Goal: Information Seeking & Learning: Find specific page/section

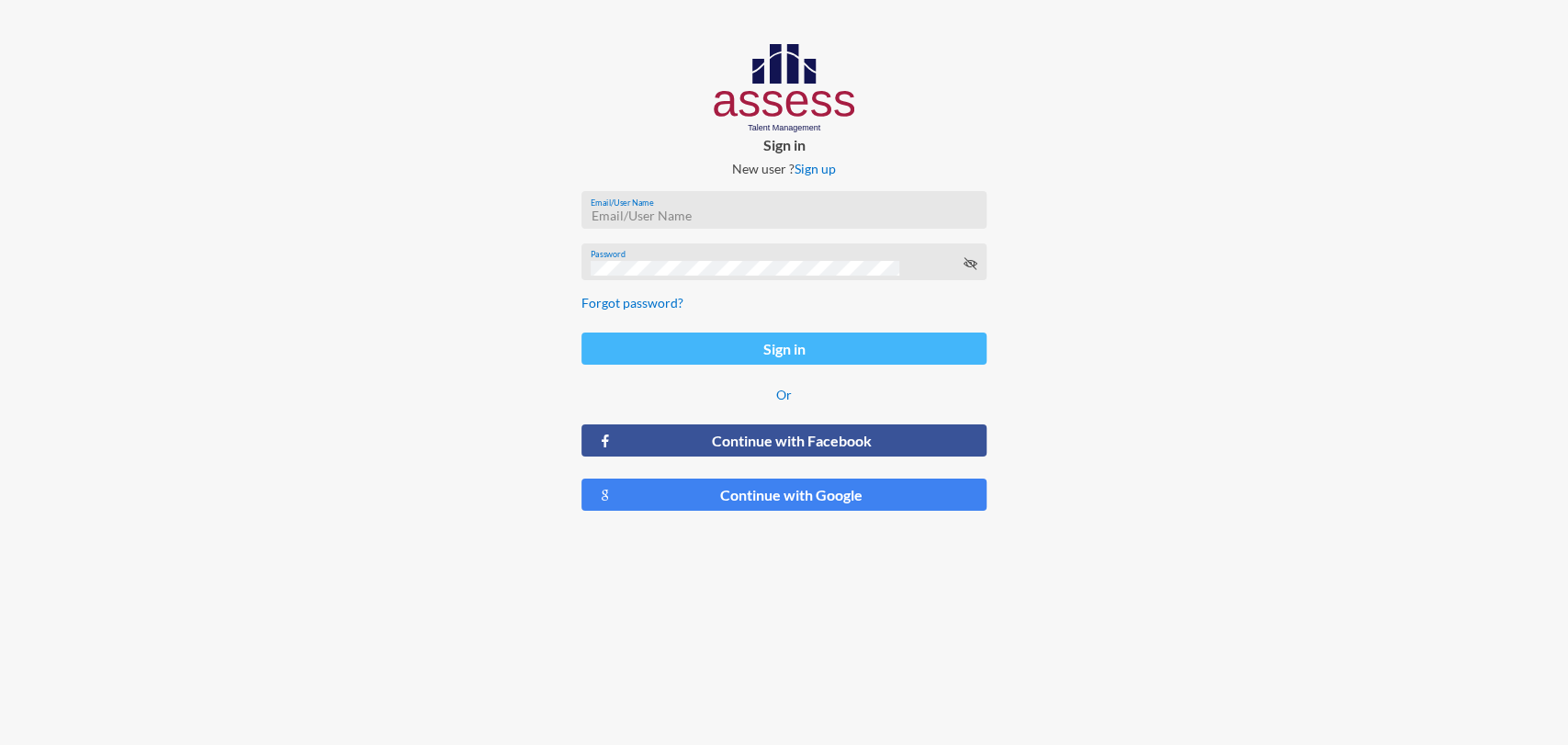
type input "[PERSON_NAME][EMAIL_ADDRESS][PERSON_NAME][DOMAIN_NAME]"
click at [702, 358] on button "Sign in" at bounding box center [783, 349] width 405 height 32
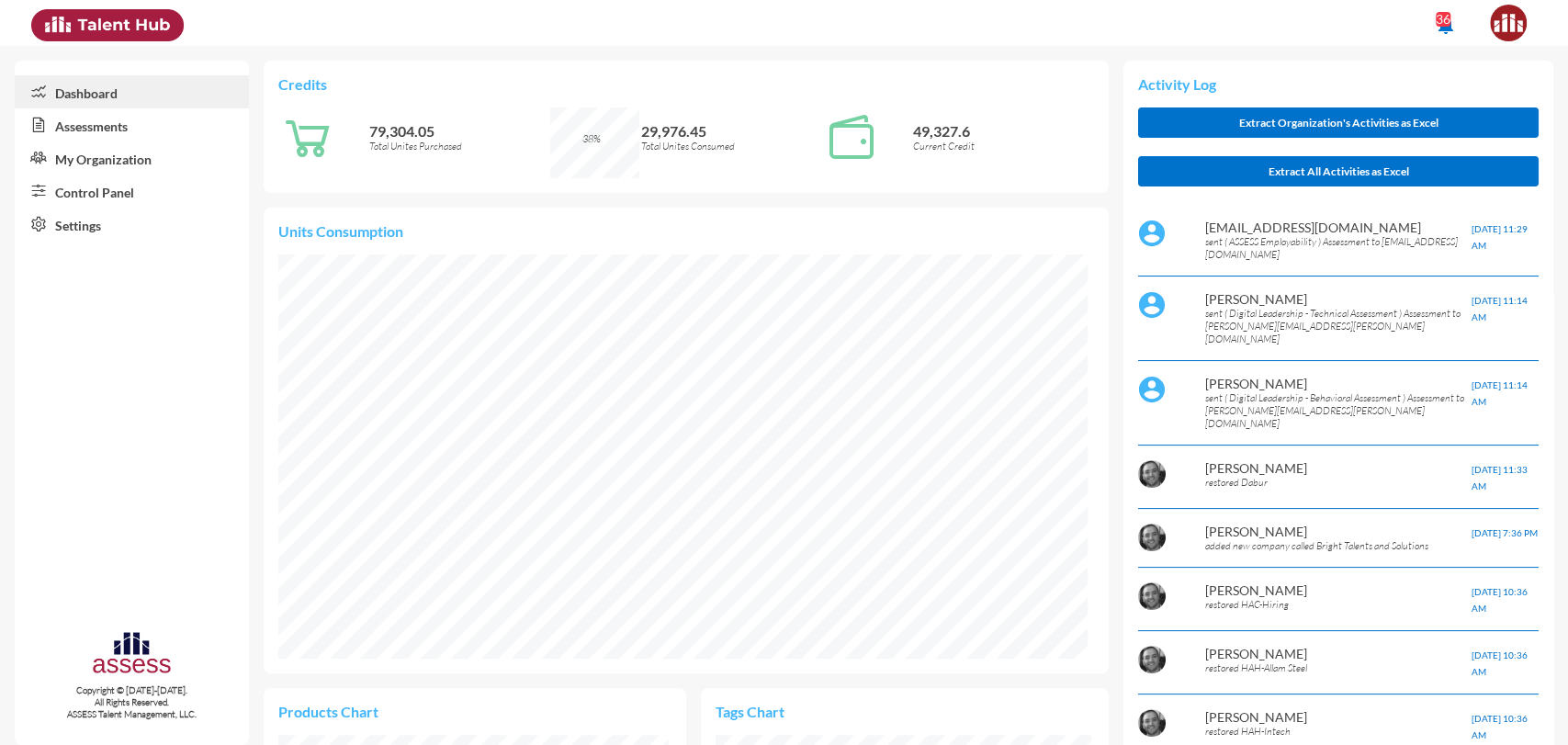
click at [112, 128] on link "Assessments" at bounding box center [132, 124] width 234 height 33
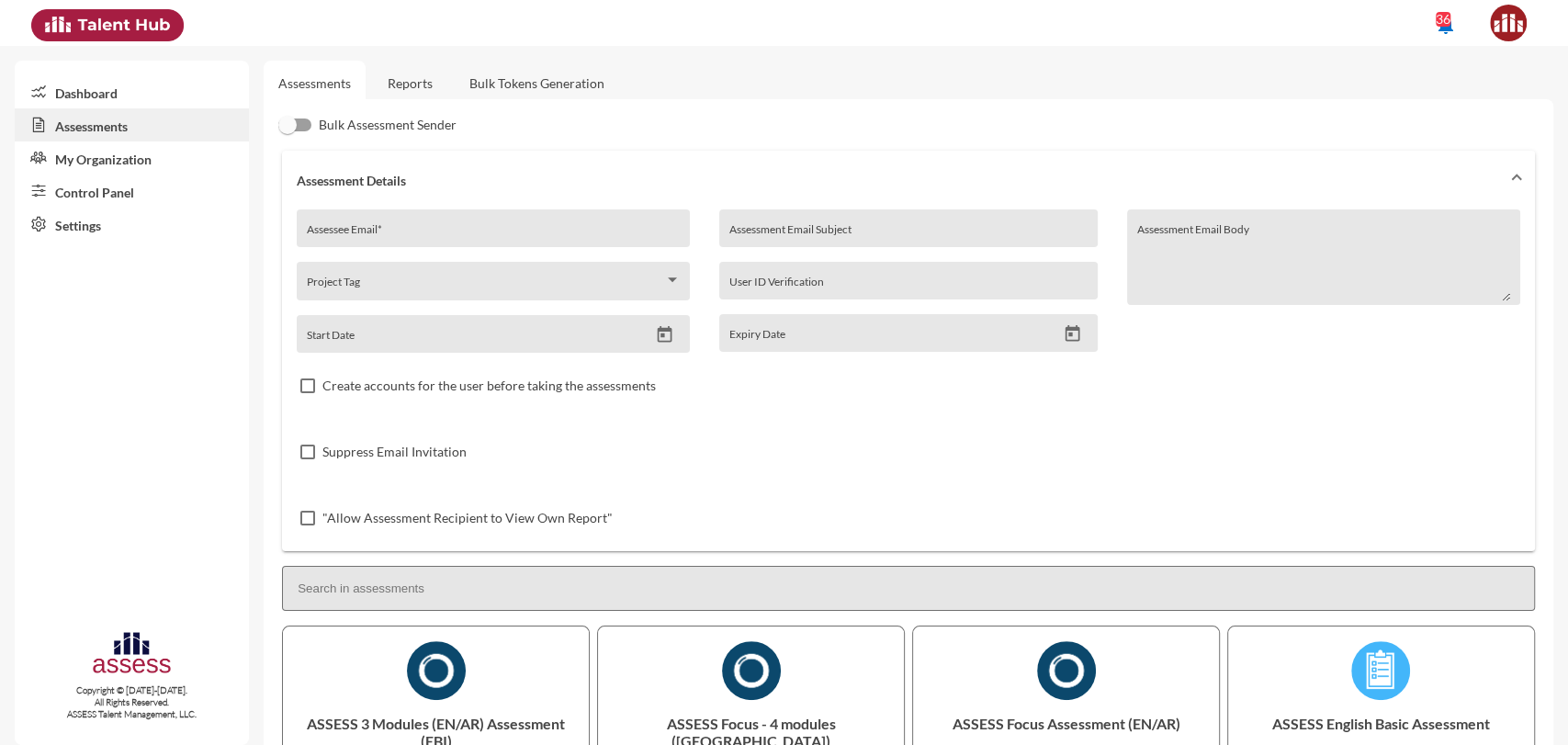
click at [404, 79] on link "Reports" at bounding box center [410, 82] width 75 height 45
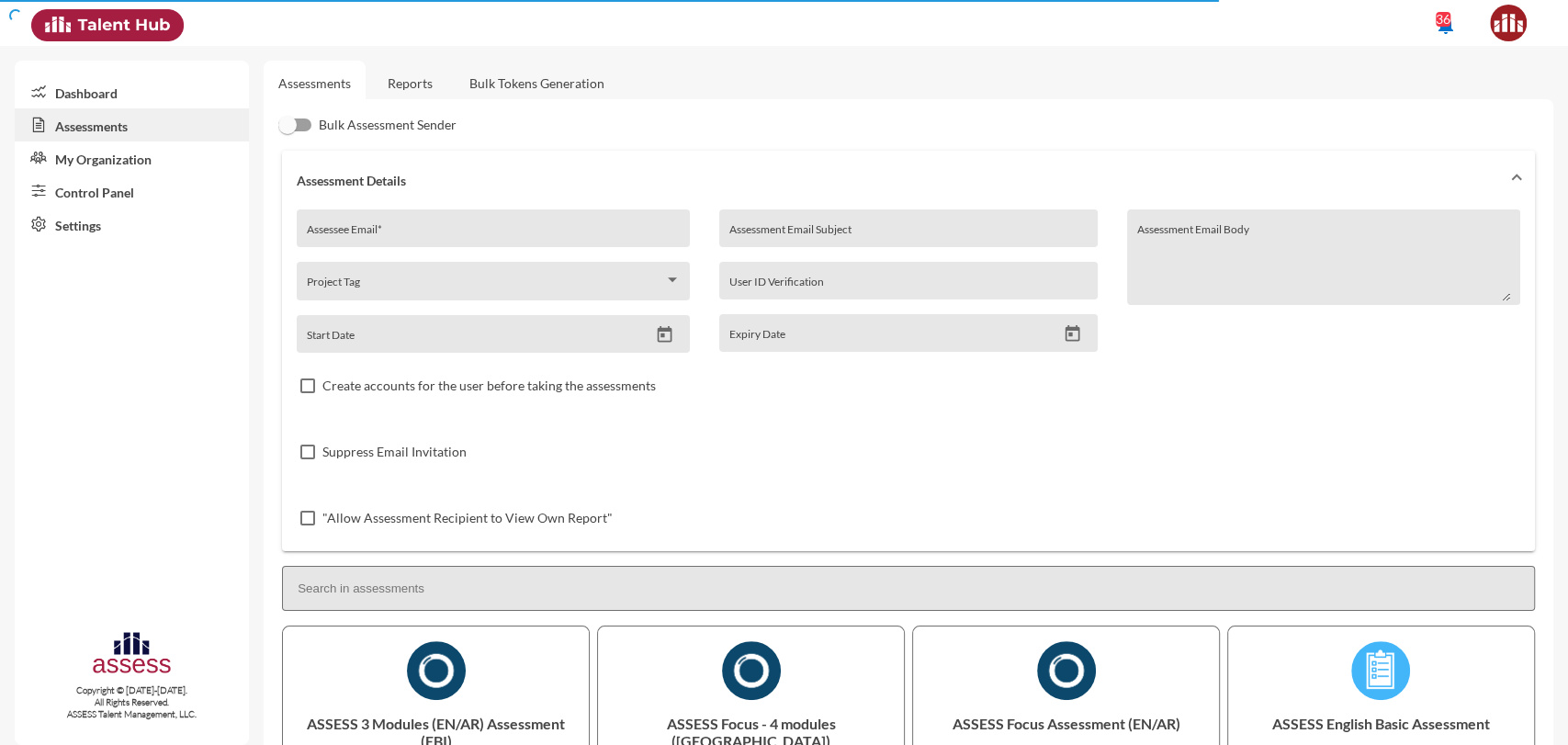
click at [406, 75] on link "Reports" at bounding box center [410, 82] width 75 height 45
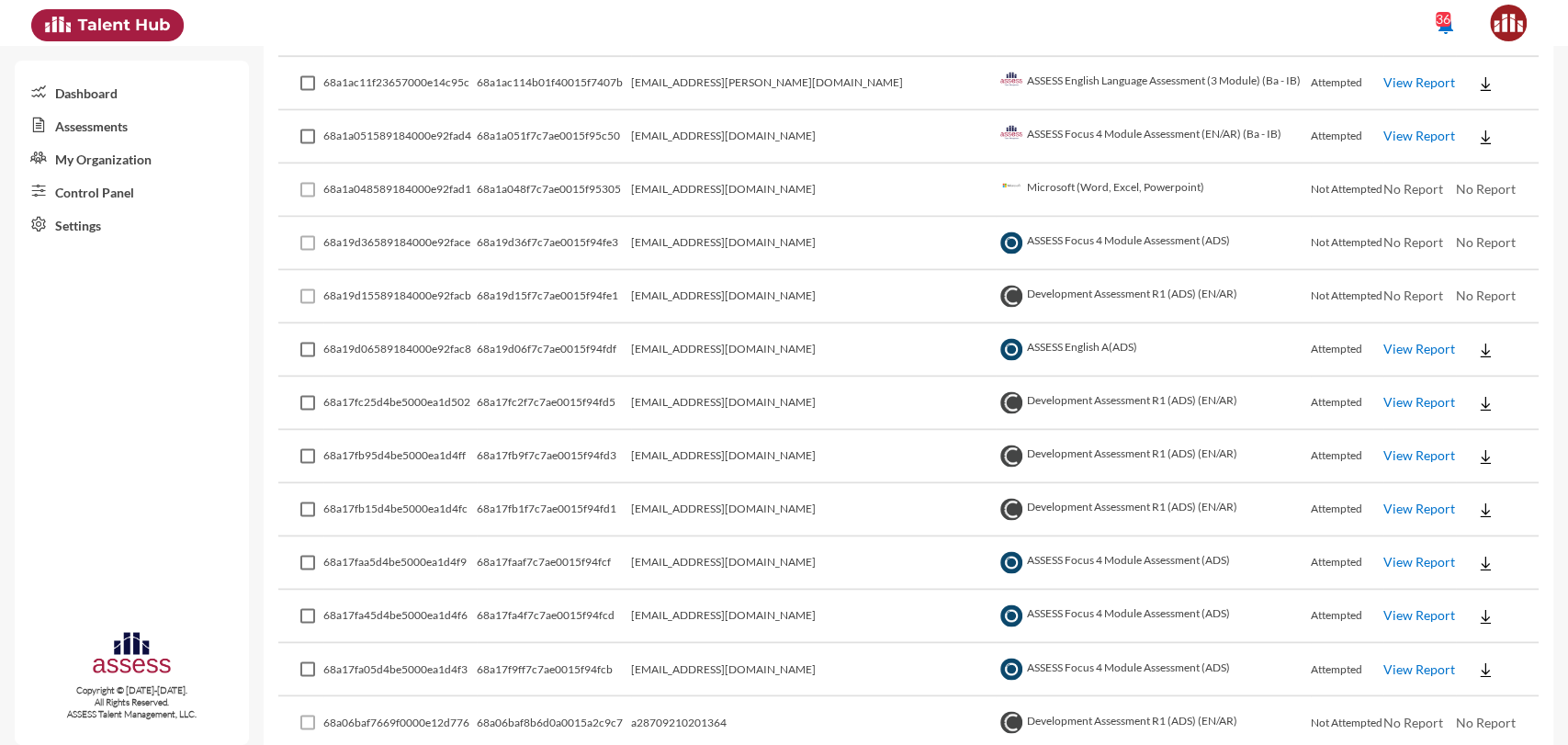
scroll to position [1755, 0]
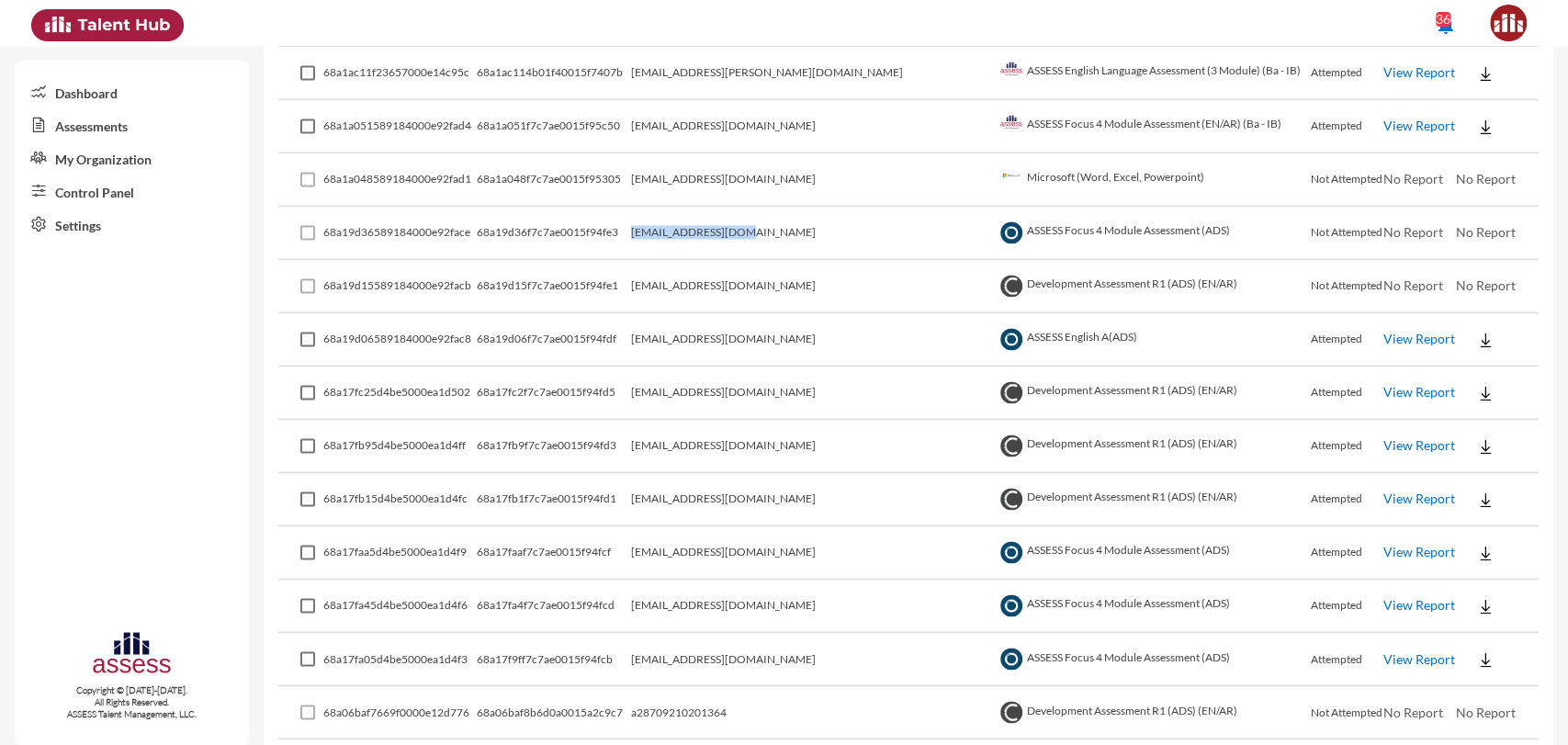
drag, startPoint x: 818, startPoint y: 225, endPoint x: 691, endPoint y: 233, distance: 127.3
click at [691, 233] on tr "68a19d36589184000e92face 68a19d36f7c7ae0015f94fe3 [EMAIL_ADDRESS][DOMAIN_NAME] …" at bounding box center [909, 233] width 1261 height 53
copy tr "[EMAIL_ADDRESS][DOMAIN_NAME]"
click at [111, 118] on link "Assessments" at bounding box center [132, 124] width 234 height 33
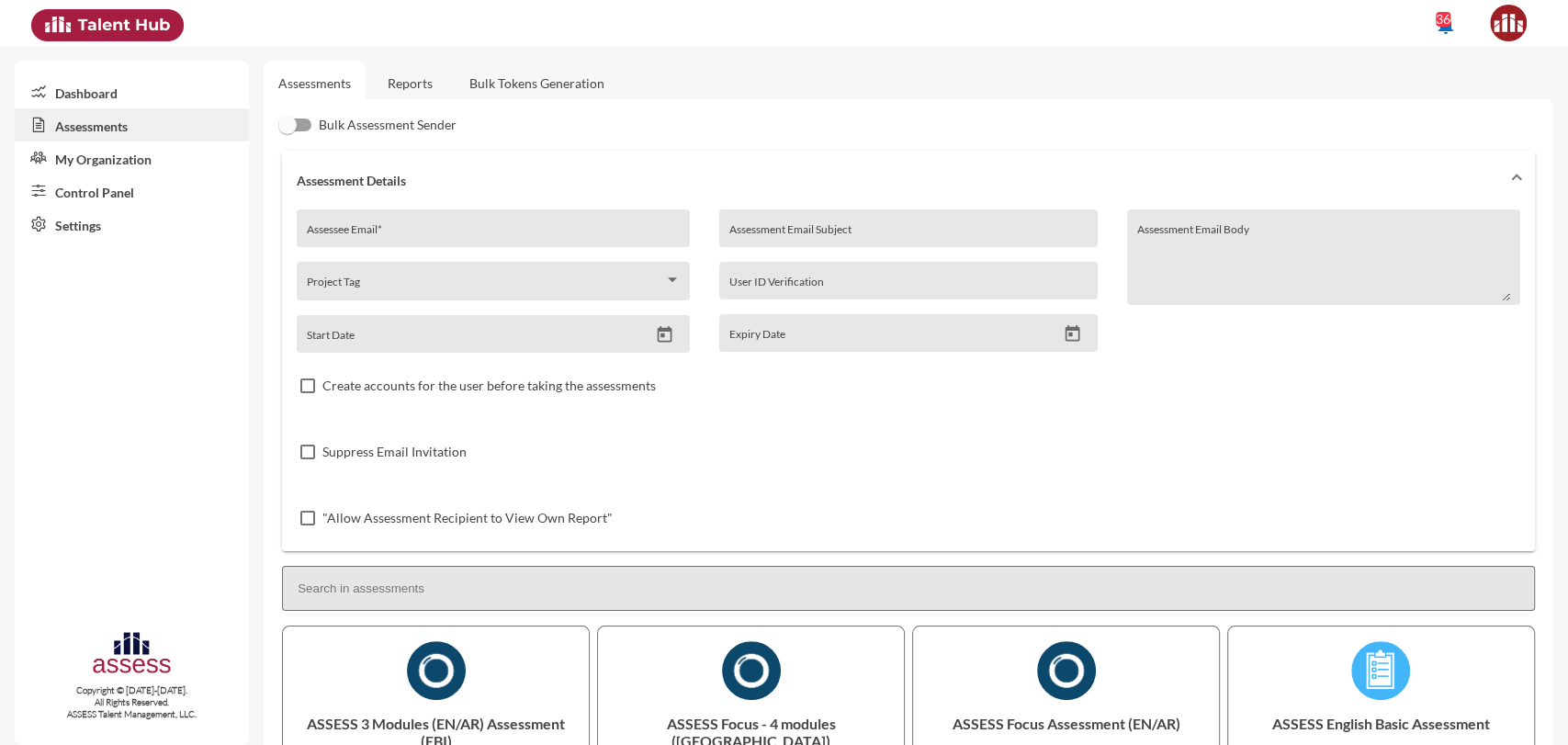
click at [74, 165] on link "My Organization" at bounding box center [132, 157] width 234 height 33
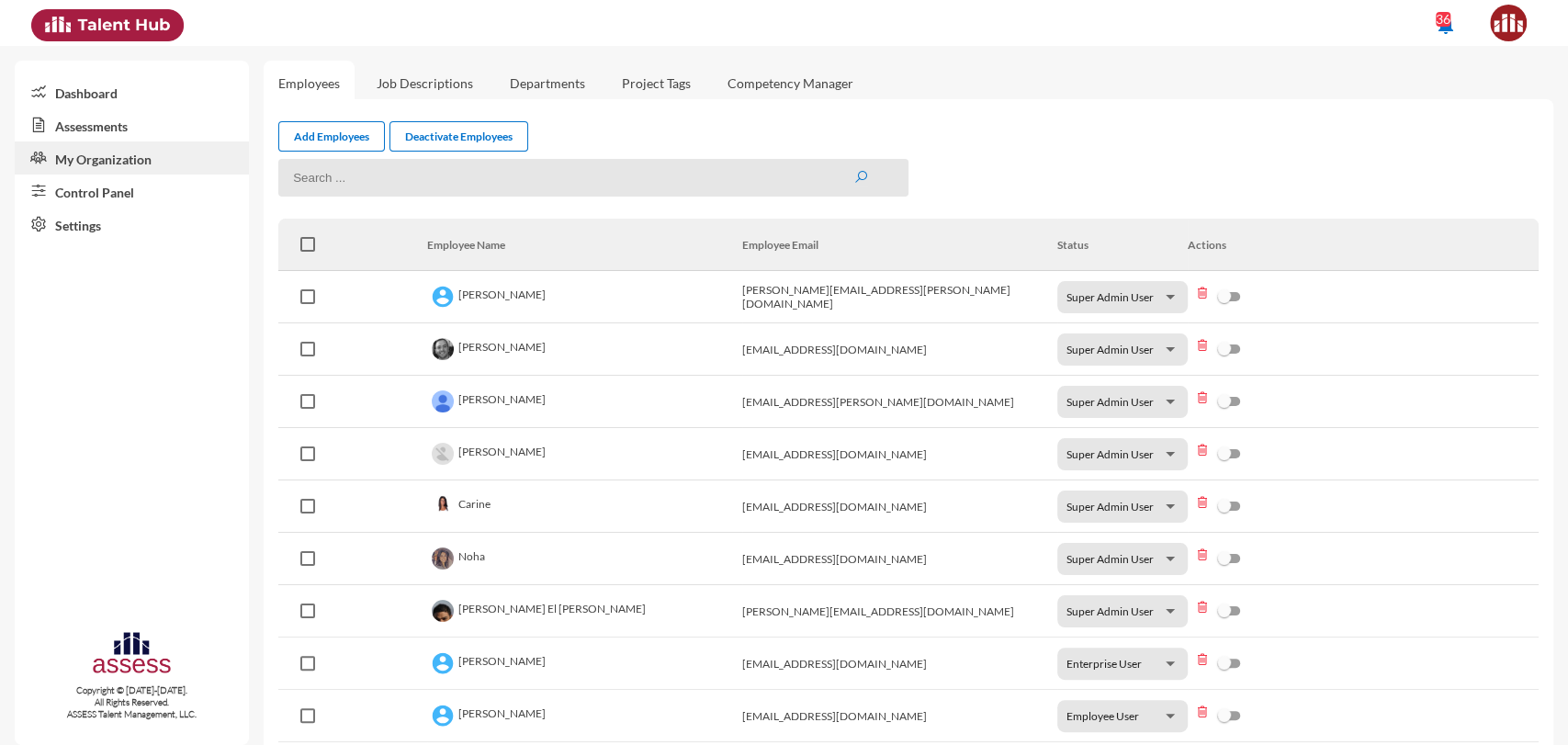
click at [507, 171] on input at bounding box center [593, 178] width 630 height 38
paste input "[EMAIL_ADDRESS][DOMAIN_NAME]"
type input "[EMAIL_ADDRESS][DOMAIN_NAME]"
click at [853, 170] on button "submit" at bounding box center [861, 177] width 15 height 15
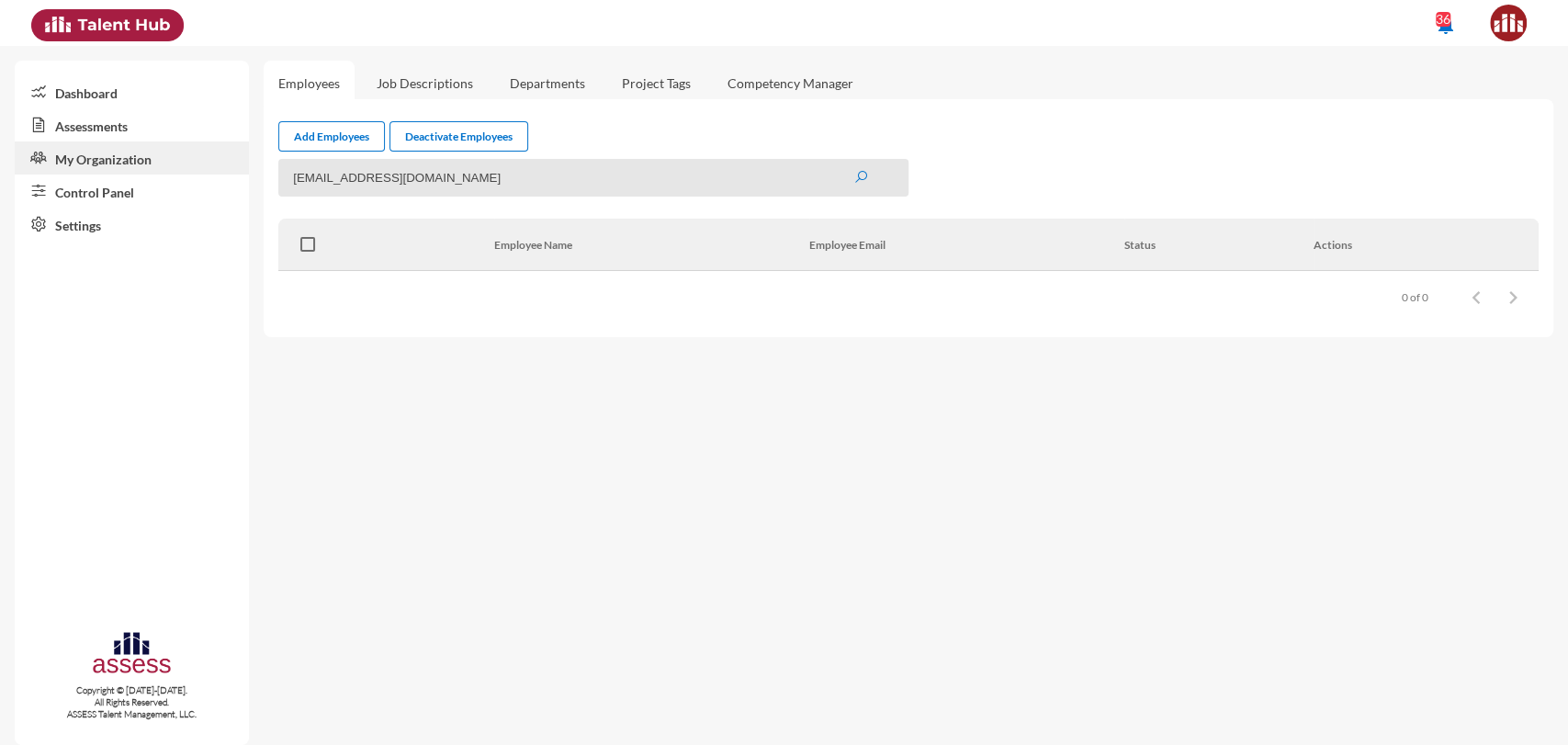
click at [118, 119] on link "Assessments" at bounding box center [132, 124] width 234 height 33
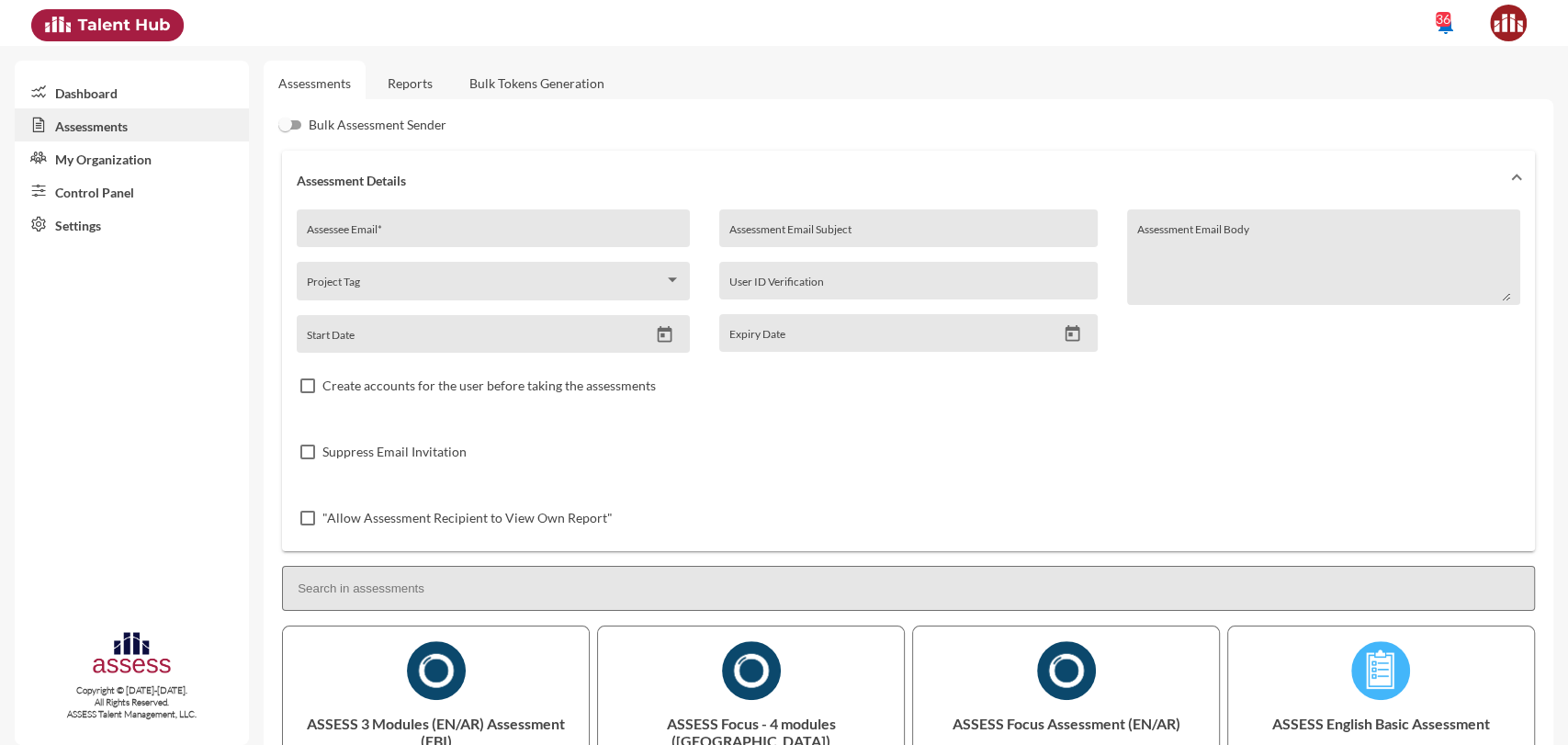
click at [426, 92] on link "Reports" at bounding box center [410, 82] width 75 height 45
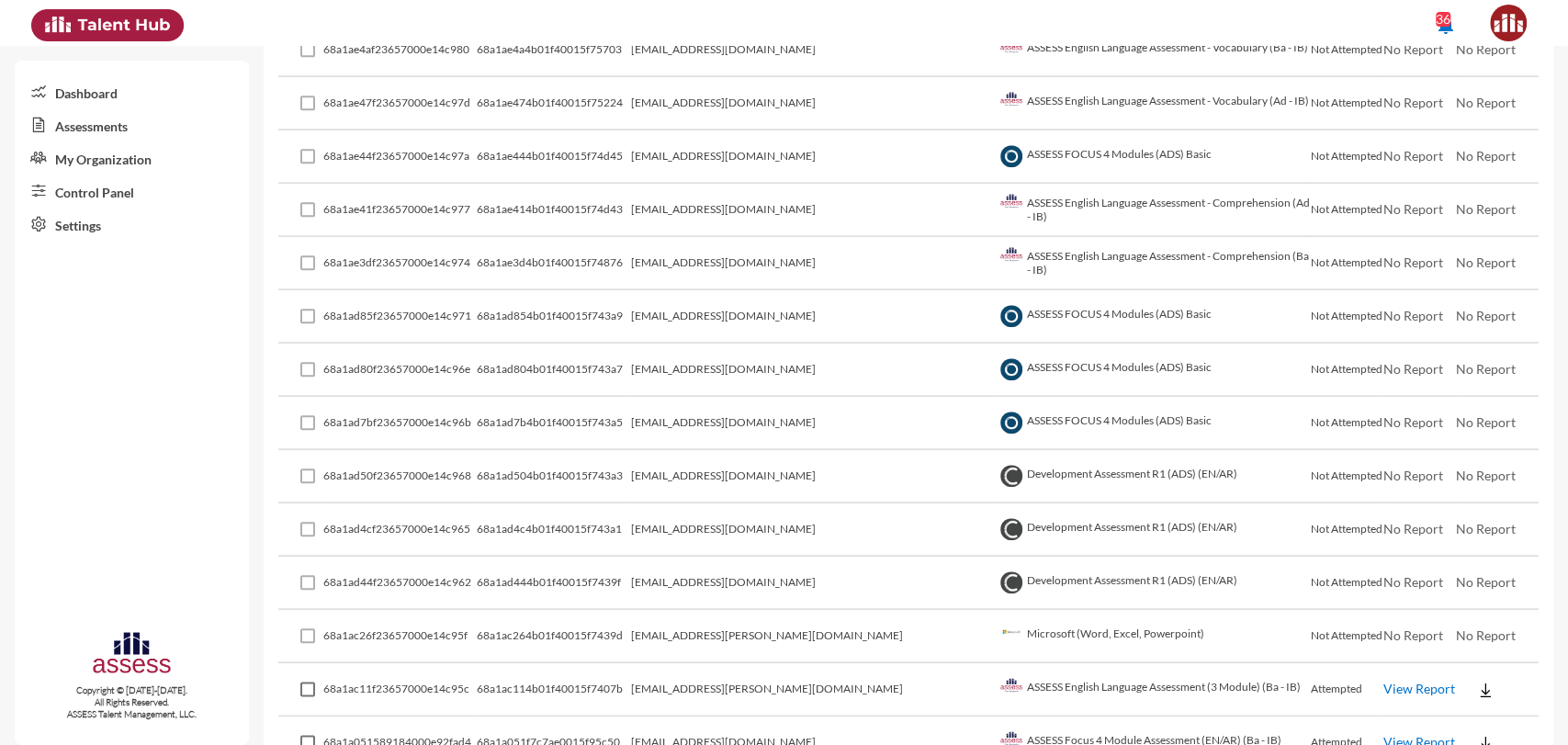
scroll to position [737, 0]
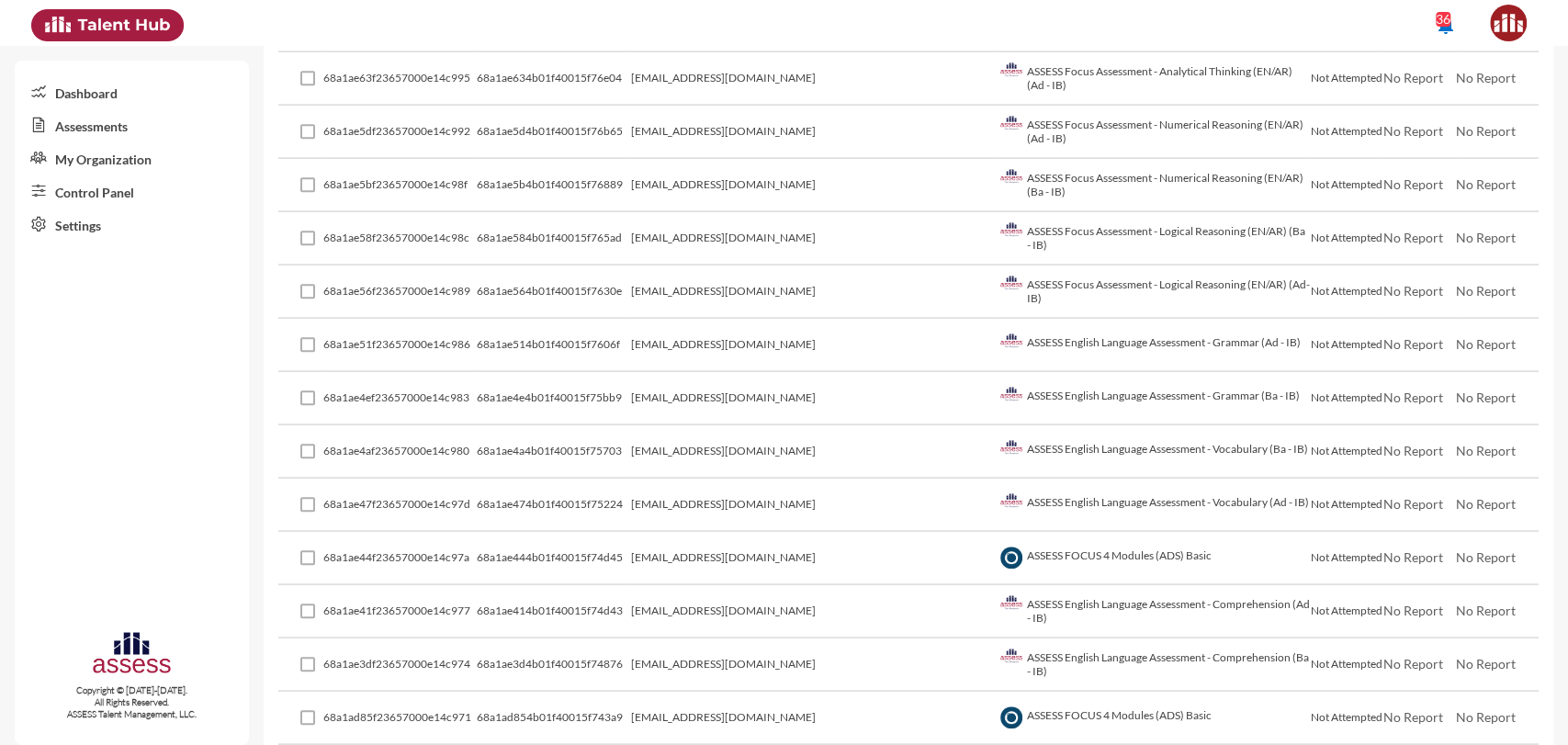
click at [88, 193] on link "Control Panel" at bounding box center [132, 191] width 234 height 33
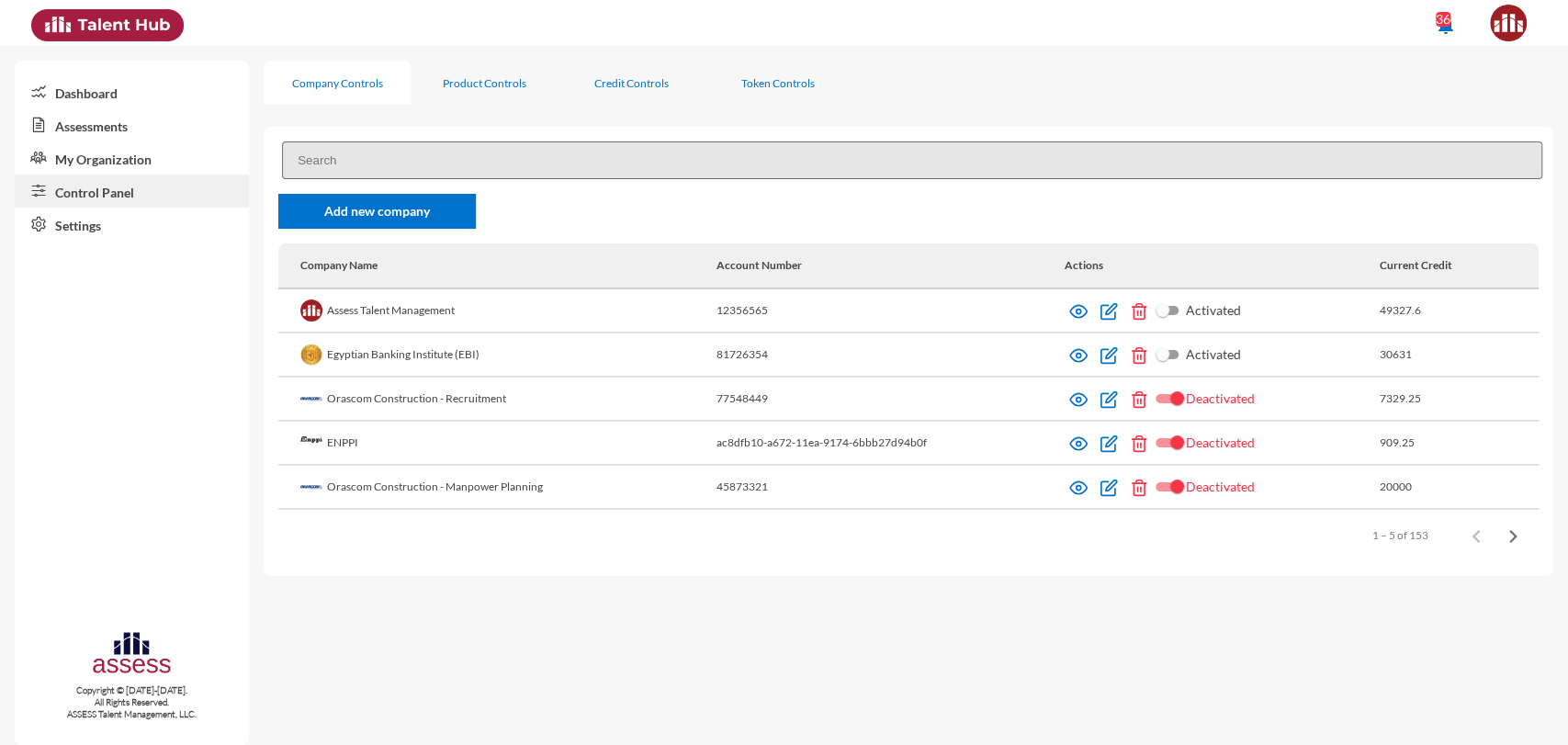
click at [500, 165] on input at bounding box center [913, 160] width 1261 height 38
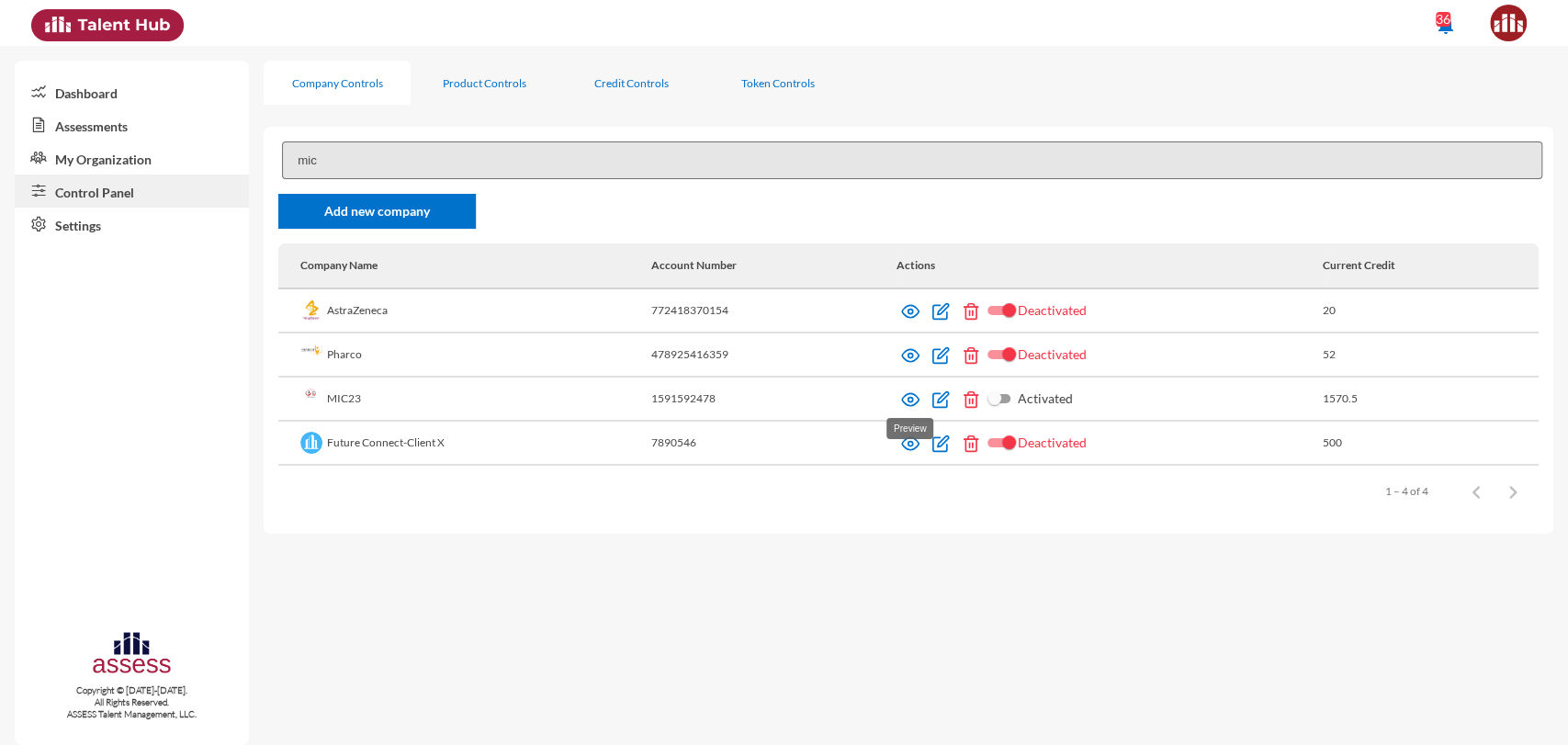
type input "mic"
click at [910, 398] on img at bounding box center [910, 399] width 18 height 18
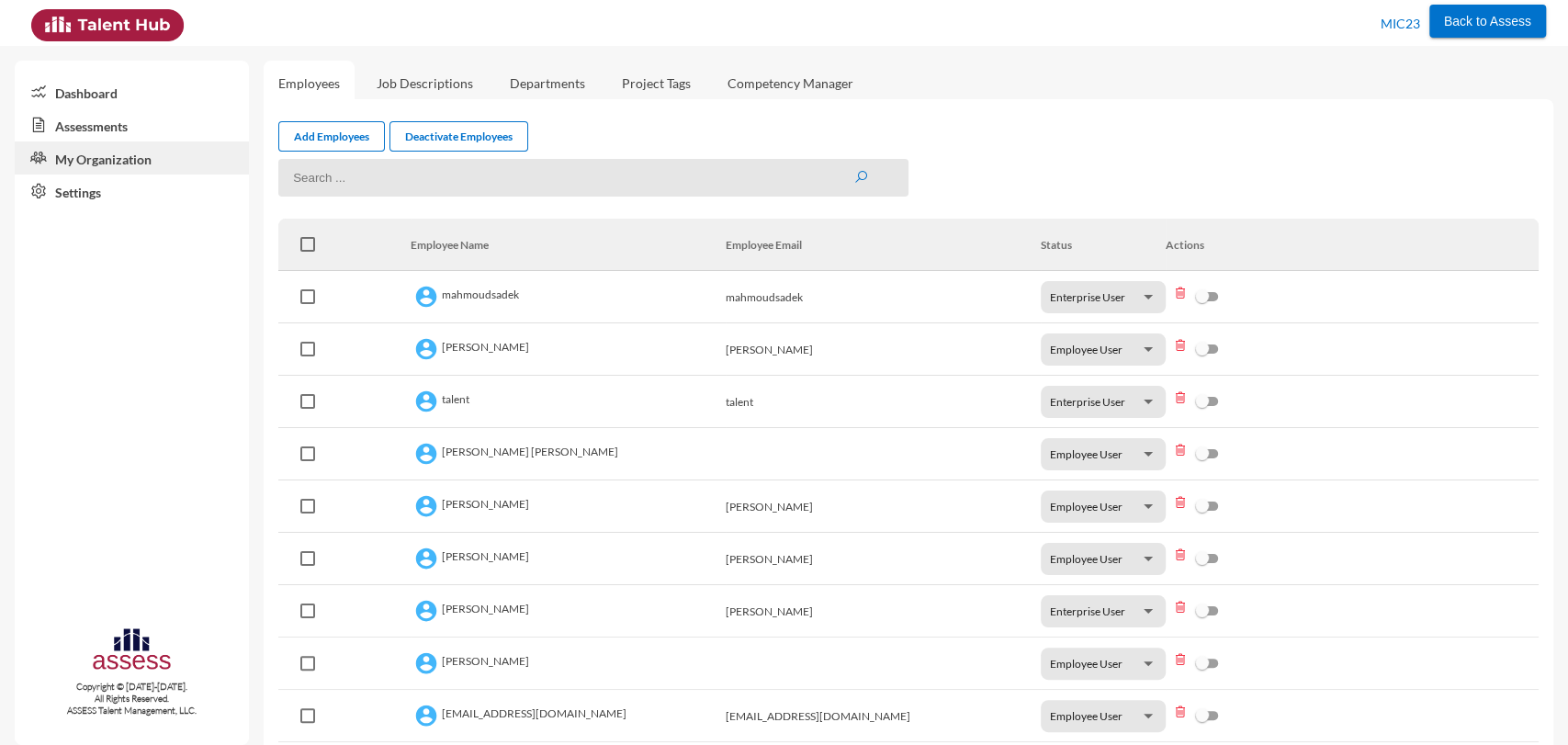
click at [100, 126] on link "Assessments" at bounding box center [132, 124] width 234 height 33
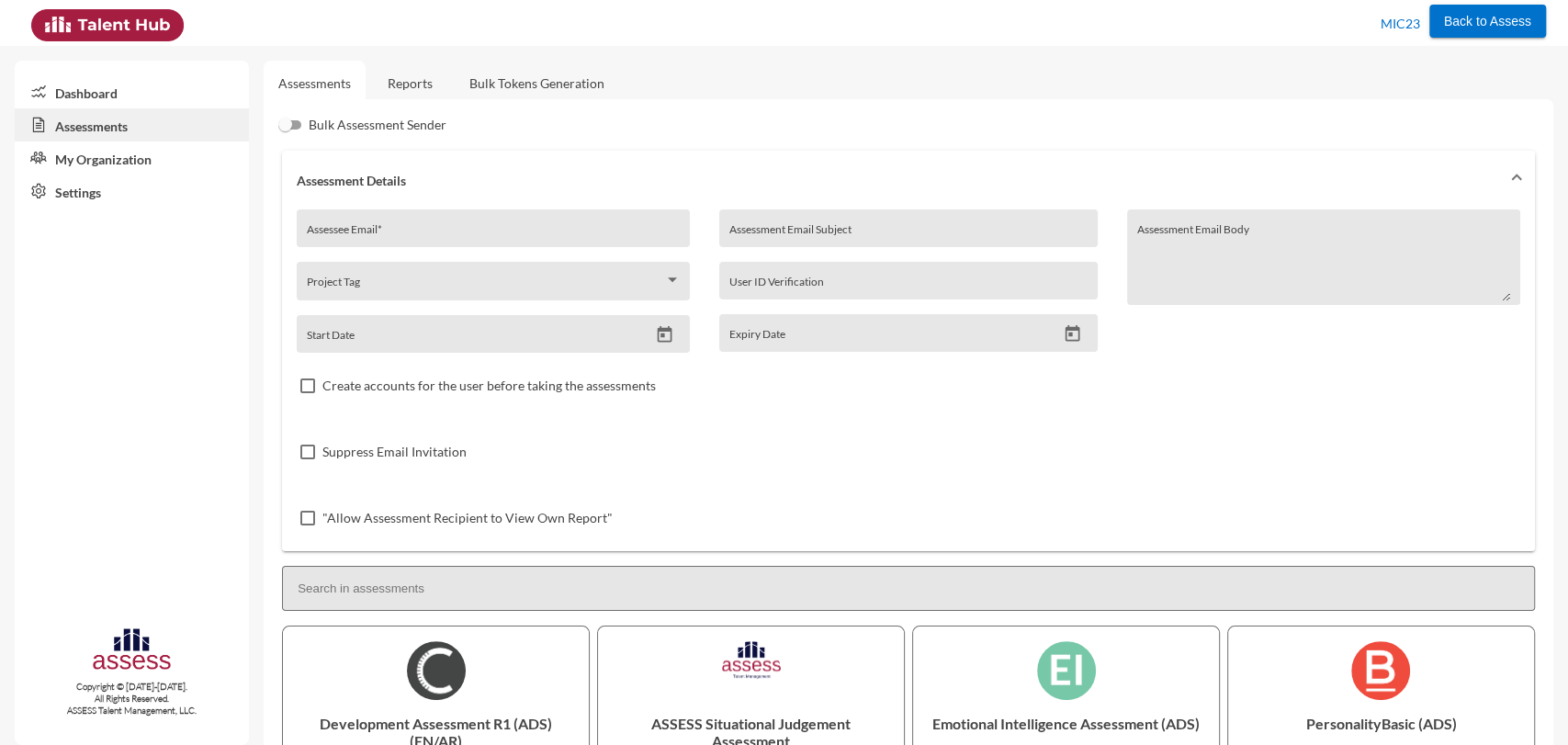
click at [438, 76] on link "Reports" at bounding box center [410, 82] width 75 height 45
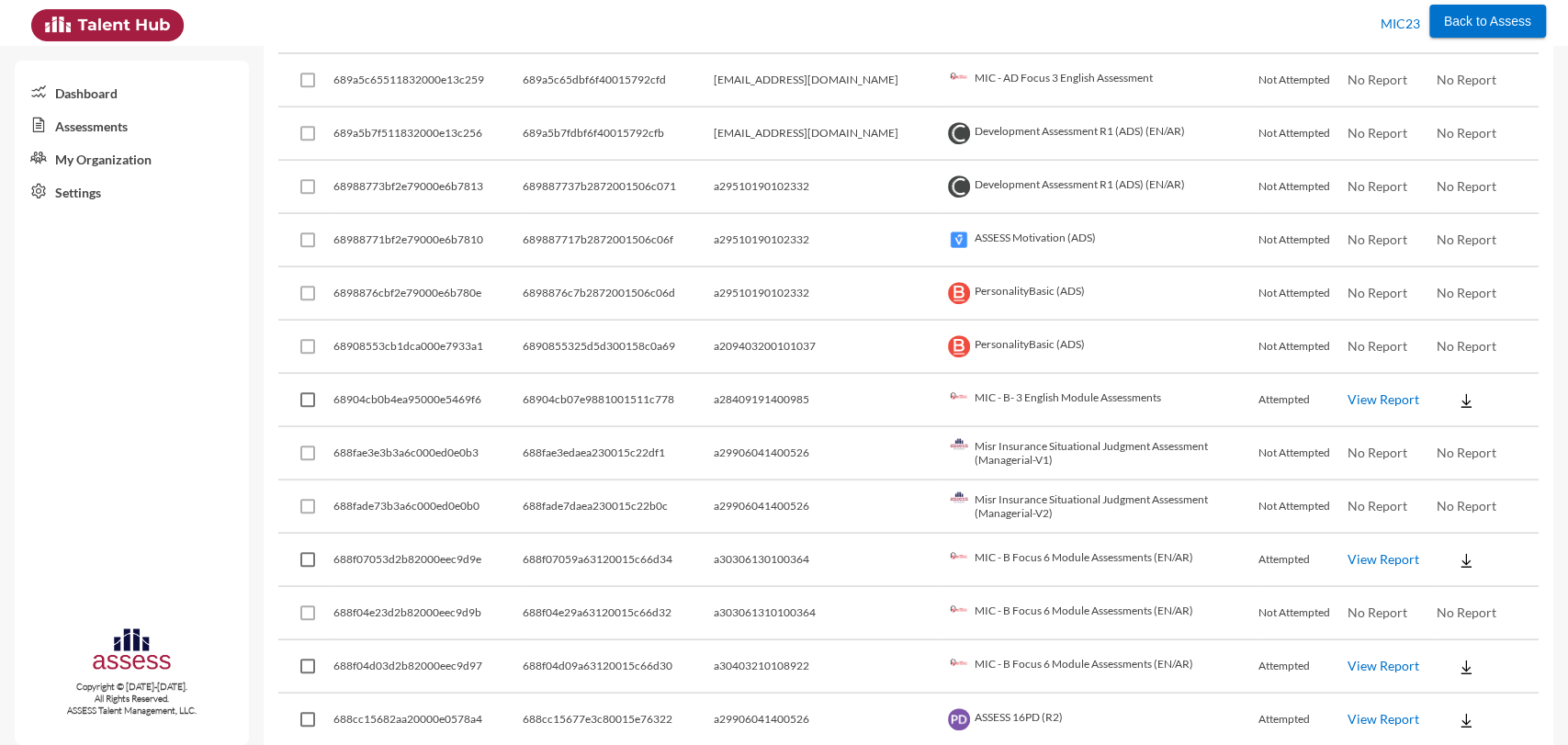
scroll to position [591, 0]
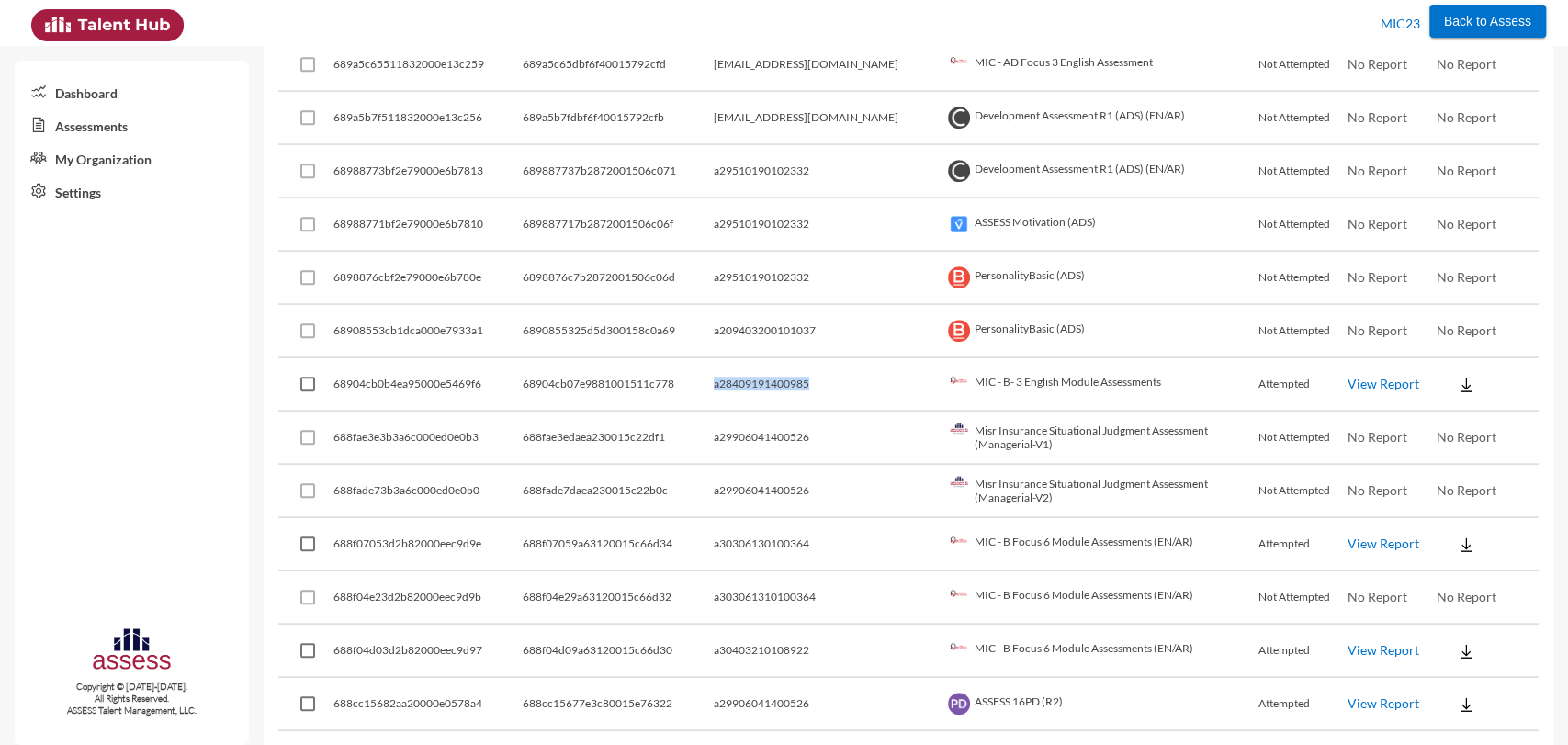
drag, startPoint x: 842, startPoint y: 383, endPoint x: 738, endPoint y: 384, distance: 104.0
click at [738, 384] on tr "68904cb0b4ea95000e5469f6 68904cb07e9881001511c778 a28409191400985 MIC - B- 3 En…" at bounding box center [909, 385] width 1261 height 53
copy tr "a28409191400985"
click at [119, 158] on link "My Organization" at bounding box center [132, 157] width 234 height 33
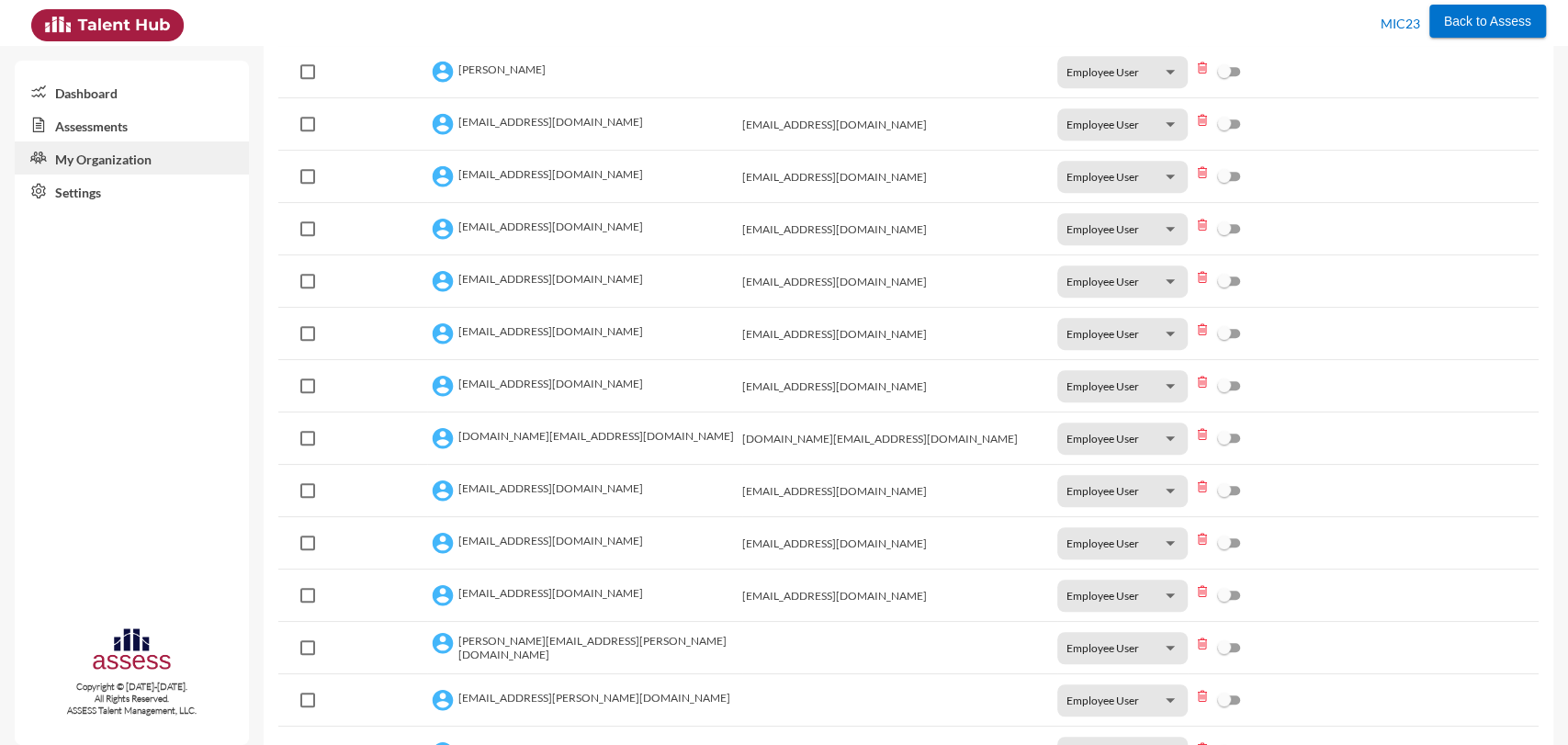
click at [158, 168] on link "My Organization" at bounding box center [132, 157] width 234 height 33
click at [138, 163] on link "My Organization" at bounding box center [132, 157] width 234 height 33
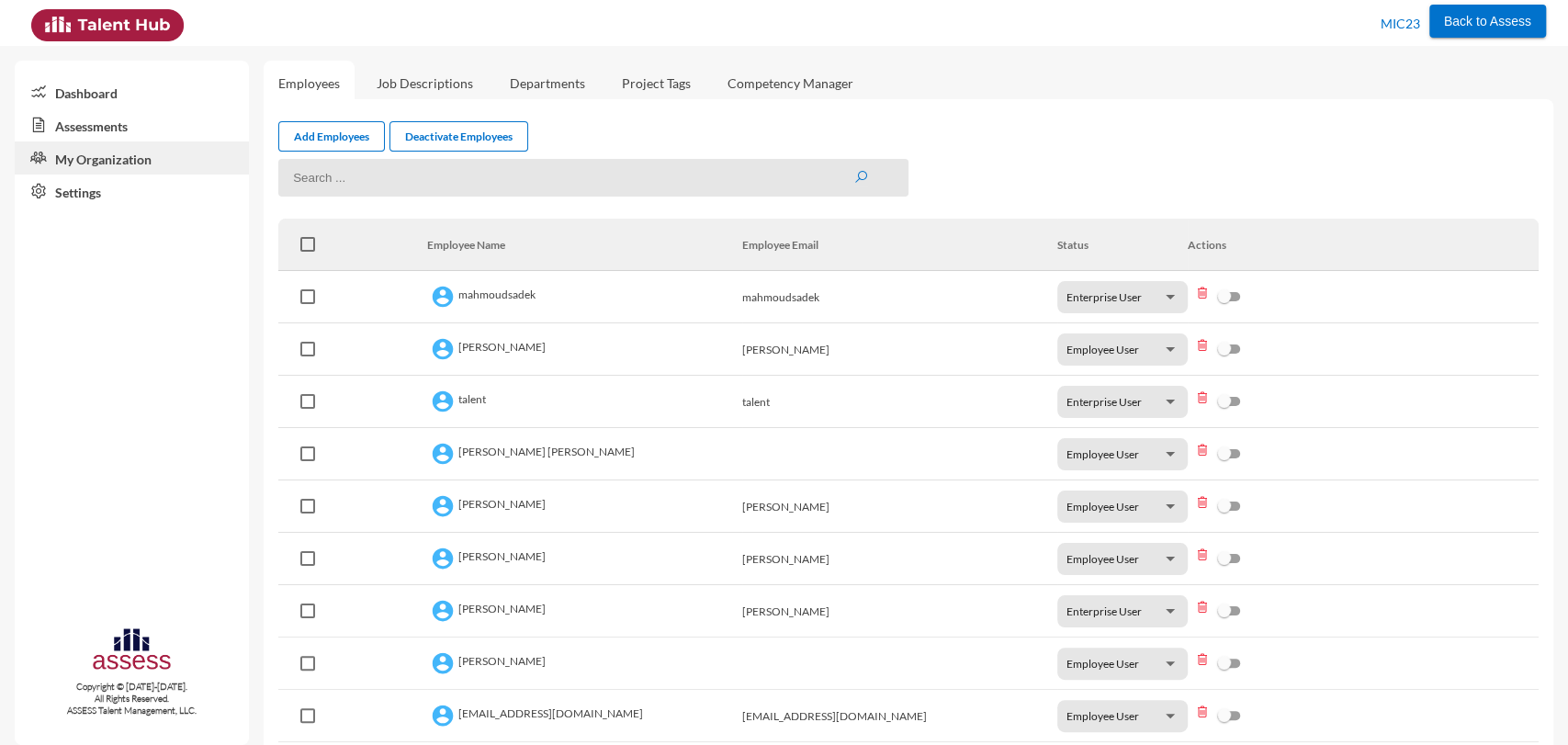
click at [90, 149] on link "My Organization" at bounding box center [132, 157] width 234 height 33
click at [98, 124] on link "Assessments" at bounding box center [132, 124] width 234 height 33
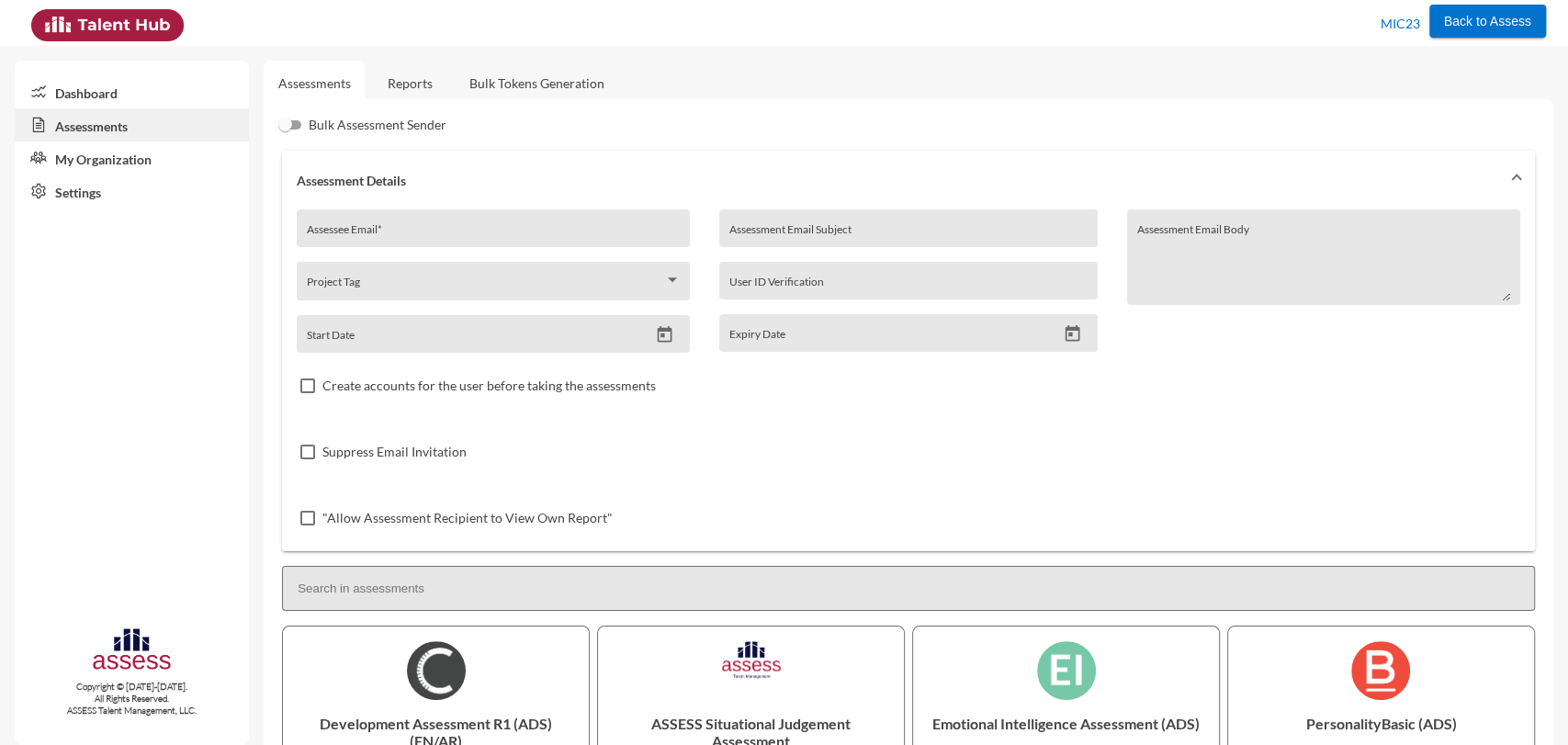
click at [144, 157] on link "My Organization" at bounding box center [132, 157] width 234 height 33
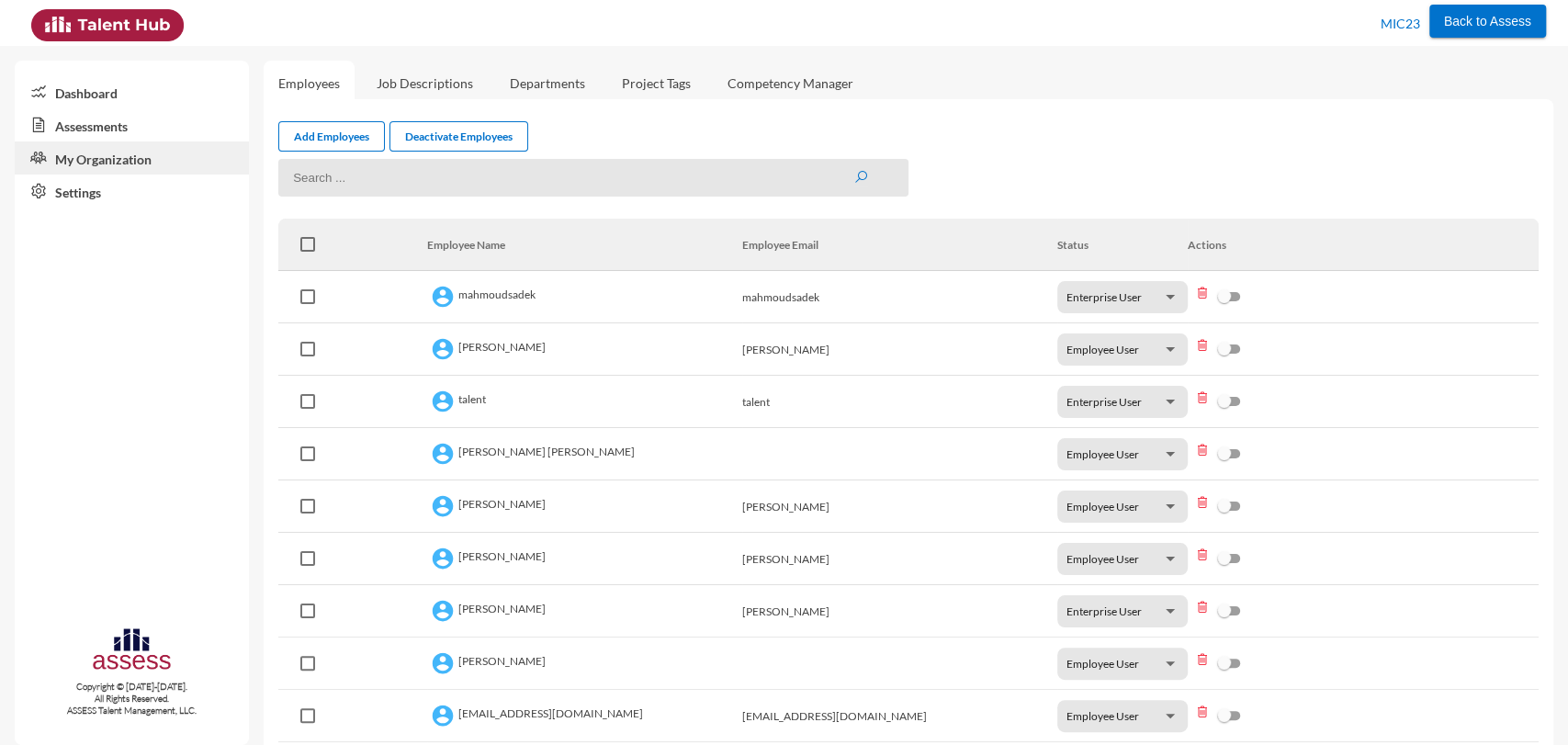
click at [370, 186] on input at bounding box center [593, 178] width 630 height 38
paste input "a28409191400985"
click at [317, 181] on input "a28409191400985" at bounding box center [593, 178] width 630 height 38
type input "a28409191400985"
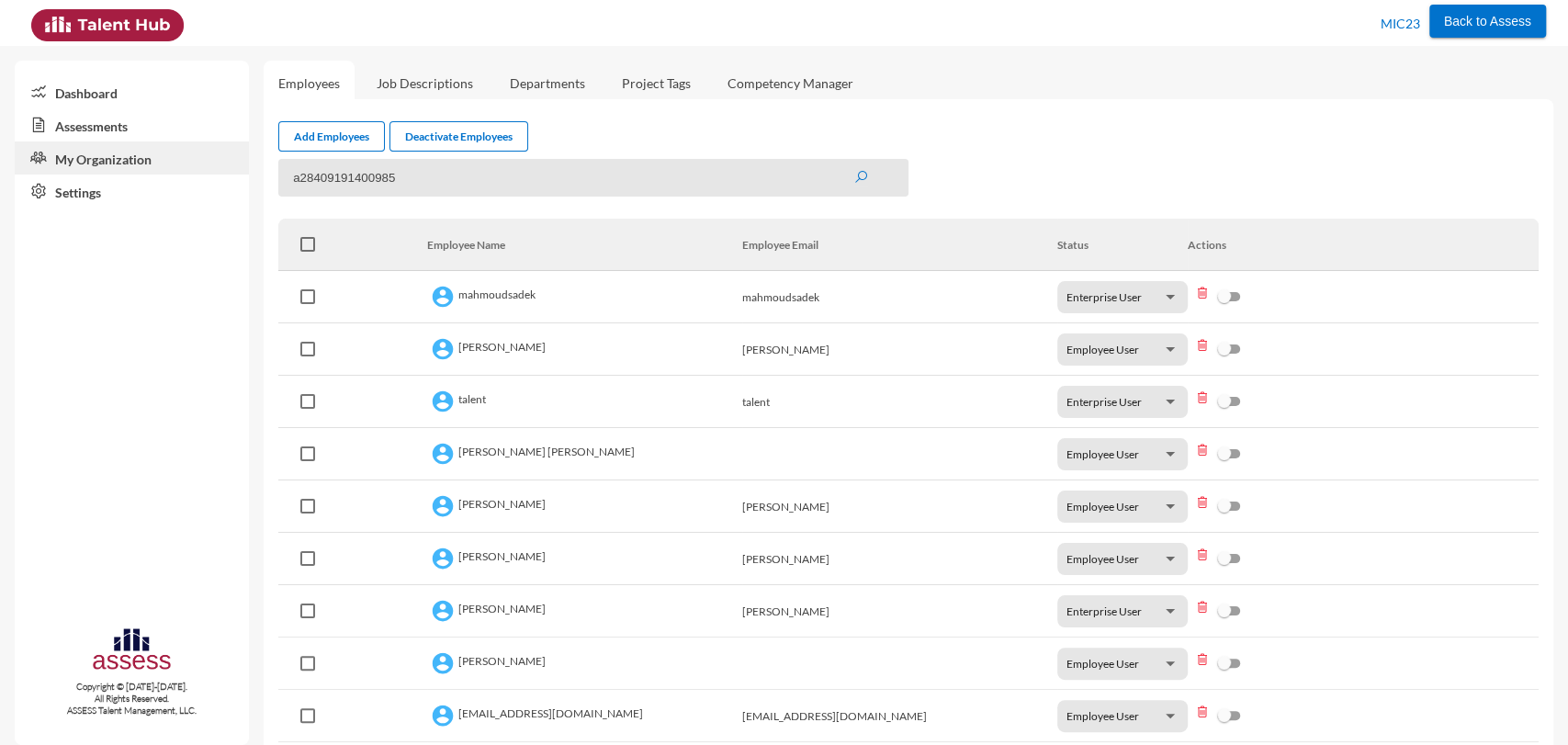
click at [853, 170] on button "submit" at bounding box center [861, 177] width 15 height 15
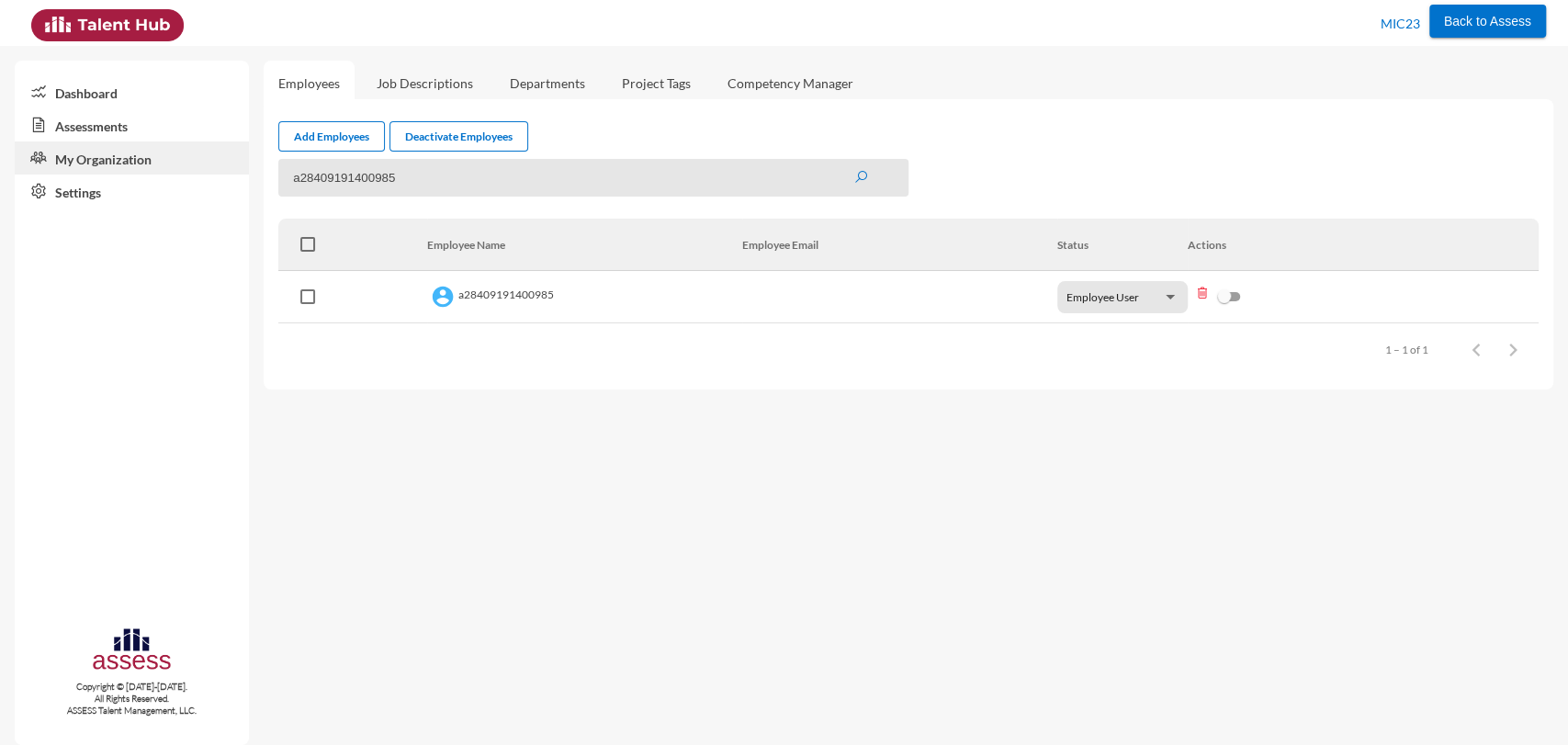
click at [123, 130] on link "Assessments" at bounding box center [132, 124] width 234 height 33
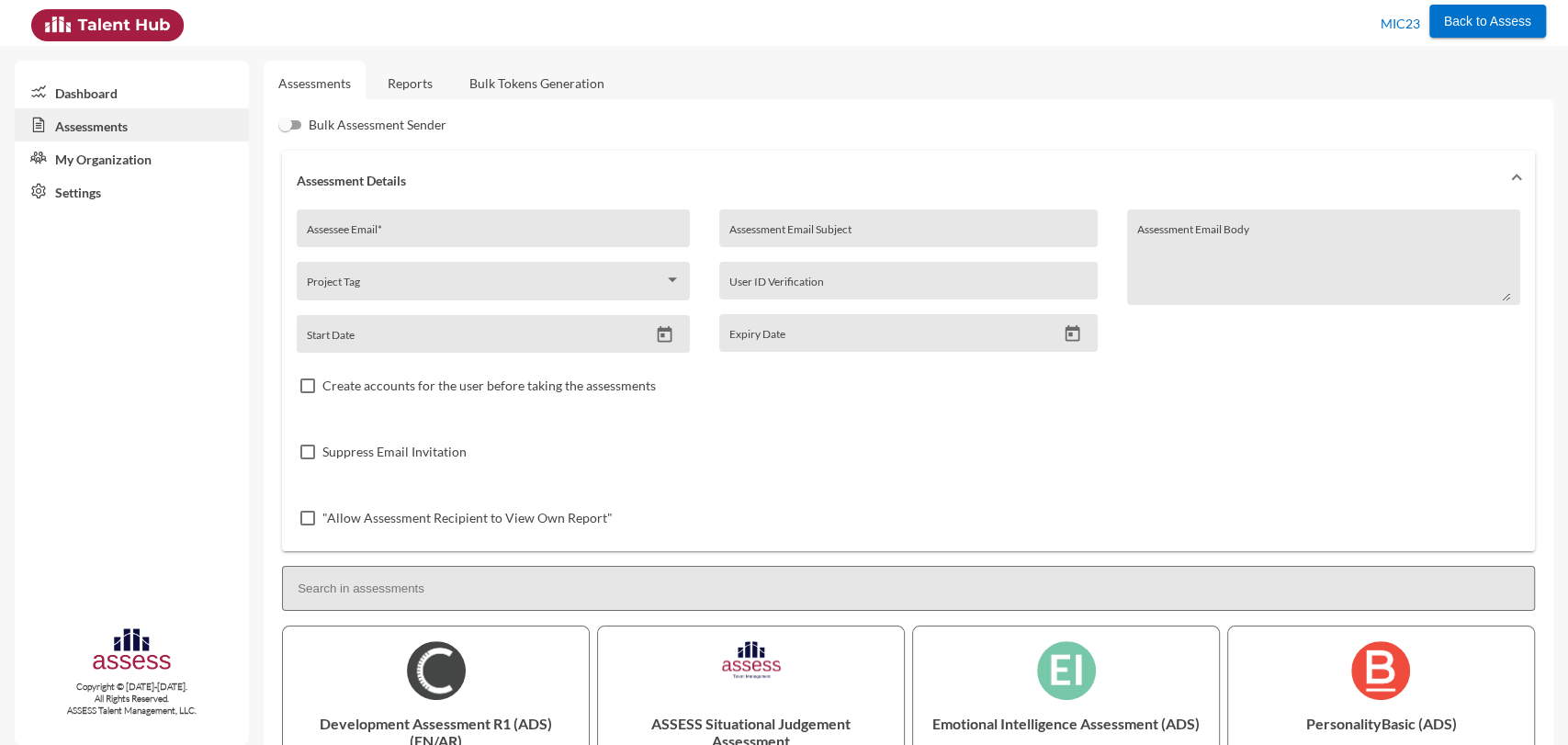
click at [402, 86] on link "Reports" at bounding box center [410, 82] width 75 height 45
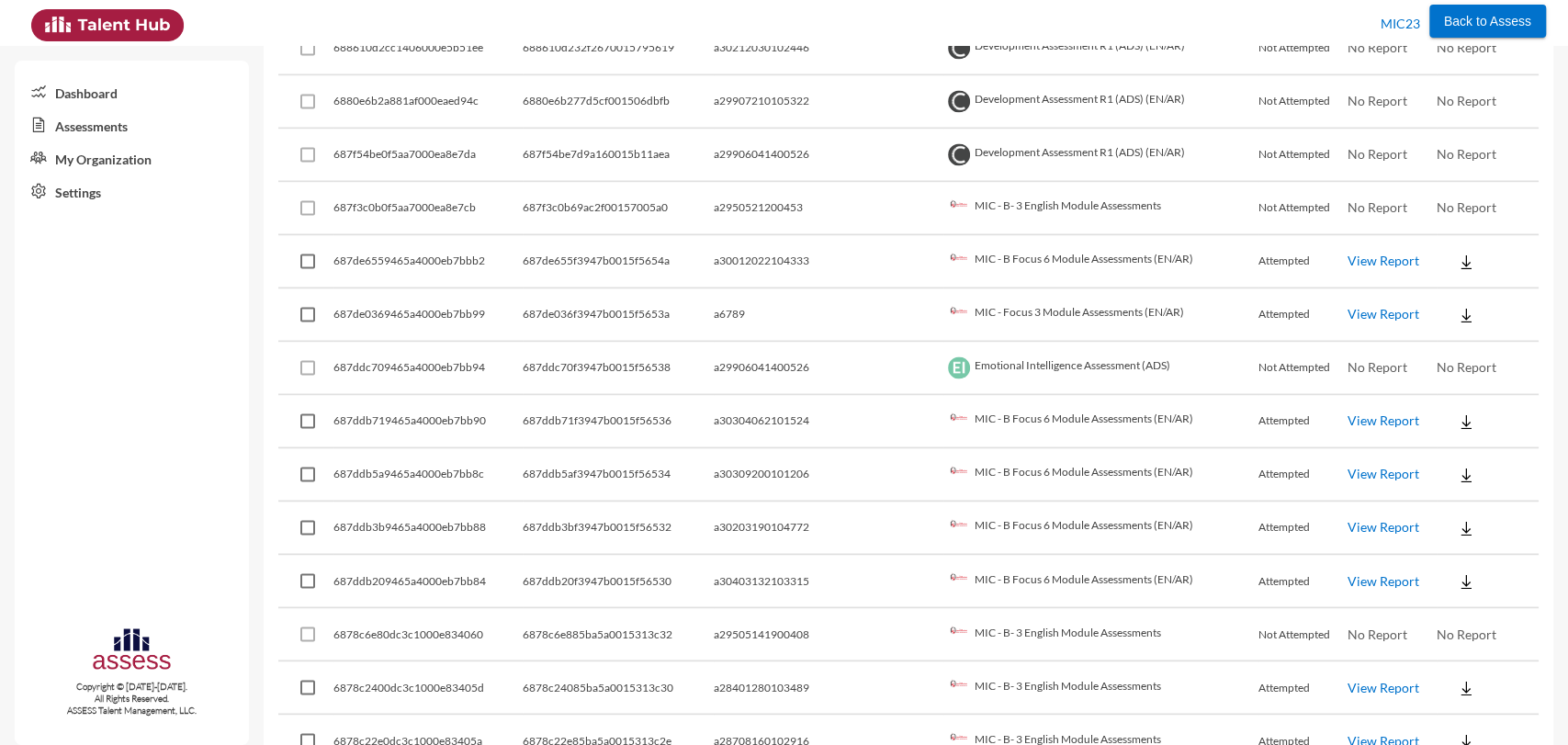
scroll to position [1844, 0]
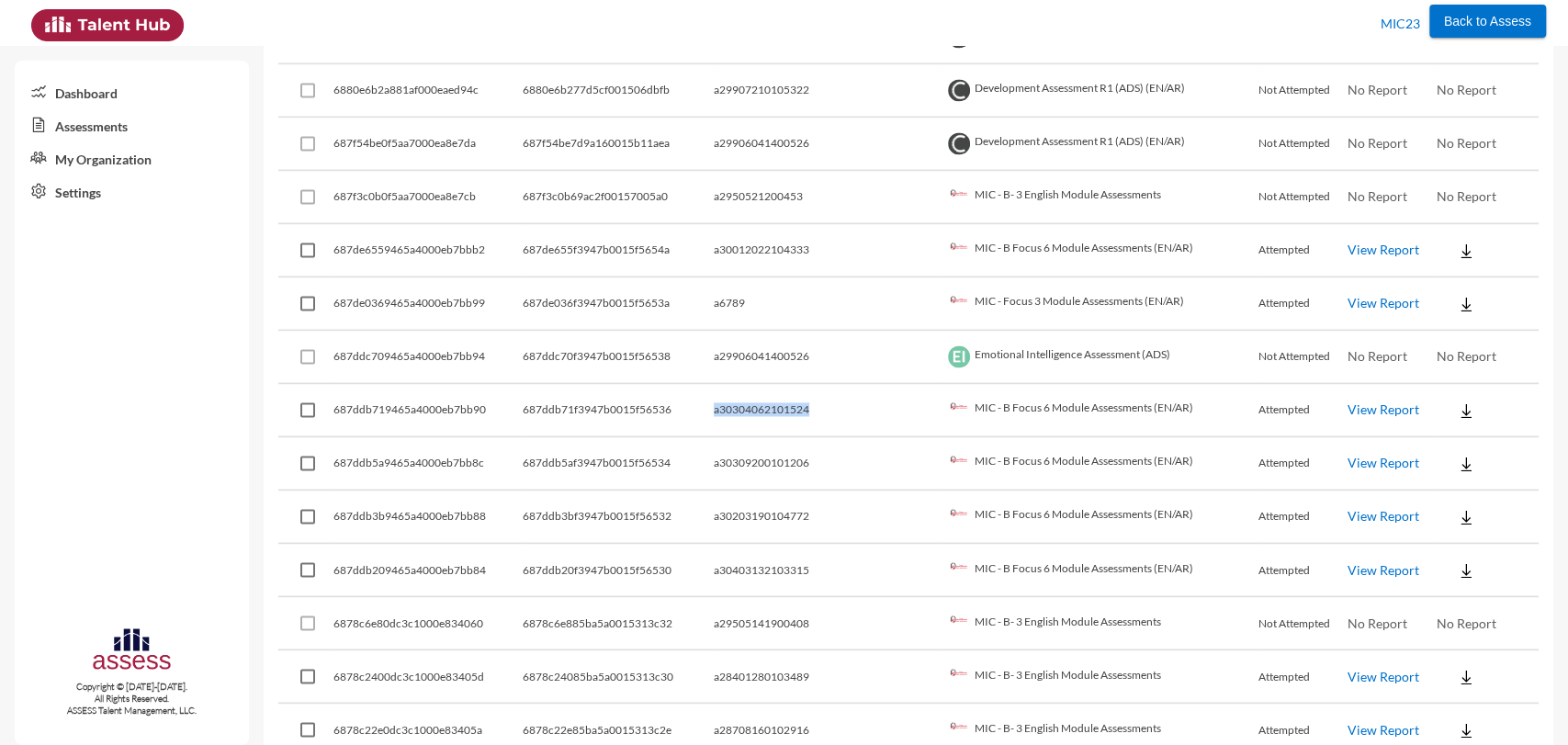
drag, startPoint x: 848, startPoint y: 409, endPoint x: 723, endPoint y: 407, distance: 125.0
click at [723, 407] on tr "687ddb719465a4000eb7bb90 687ddb71f3947b0015f56536 a30304062101524 MIC - B Focus…" at bounding box center [909, 410] width 1261 height 53
copy tr "a30304062101524"
click at [101, 164] on link "My Organization" at bounding box center [132, 157] width 234 height 33
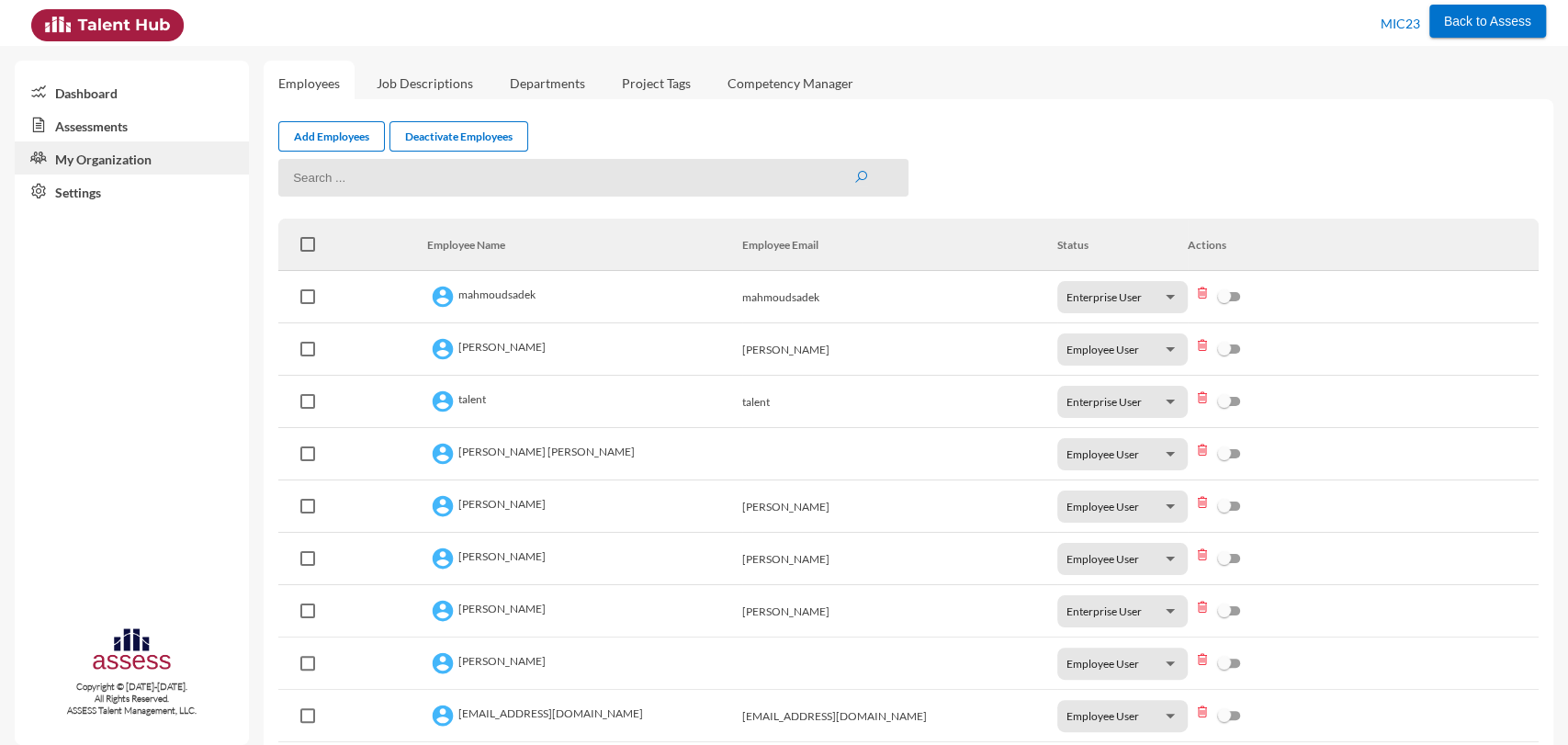
click at [426, 178] on input at bounding box center [593, 178] width 630 height 38
paste input "a30304062101524"
click at [853, 170] on button "submit" at bounding box center [861, 177] width 15 height 15
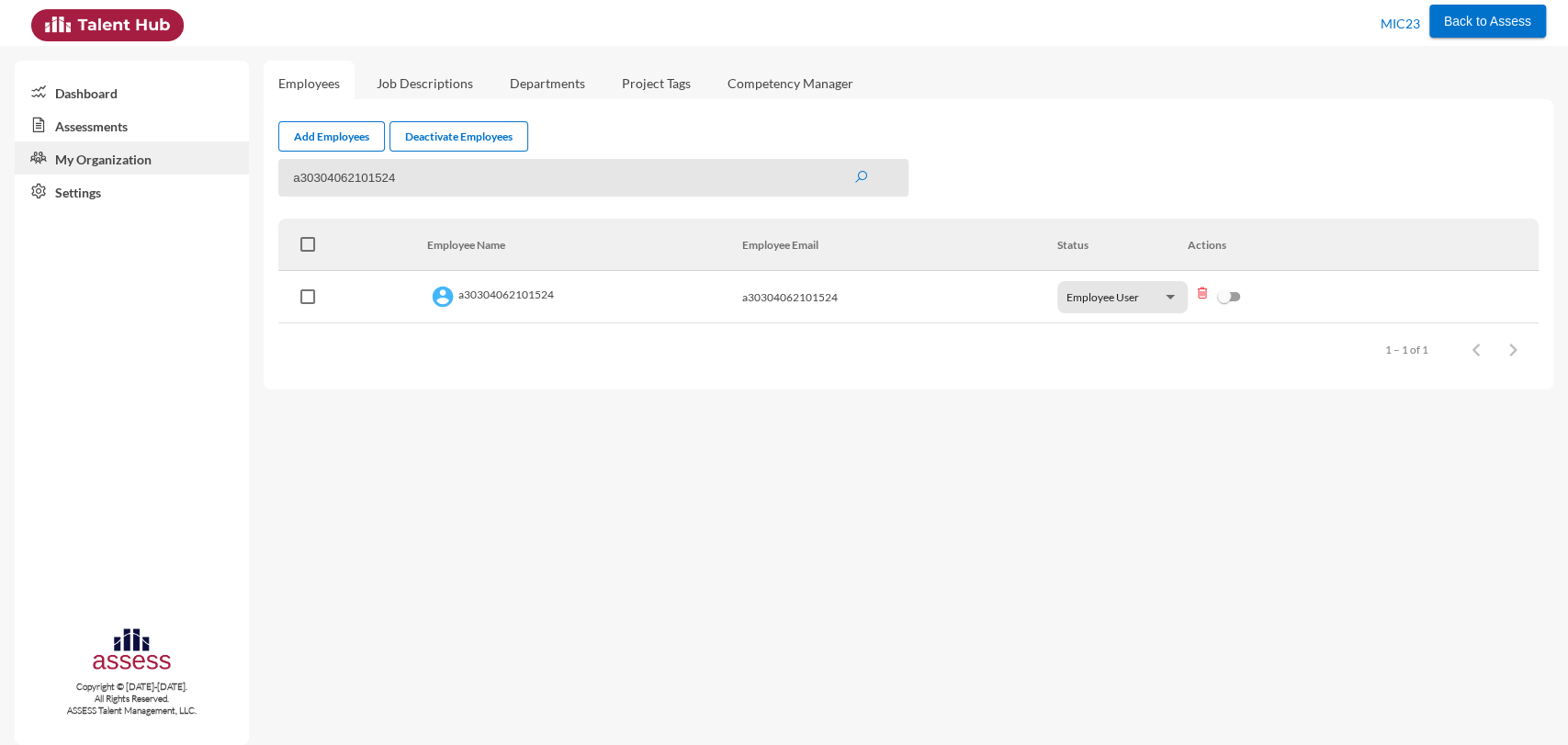
click at [316, 186] on input "a30304062101524" at bounding box center [593, 178] width 630 height 38
type input "a30304062101524"
click at [853, 170] on button "submit" at bounding box center [861, 177] width 15 height 15
click at [130, 127] on link "Assessments" at bounding box center [132, 124] width 234 height 33
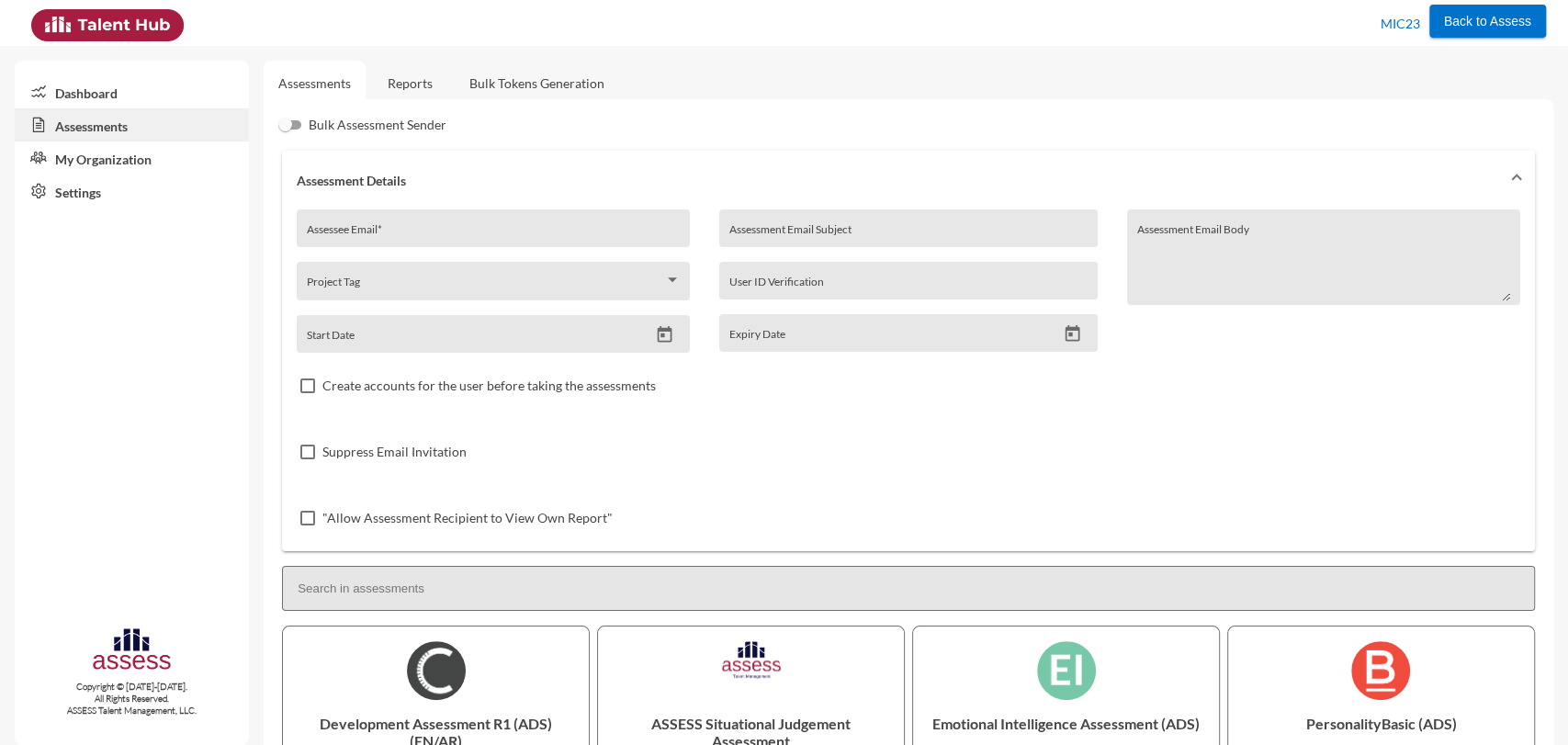
click at [139, 164] on link "My Organization" at bounding box center [132, 157] width 234 height 33
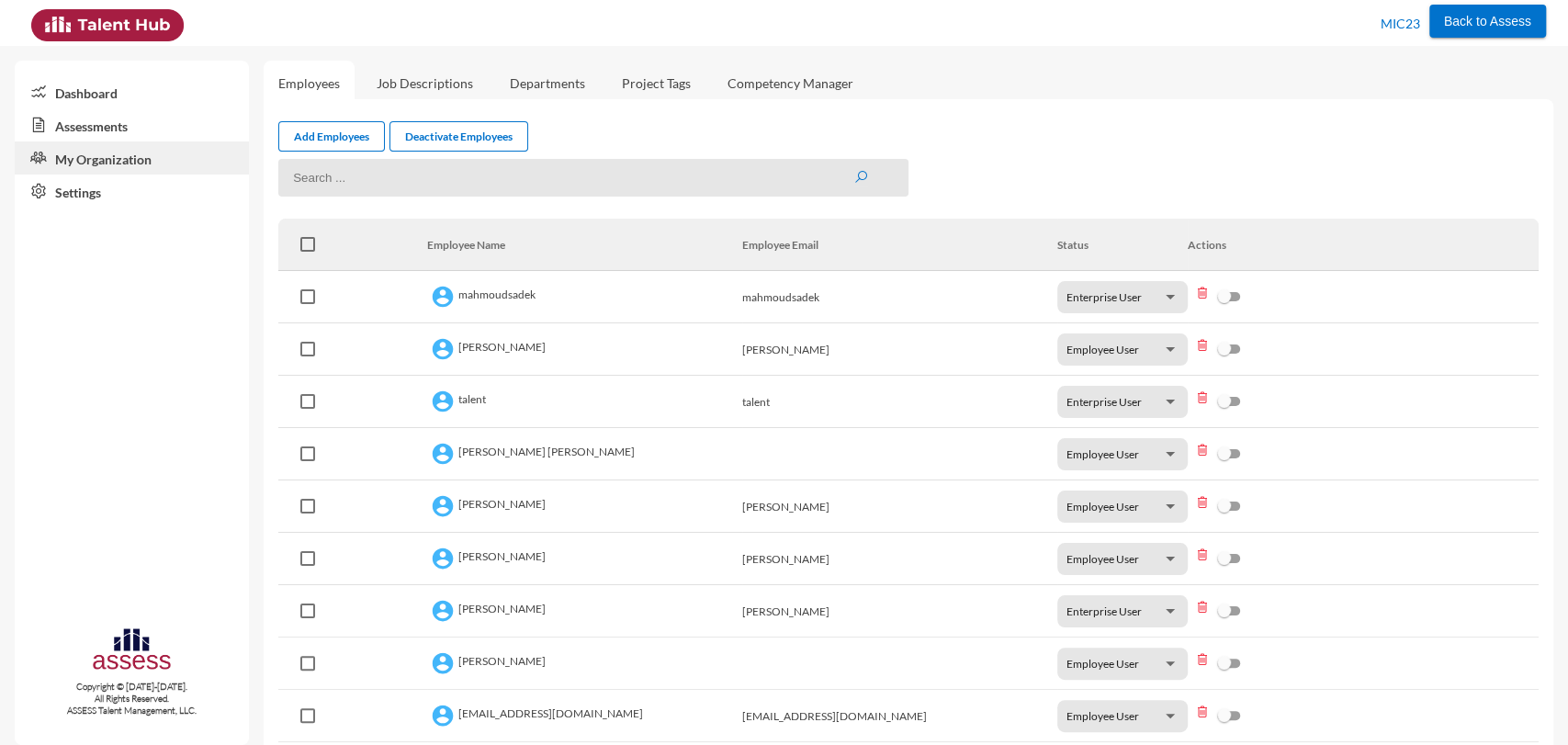
click at [102, 119] on link "Assessments" at bounding box center [132, 124] width 234 height 33
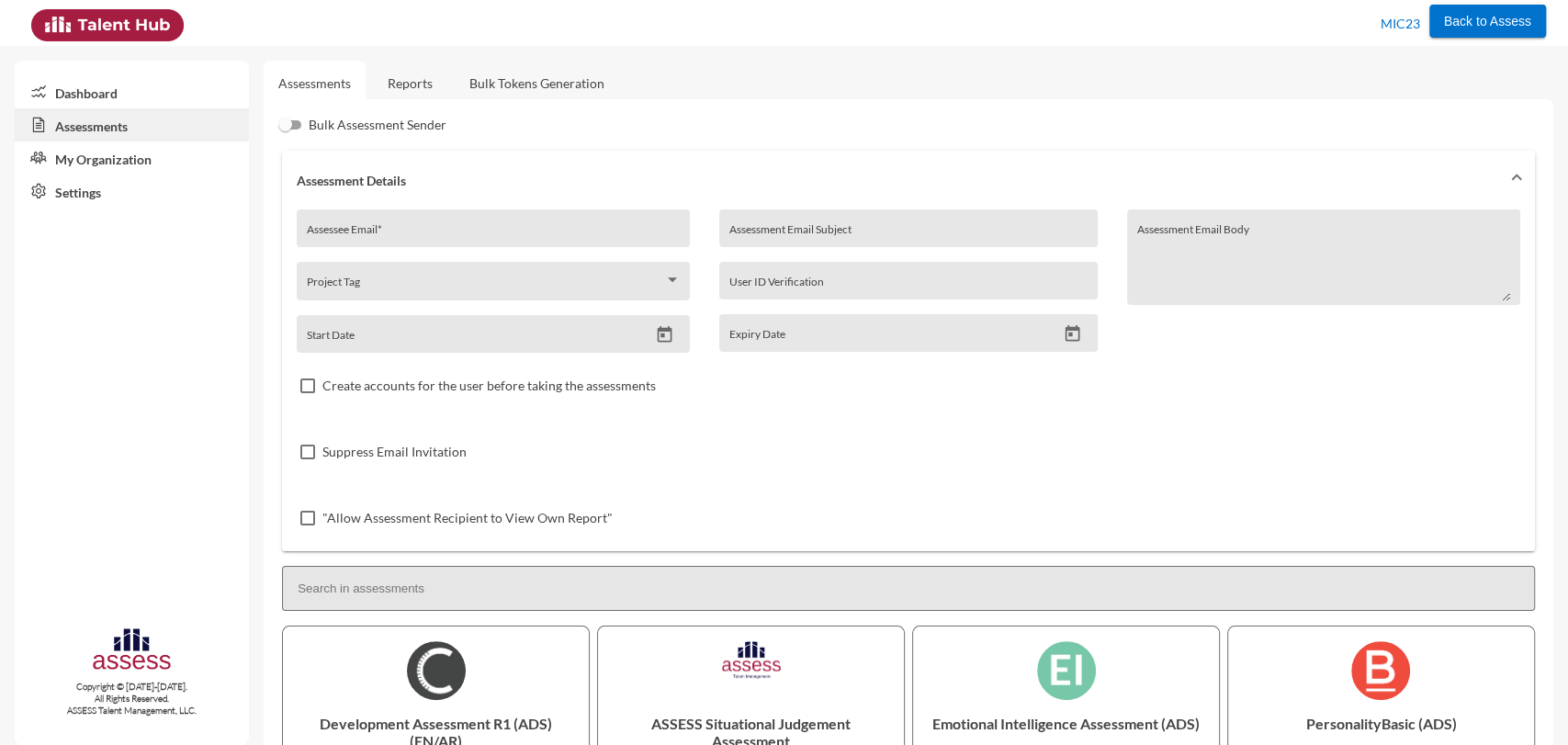
click at [414, 92] on link "Reports" at bounding box center [410, 82] width 75 height 45
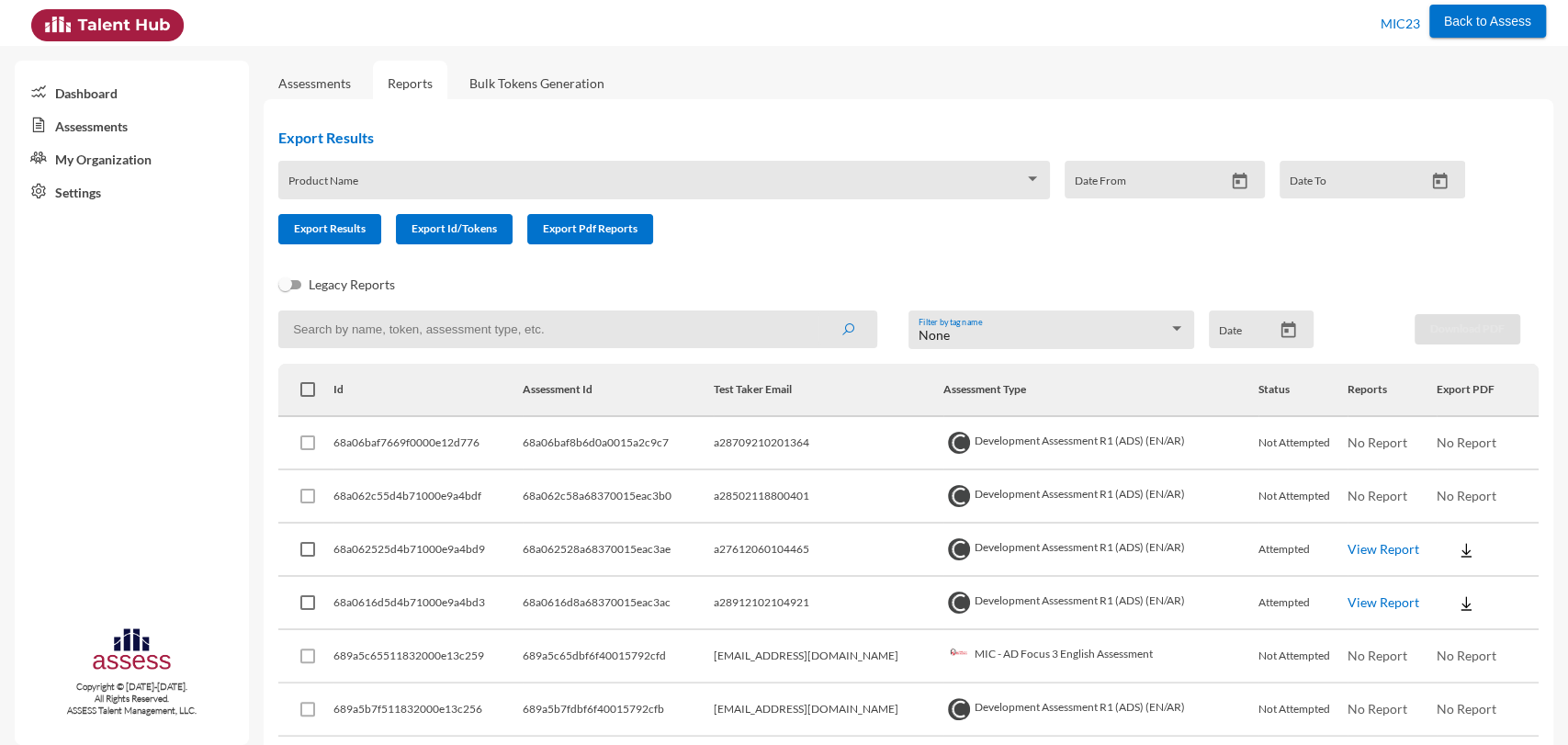
drag, startPoint x: 748, startPoint y: 391, endPoint x: 869, endPoint y: 396, distance: 121.1
click at [869, 396] on th "Test Taker Email" at bounding box center [829, 391] width 229 height 53
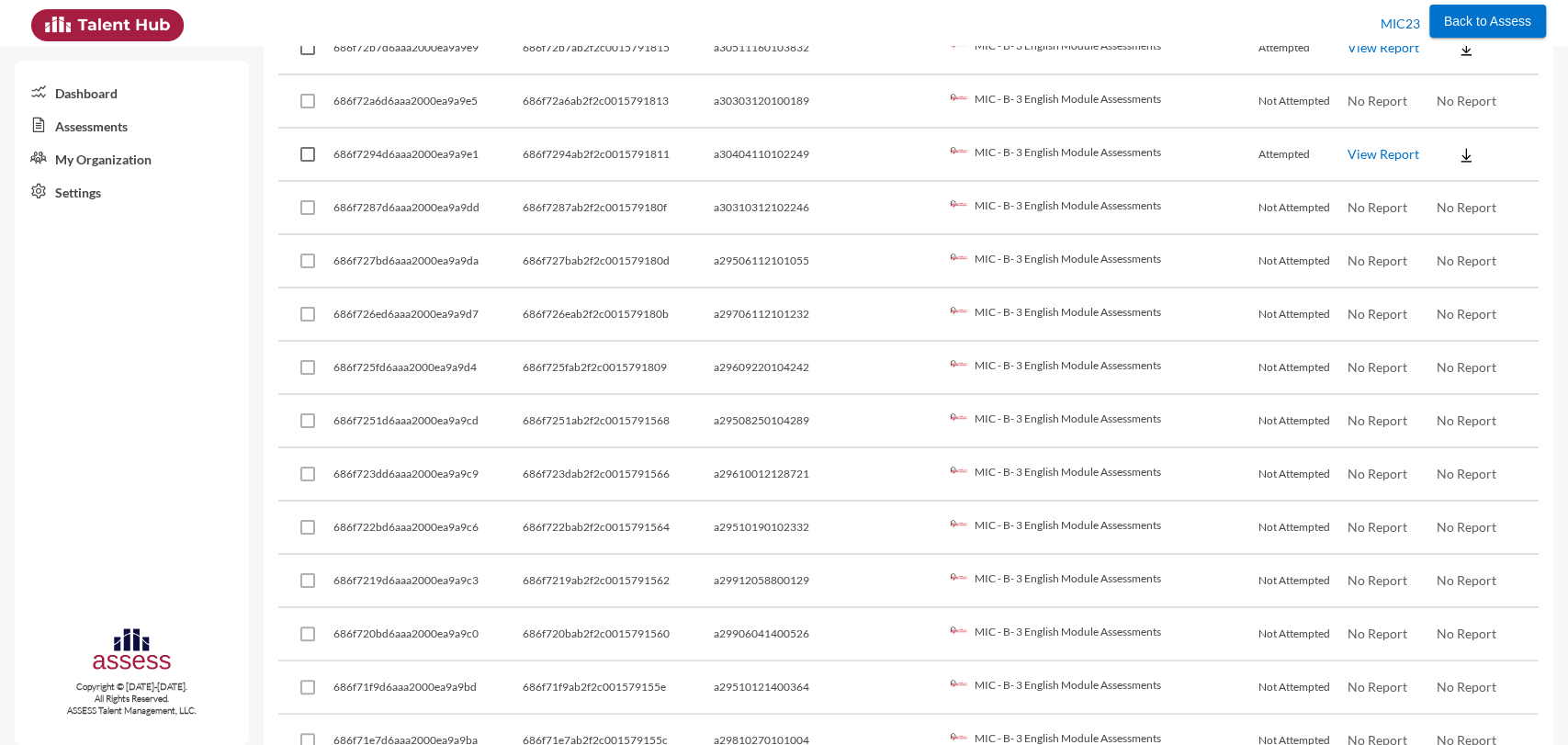
scroll to position [5062, 0]
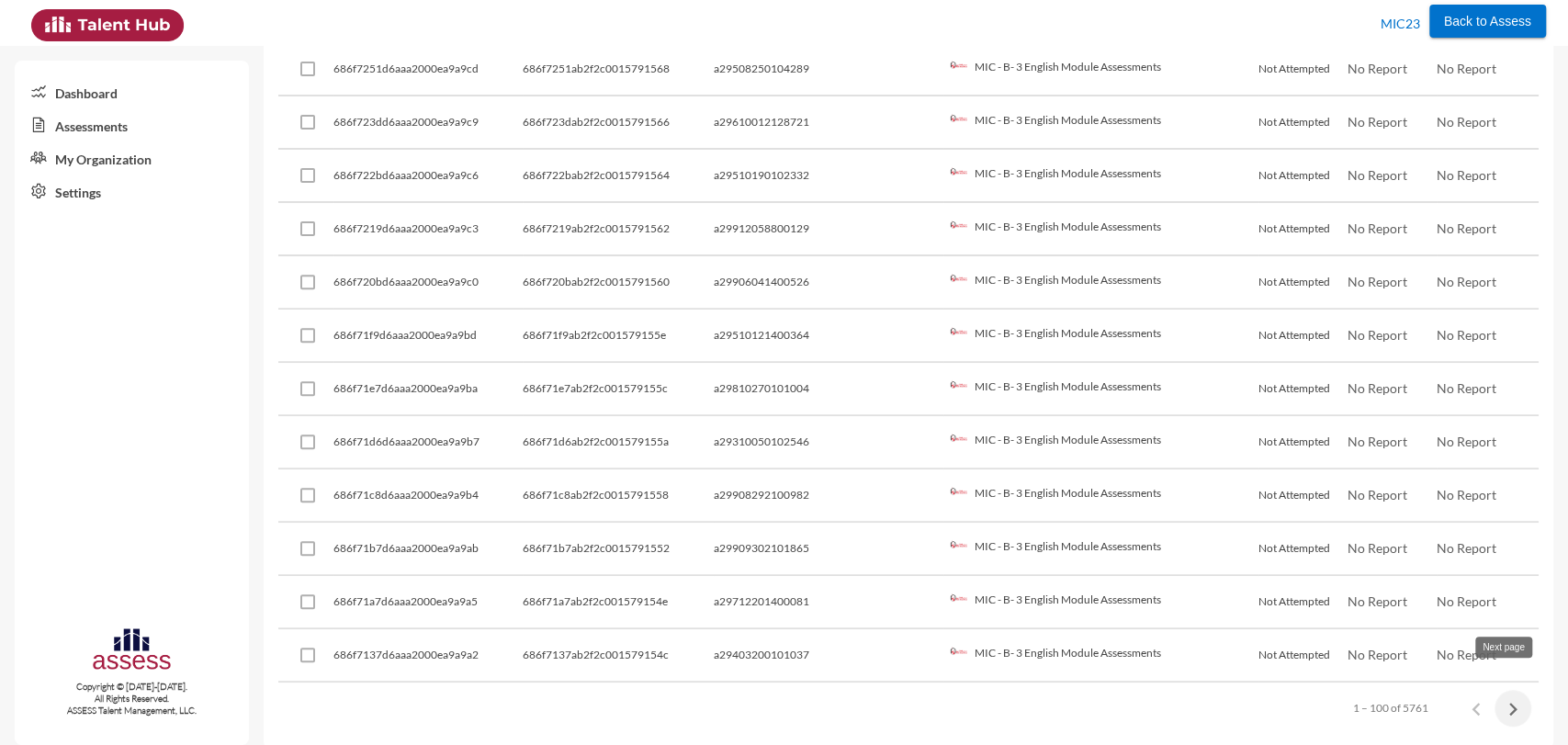
click at [1509, 702] on icon "Next page" at bounding box center [1513, 709] width 9 height 13
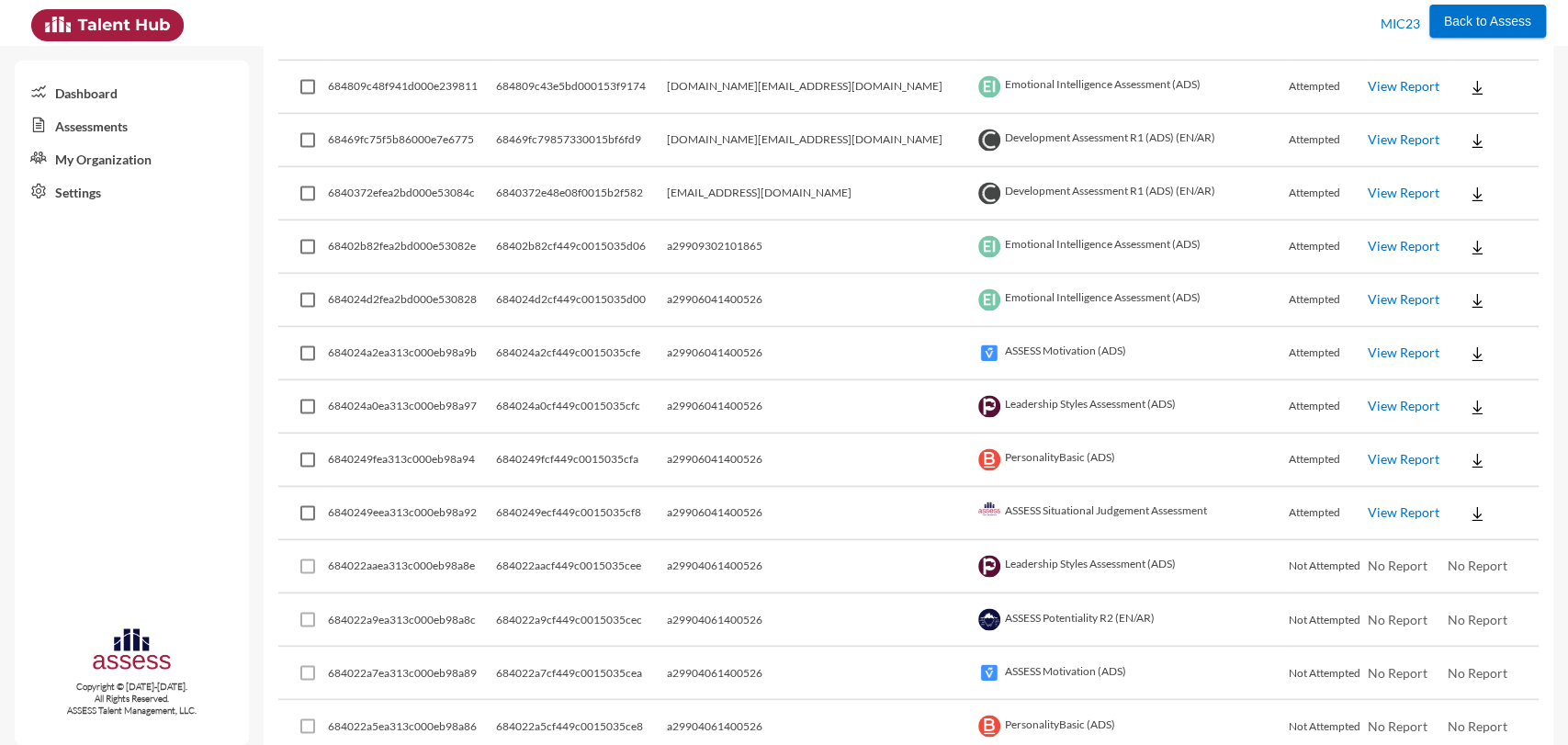
scroll to position [1796, 0]
drag, startPoint x: 737, startPoint y: 185, endPoint x: 894, endPoint y: 179, distance: 157.1
click at [894, 179] on td "chrismagdii@gmail.com" at bounding box center [821, 192] width 307 height 53
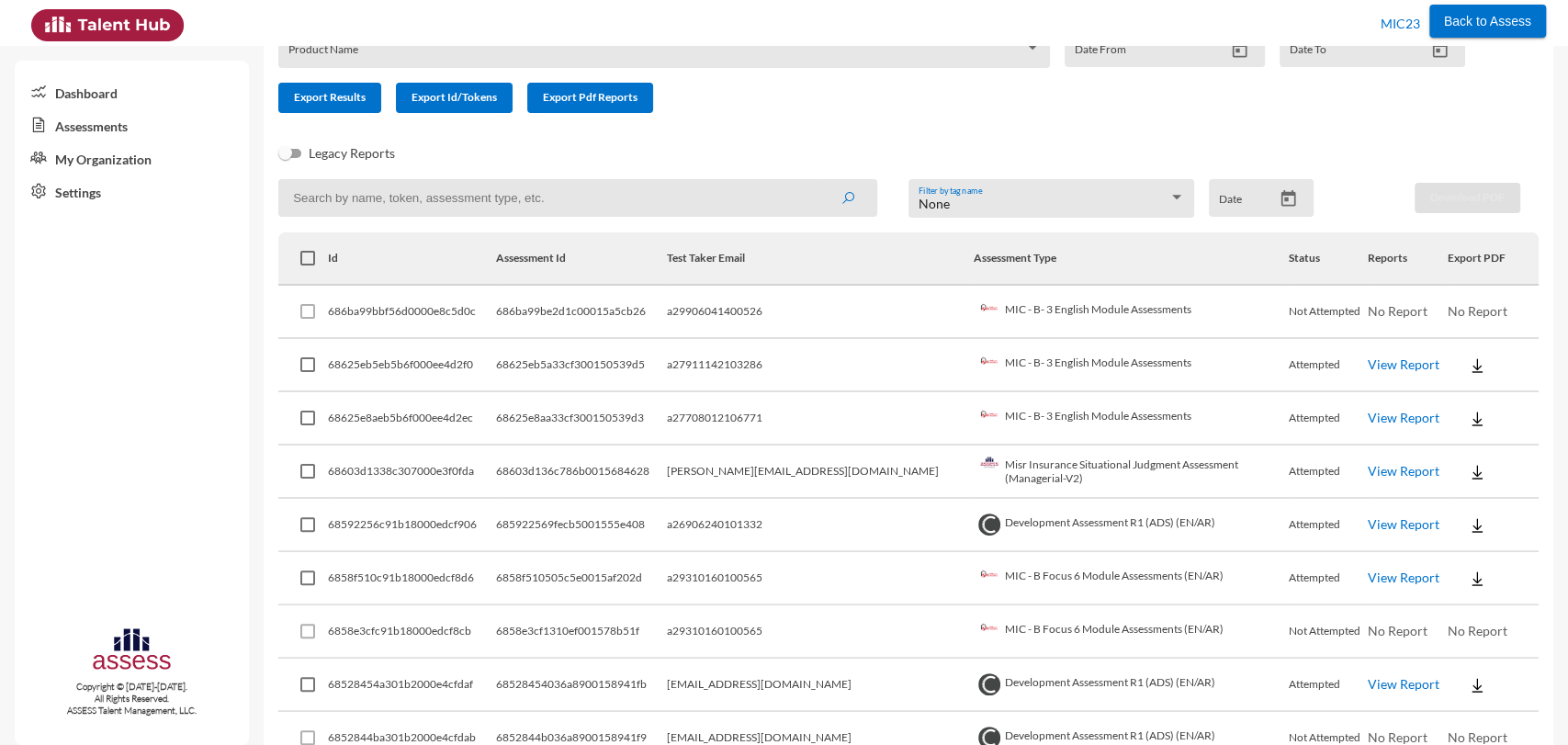
scroll to position [0, 0]
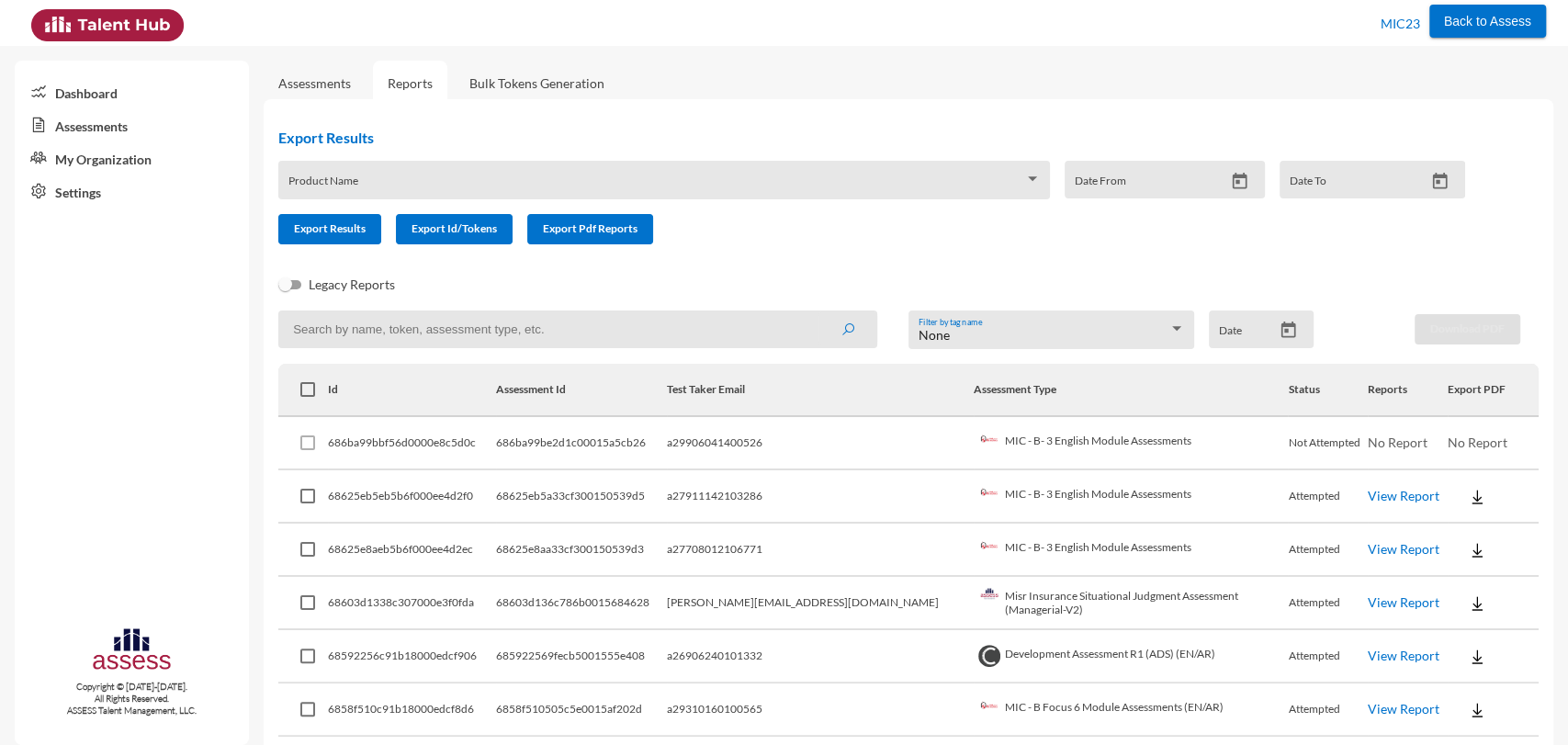
click at [87, 196] on link "Settings" at bounding box center [132, 191] width 234 height 33
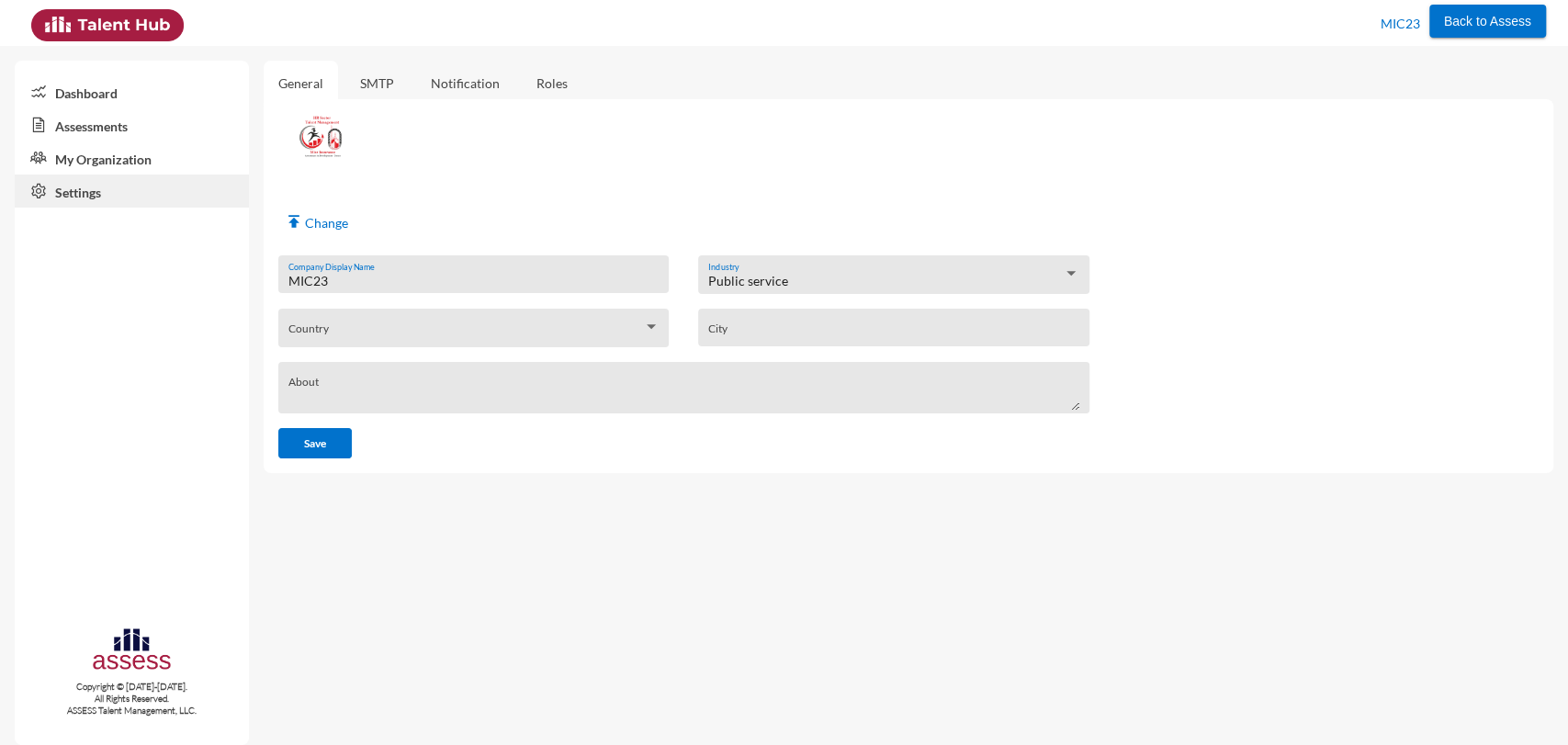
click at [91, 160] on link "My Organization" at bounding box center [132, 157] width 234 height 33
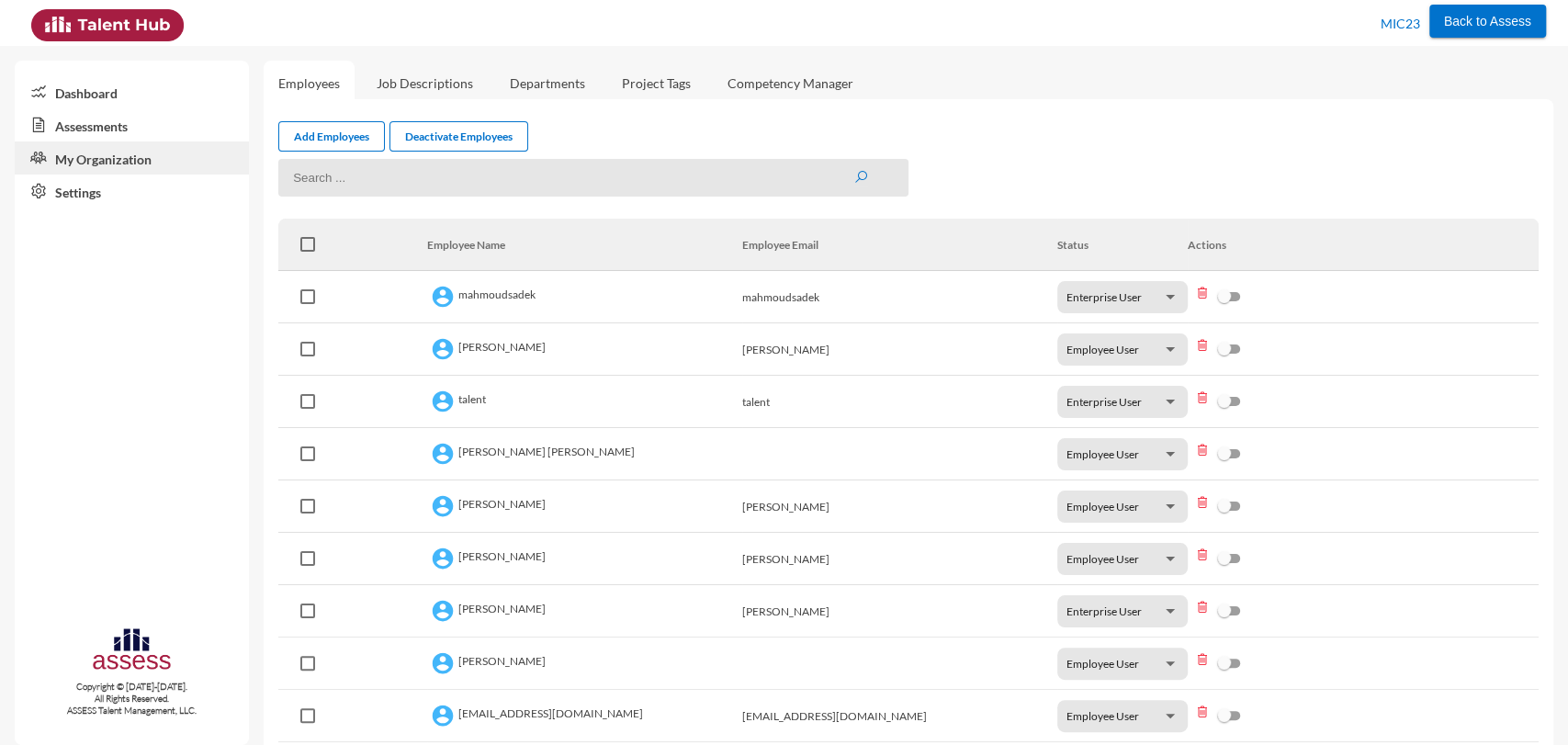
click at [103, 114] on link "Assessments" at bounding box center [132, 124] width 234 height 33
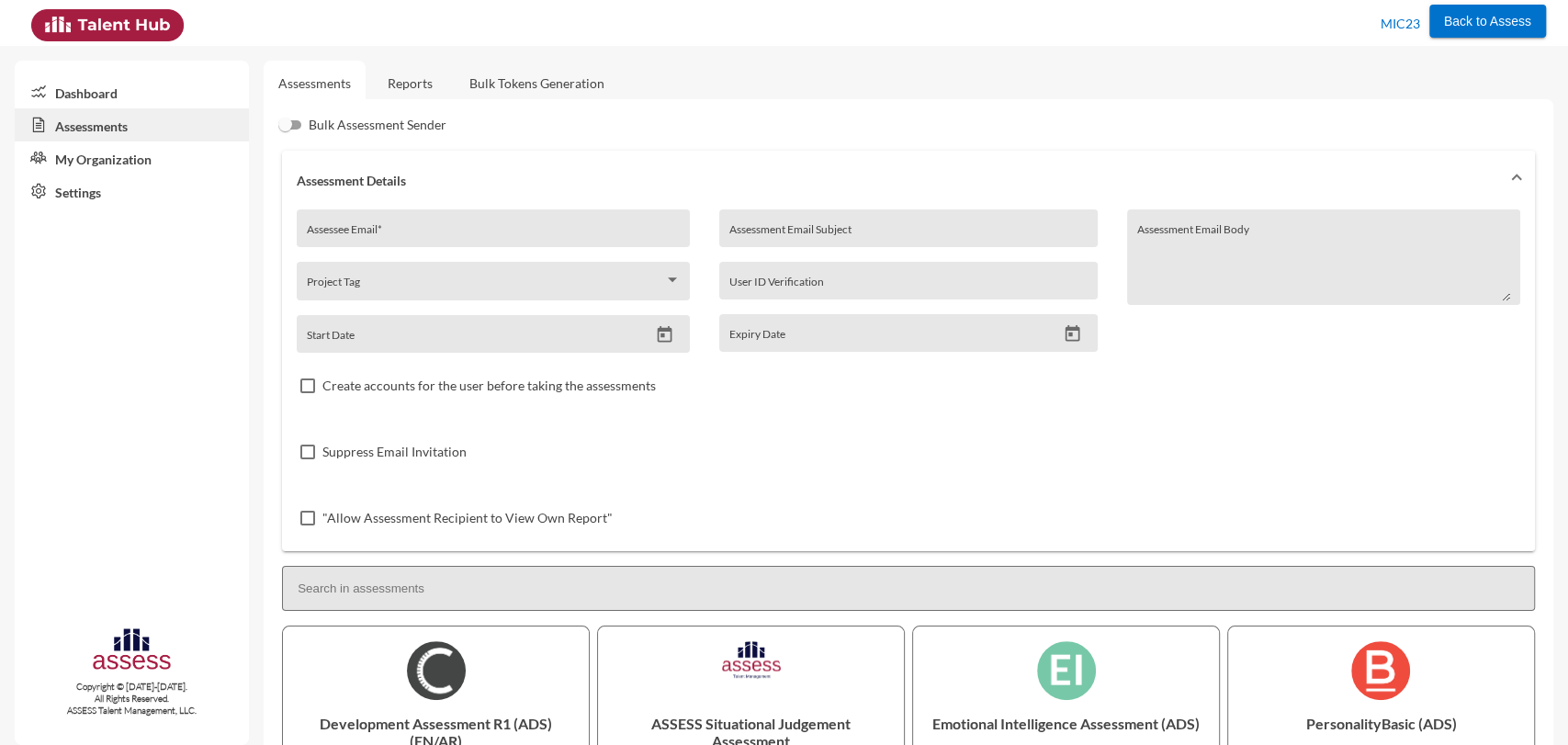
click at [92, 153] on link "My Organization" at bounding box center [132, 157] width 234 height 33
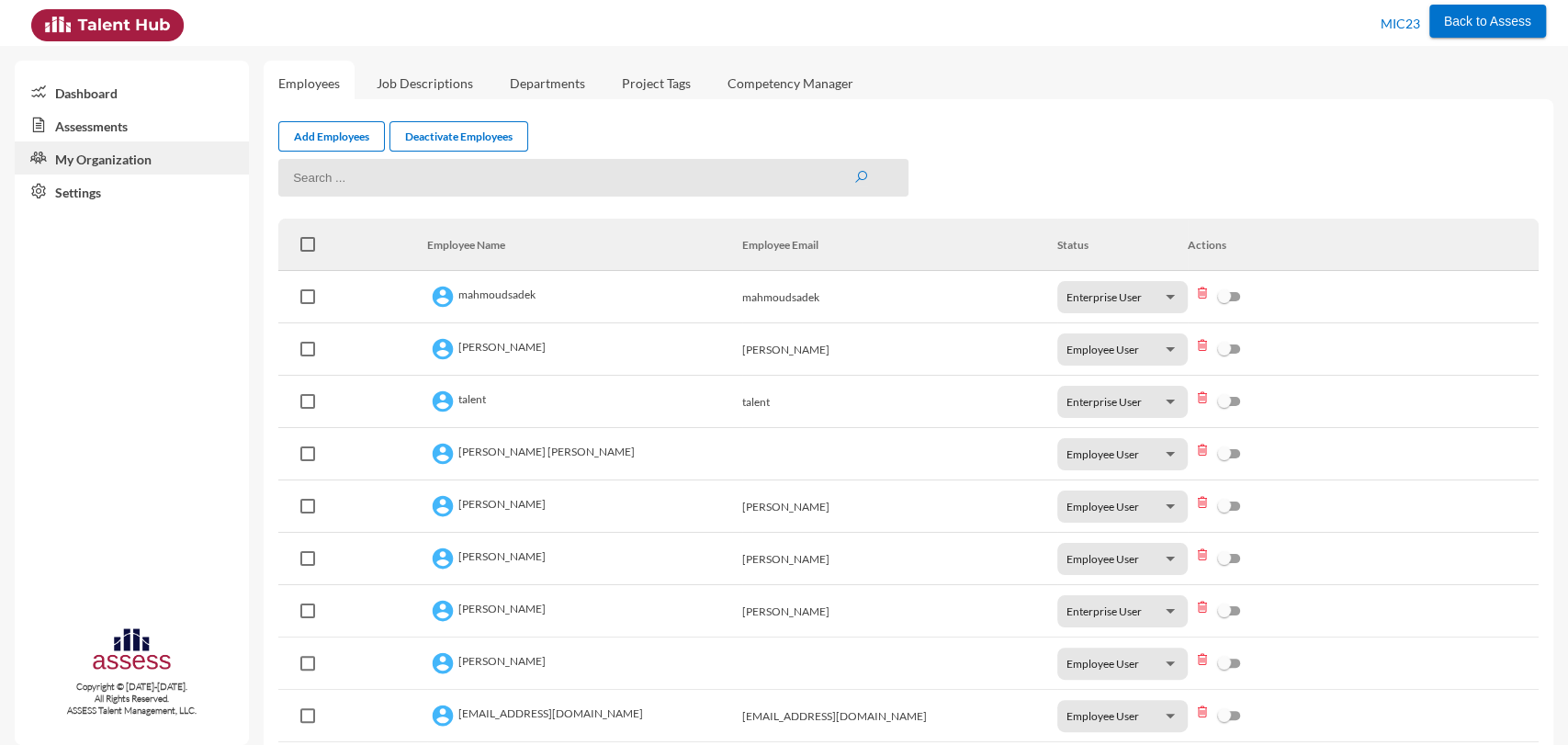
click at [88, 188] on link "Settings" at bounding box center [132, 191] width 234 height 33
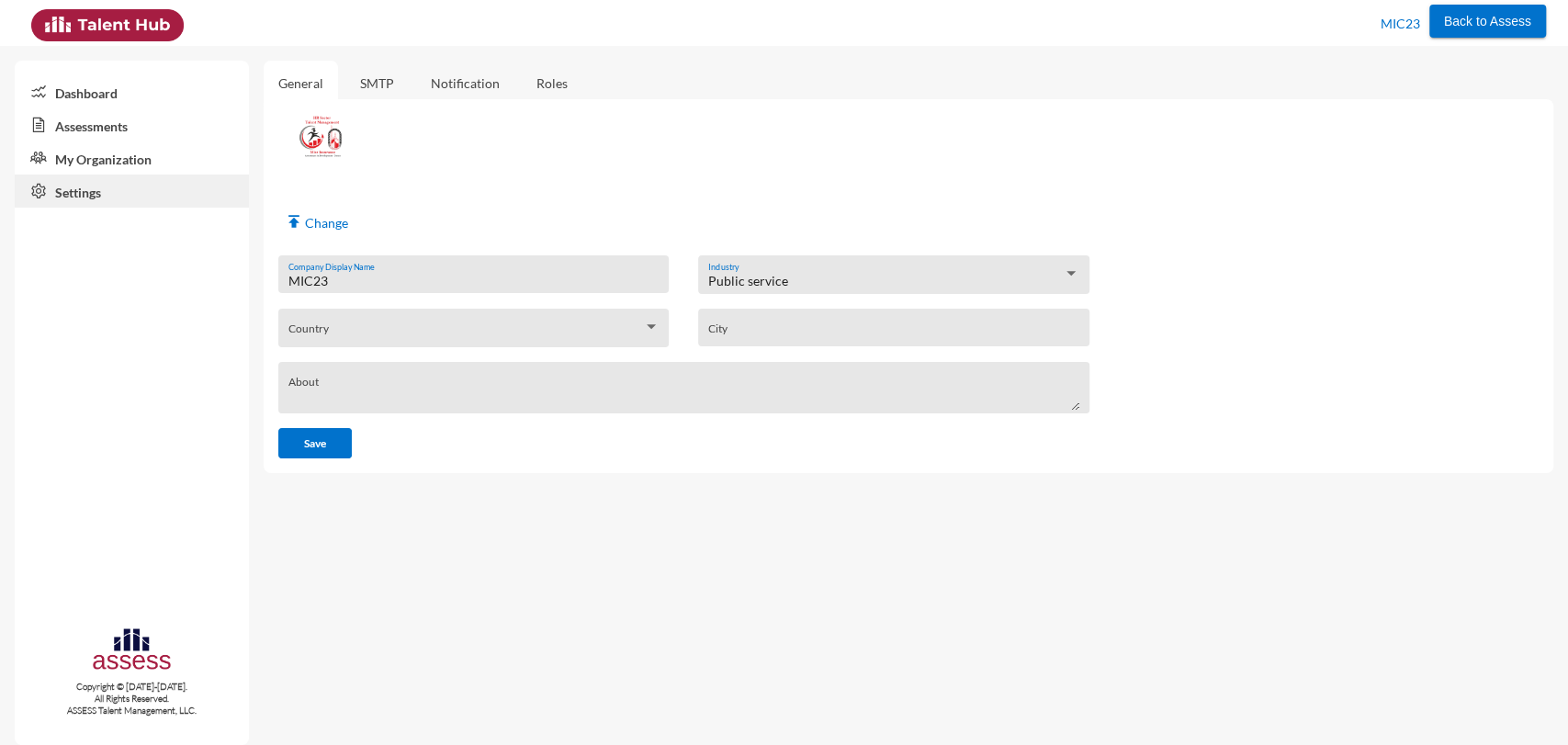
click at [88, 164] on link "My Organization" at bounding box center [132, 157] width 234 height 33
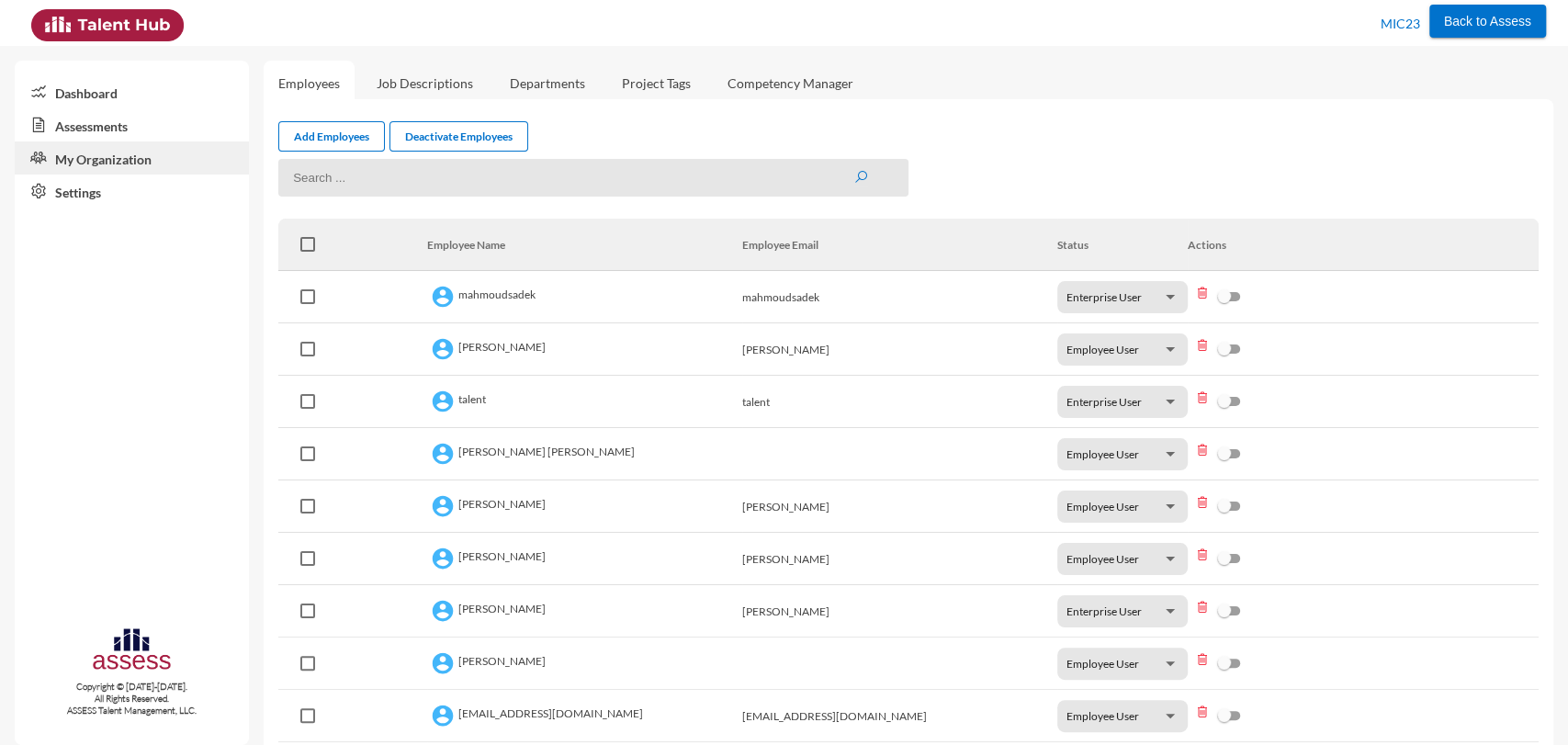
click at [110, 122] on link "Assessments" at bounding box center [132, 124] width 234 height 33
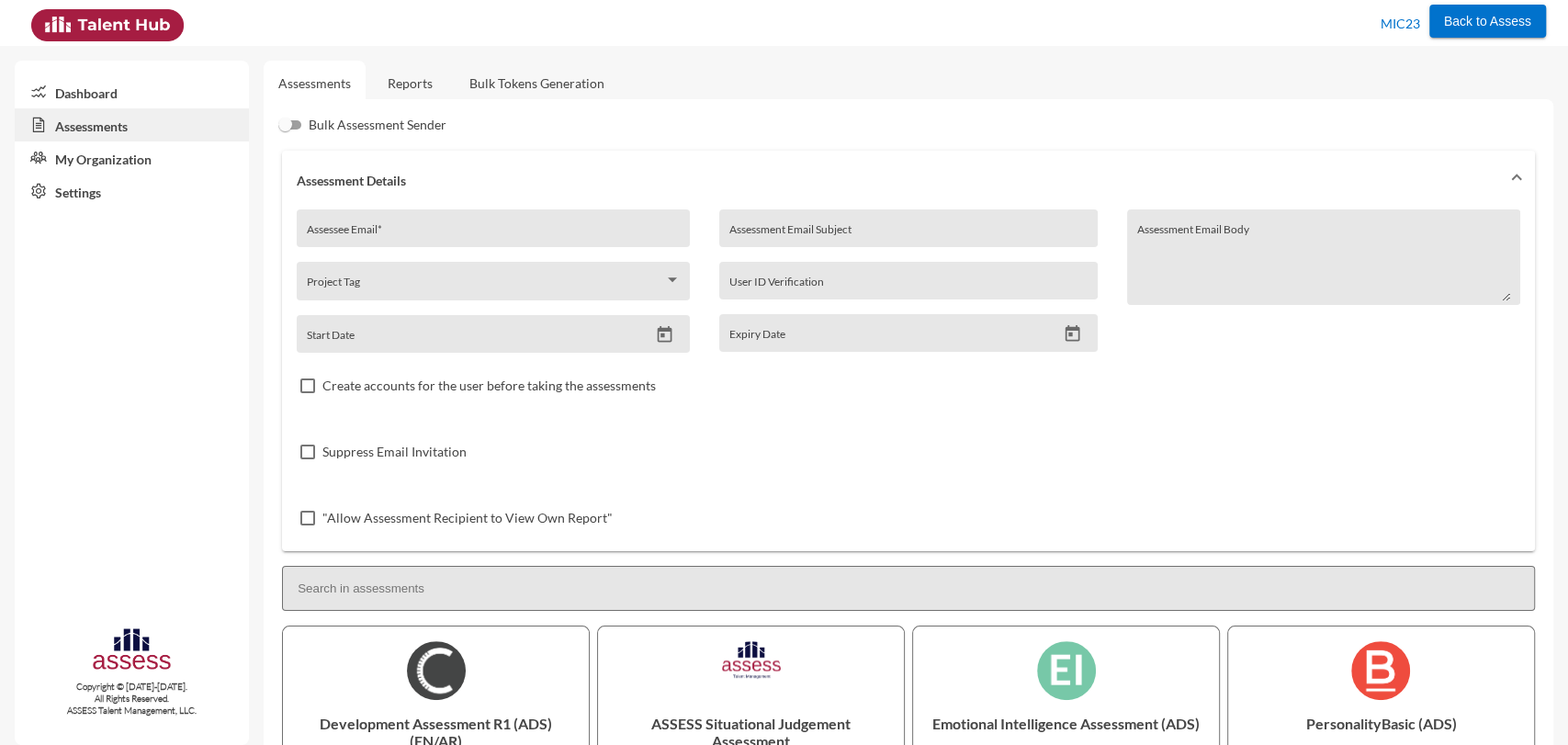
click at [410, 93] on link "Reports" at bounding box center [410, 82] width 75 height 45
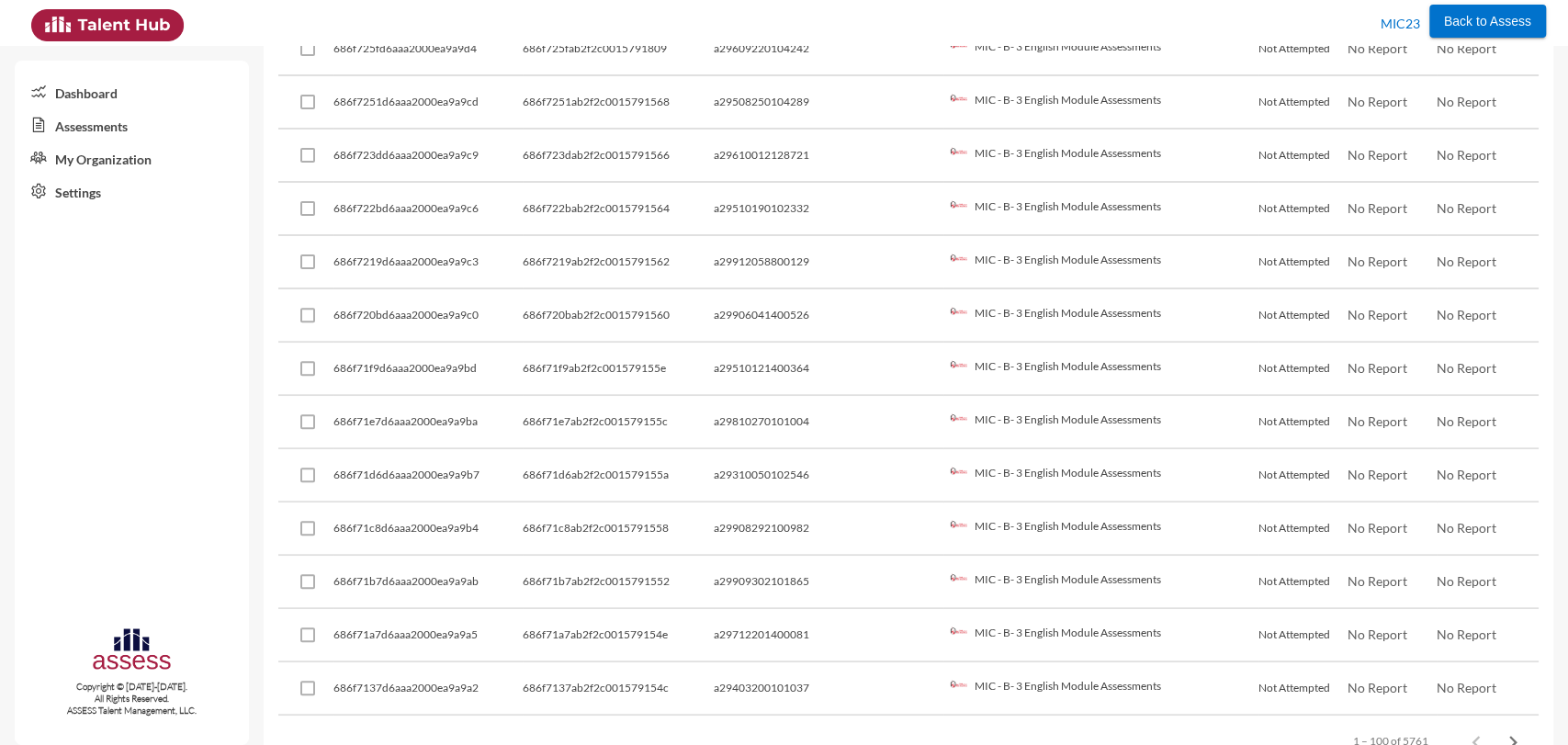
scroll to position [5062, 0]
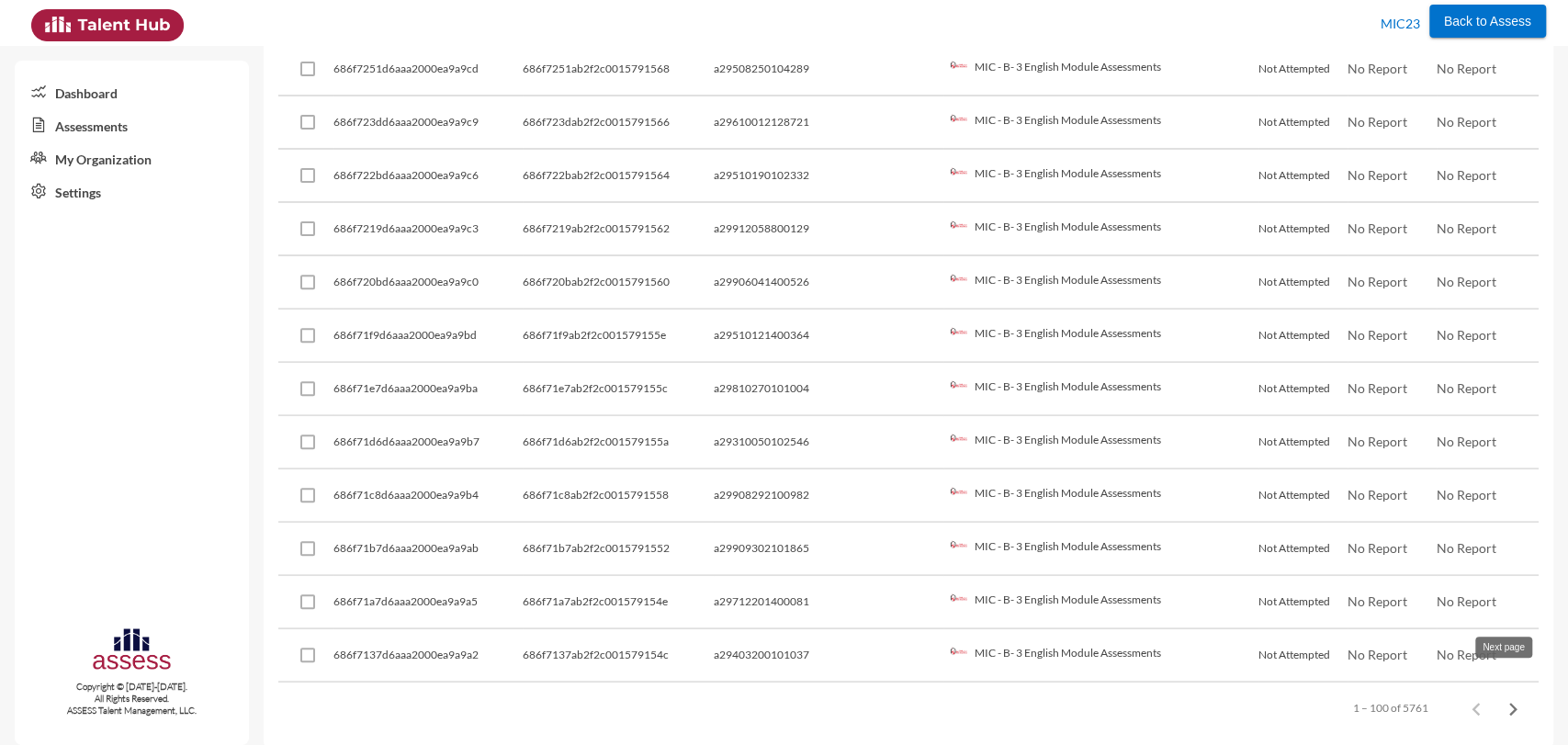
click at [1504, 697] on icon "Next page" at bounding box center [1513, 709] width 26 height 26
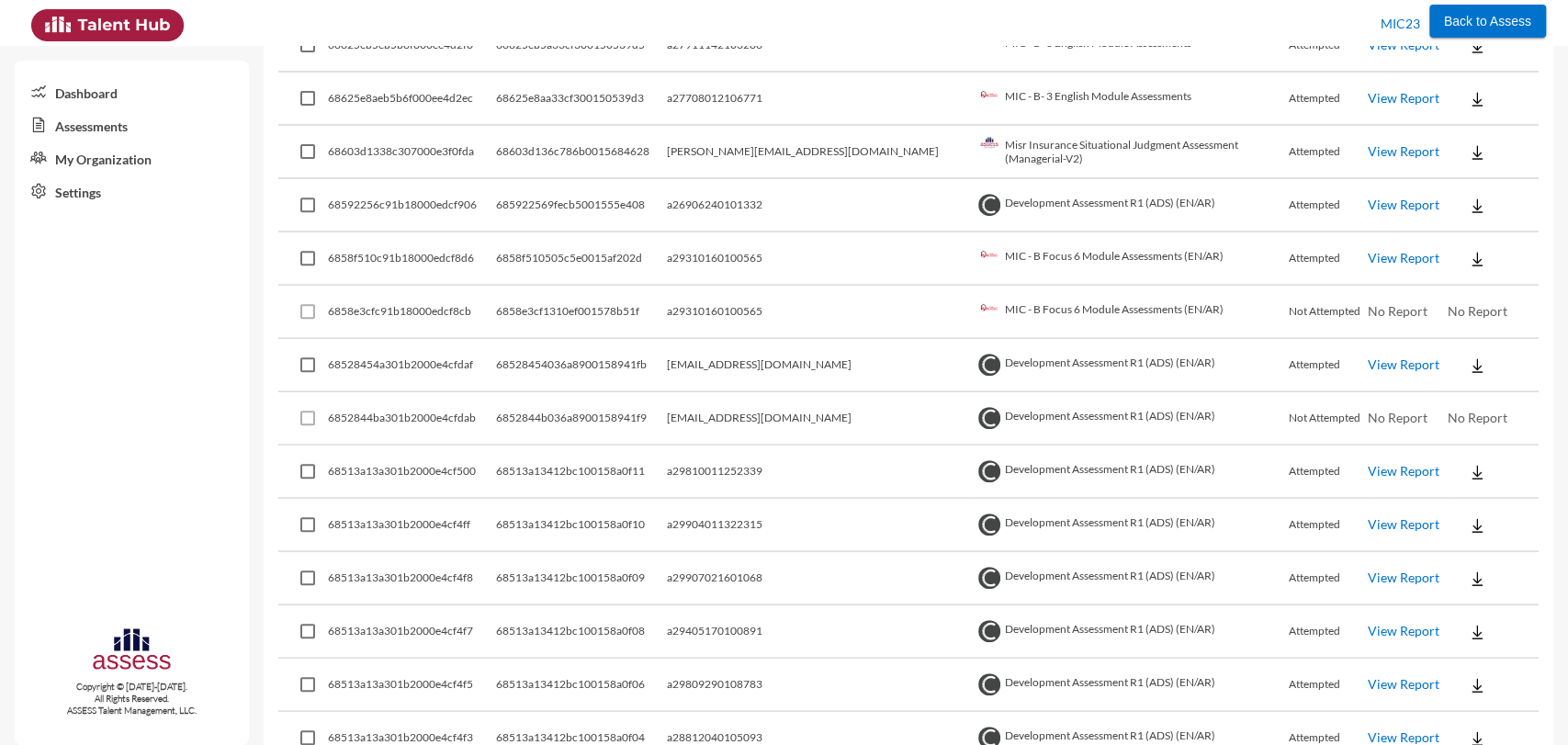
scroll to position [449, 0]
drag, startPoint x: 736, startPoint y: 362, endPoint x: 879, endPoint y: 372, distance: 143.3
click at [879, 372] on tr "68528454a301b2000e4cfdaf 68528454036a8900158941fb aya.fouadazab@gmail.com Devel…" at bounding box center [909, 368] width 1261 height 53
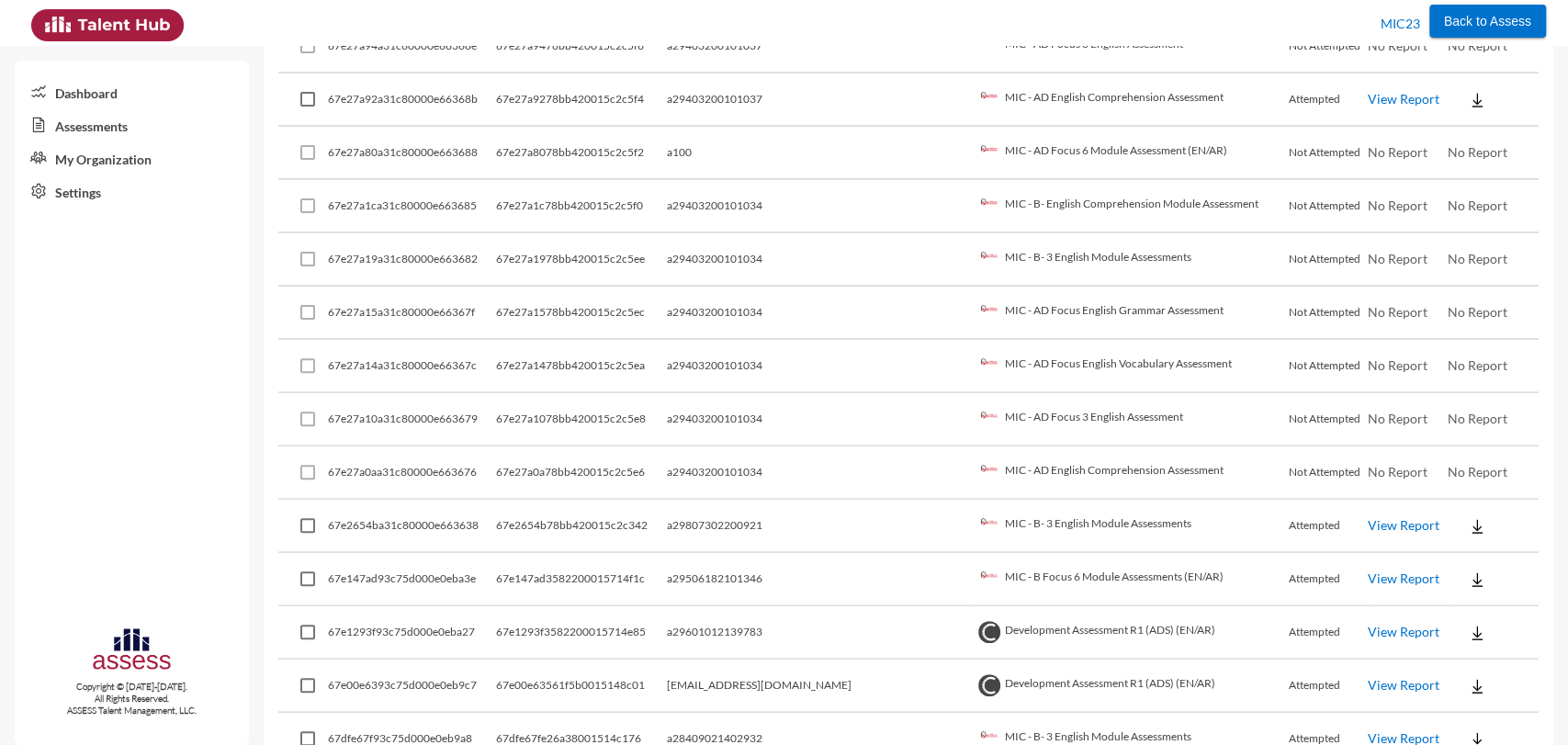
scroll to position [5062, 0]
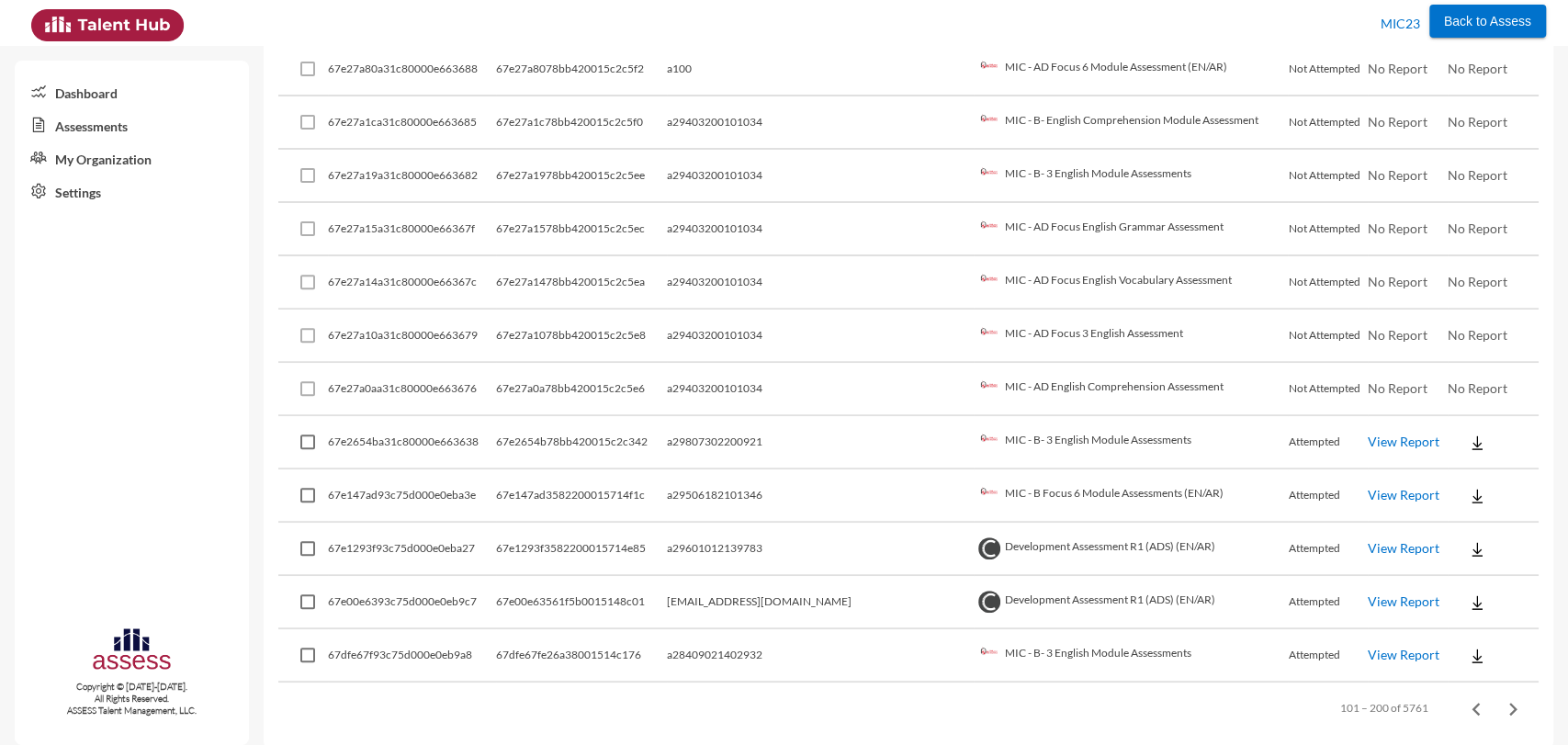
drag, startPoint x: 730, startPoint y: 639, endPoint x: 885, endPoint y: 634, distance: 155.1
click at [885, 634] on tr "67dfe67f93c75d000e0eb9a8 67dfe67fe26a38001514c176 a28409021402932 MIC - B- 3 En…" at bounding box center [909, 656] width 1261 height 53
drag, startPoint x: 734, startPoint y: 588, endPoint x: 875, endPoint y: 587, distance: 141.0
click at [875, 587] on tr "67e00e6393c75d000e0eb9c7 67e00e63561f5b0015148c01 shor9k@gmail.com Development …" at bounding box center [909, 603] width 1261 height 53
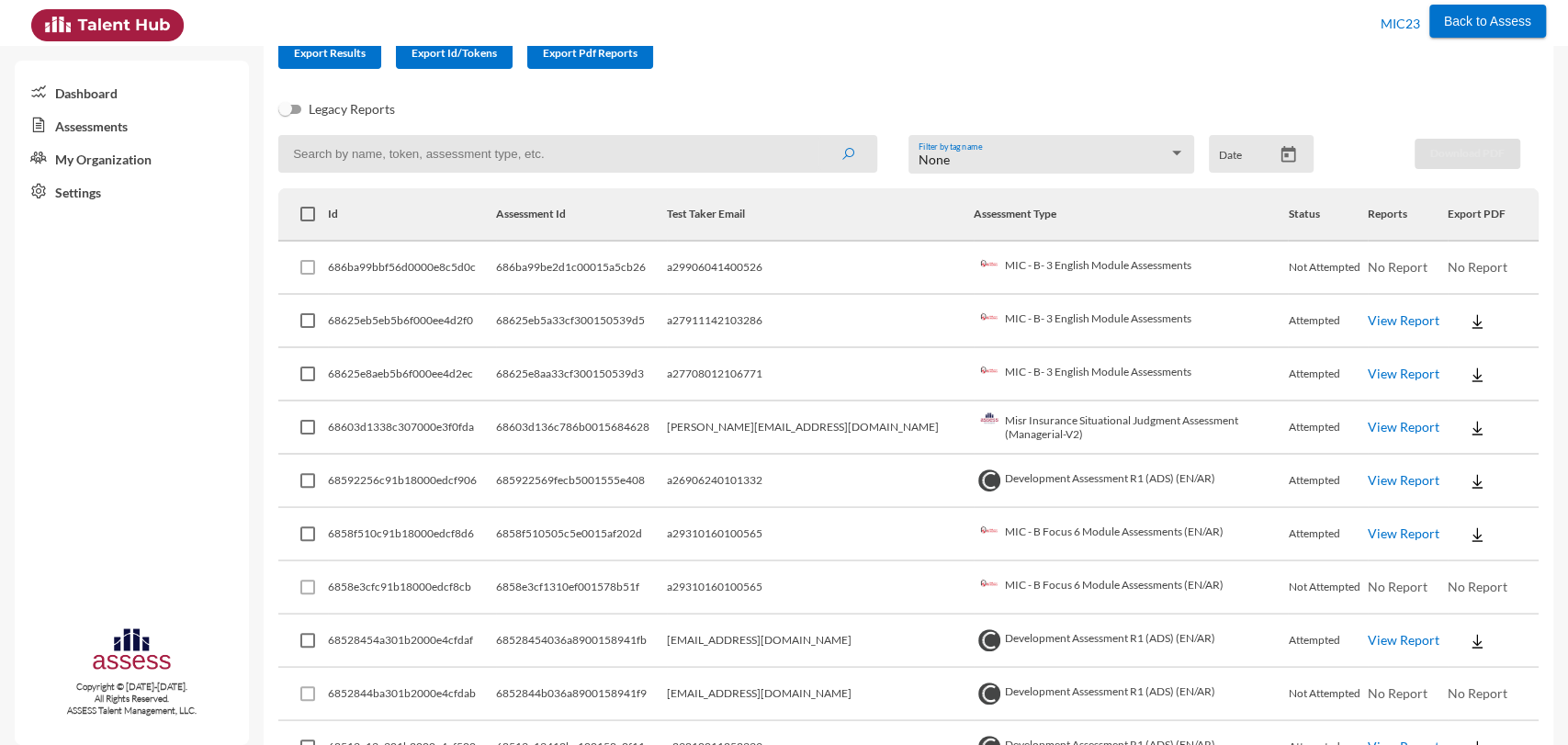
scroll to position [0, 0]
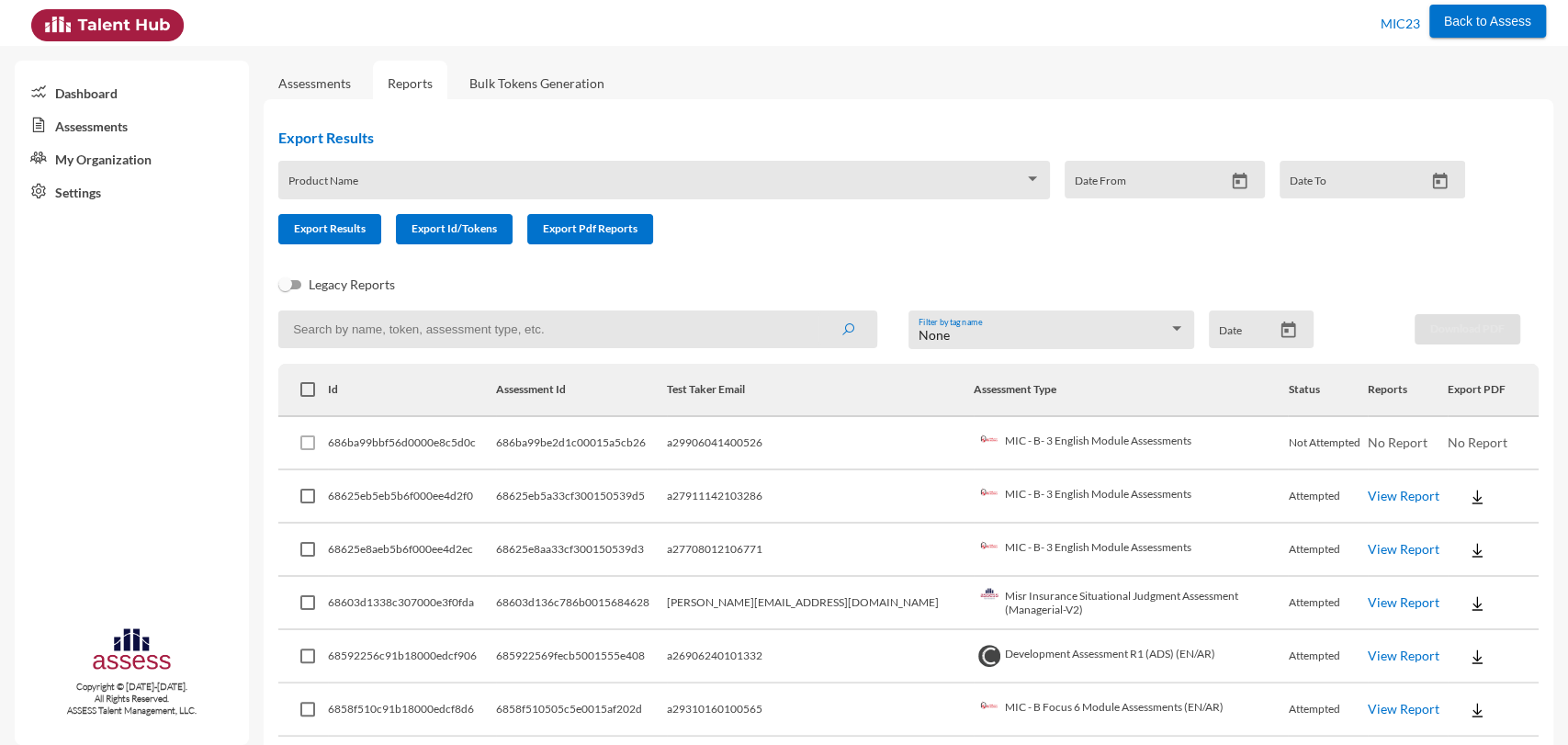
click at [97, 147] on link "My Organization" at bounding box center [132, 157] width 234 height 33
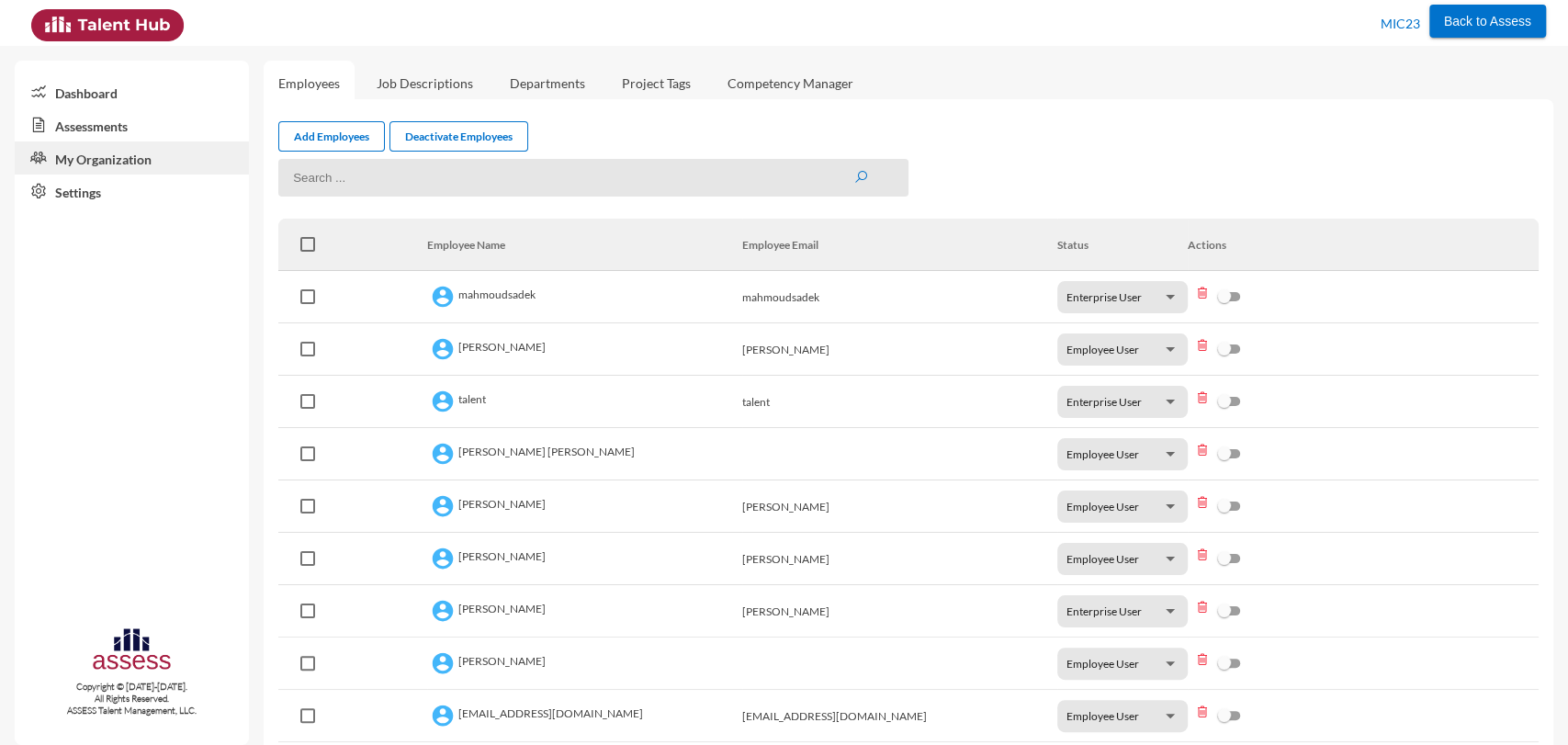
click at [111, 120] on link "Assessments" at bounding box center [132, 124] width 234 height 33
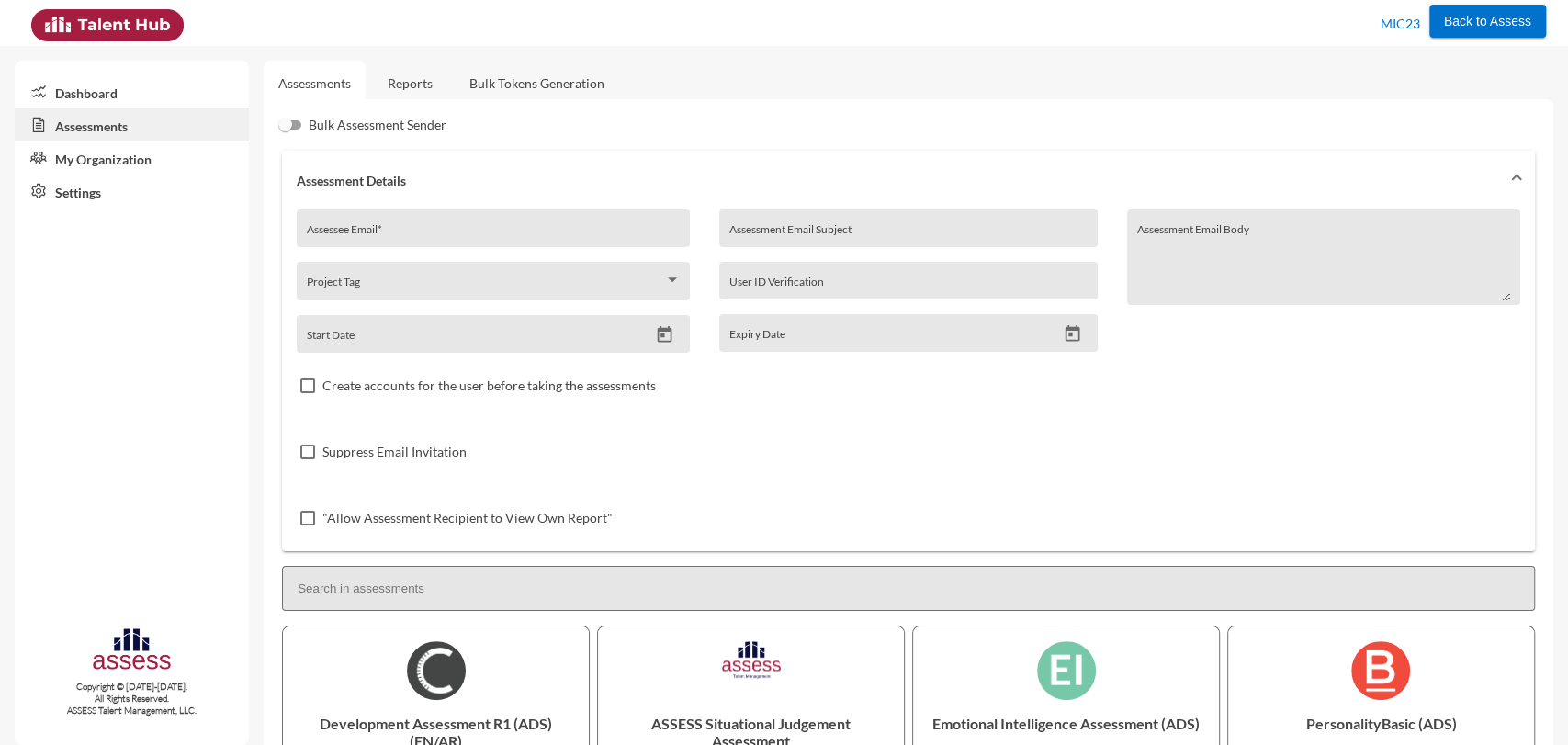
click at [414, 88] on link "Reports" at bounding box center [410, 82] width 75 height 45
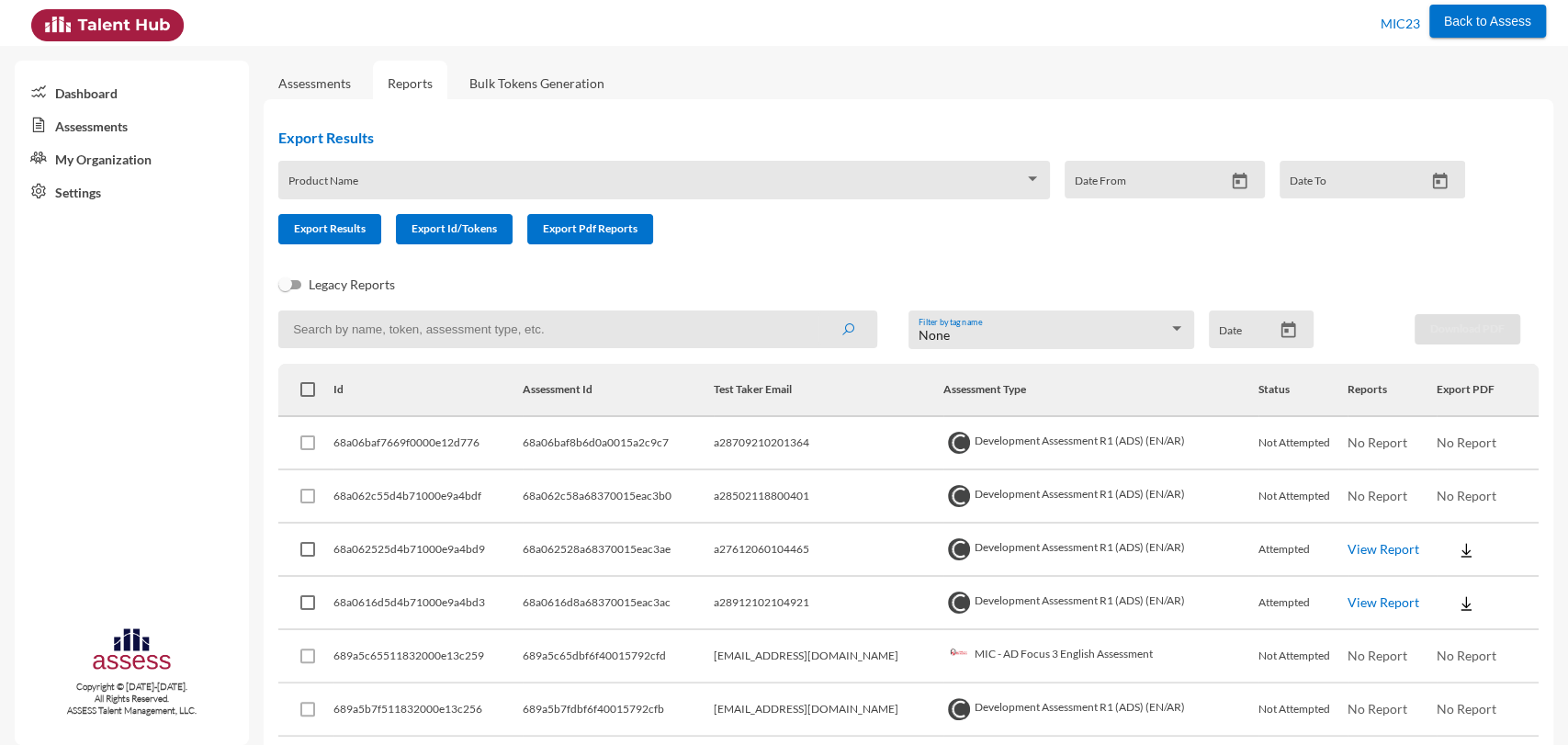
click at [496, 336] on input at bounding box center [578, 330] width 599 height 38
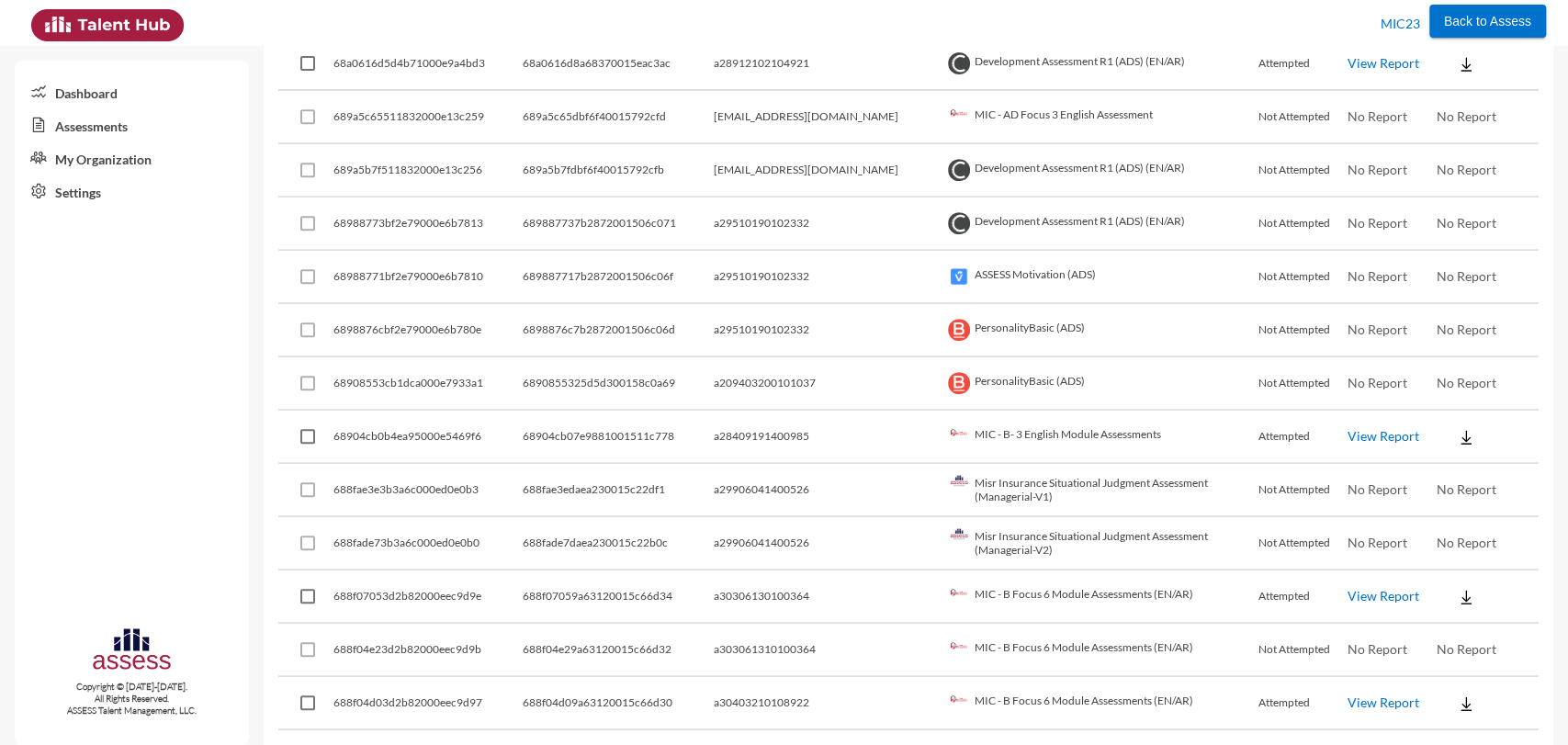
scroll to position [519, 0]
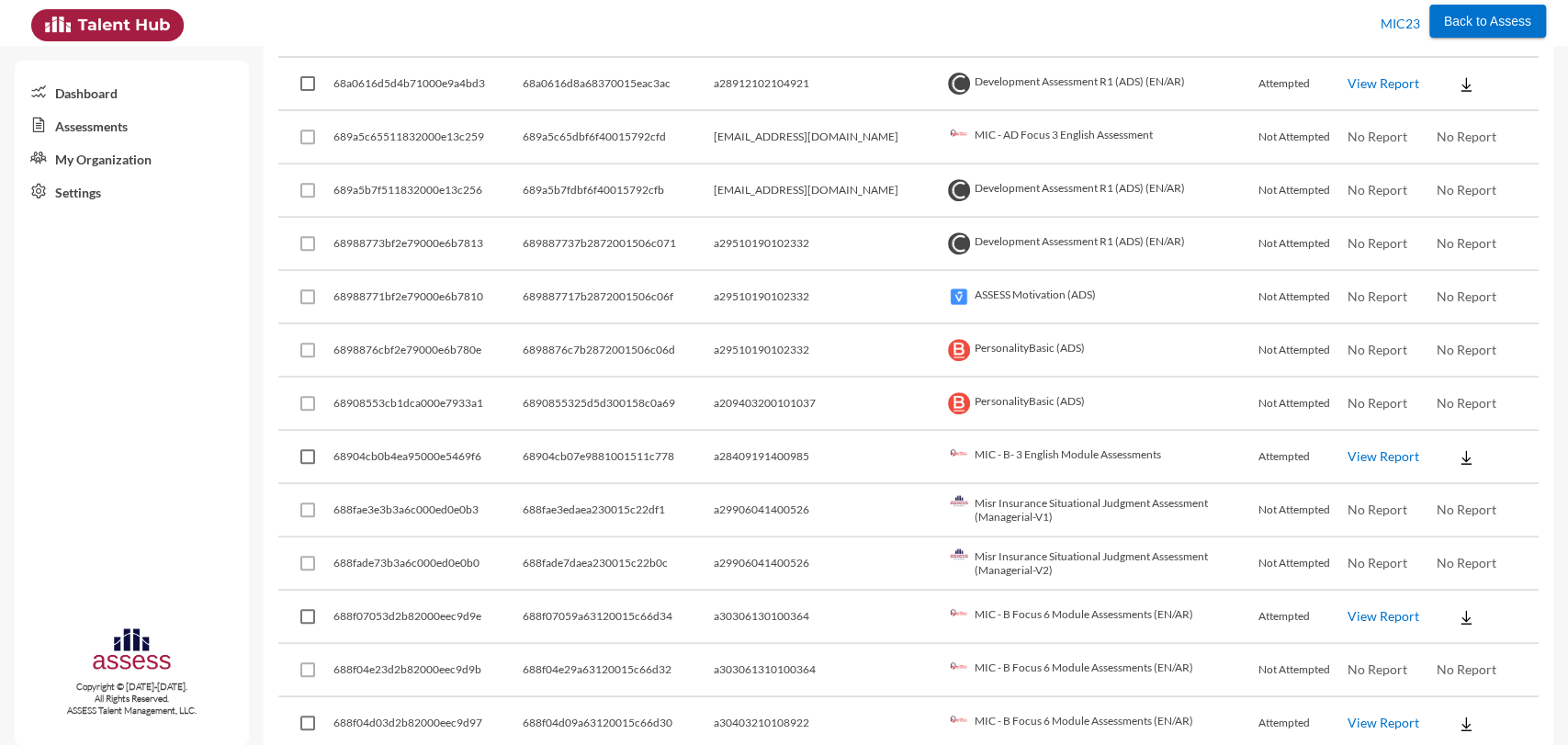
type input "personality"
drag, startPoint x: 940, startPoint y: 392, endPoint x: 1077, endPoint y: 405, distance: 137.6
click at [1077, 405] on td "PersonalityBasic (ADS)" at bounding box center [1101, 404] width 315 height 53
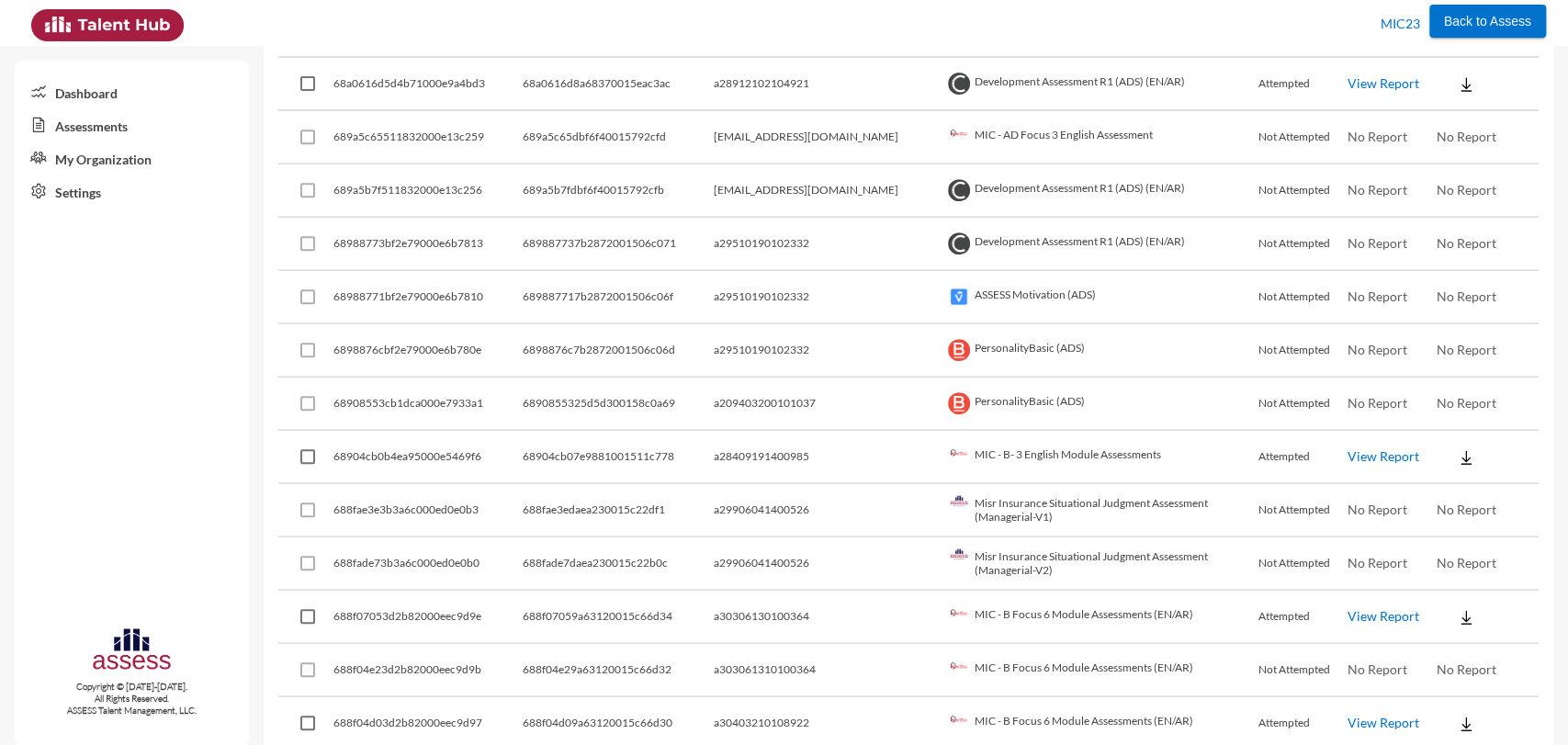
click at [1077, 405] on td "PersonalityBasic (ADS)" at bounding box center [1101, 404] width 315 height 53
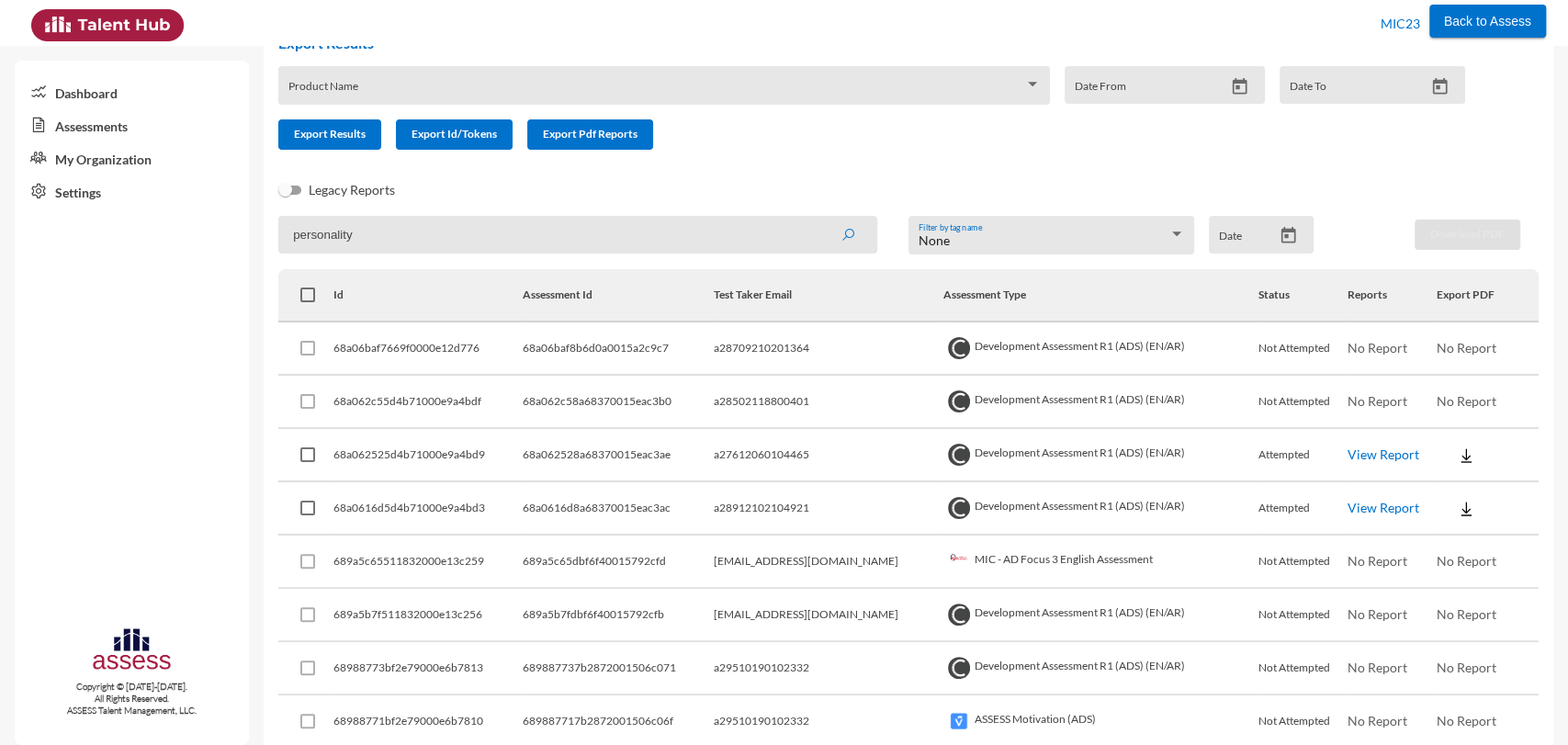
scroll to position [0, 0]
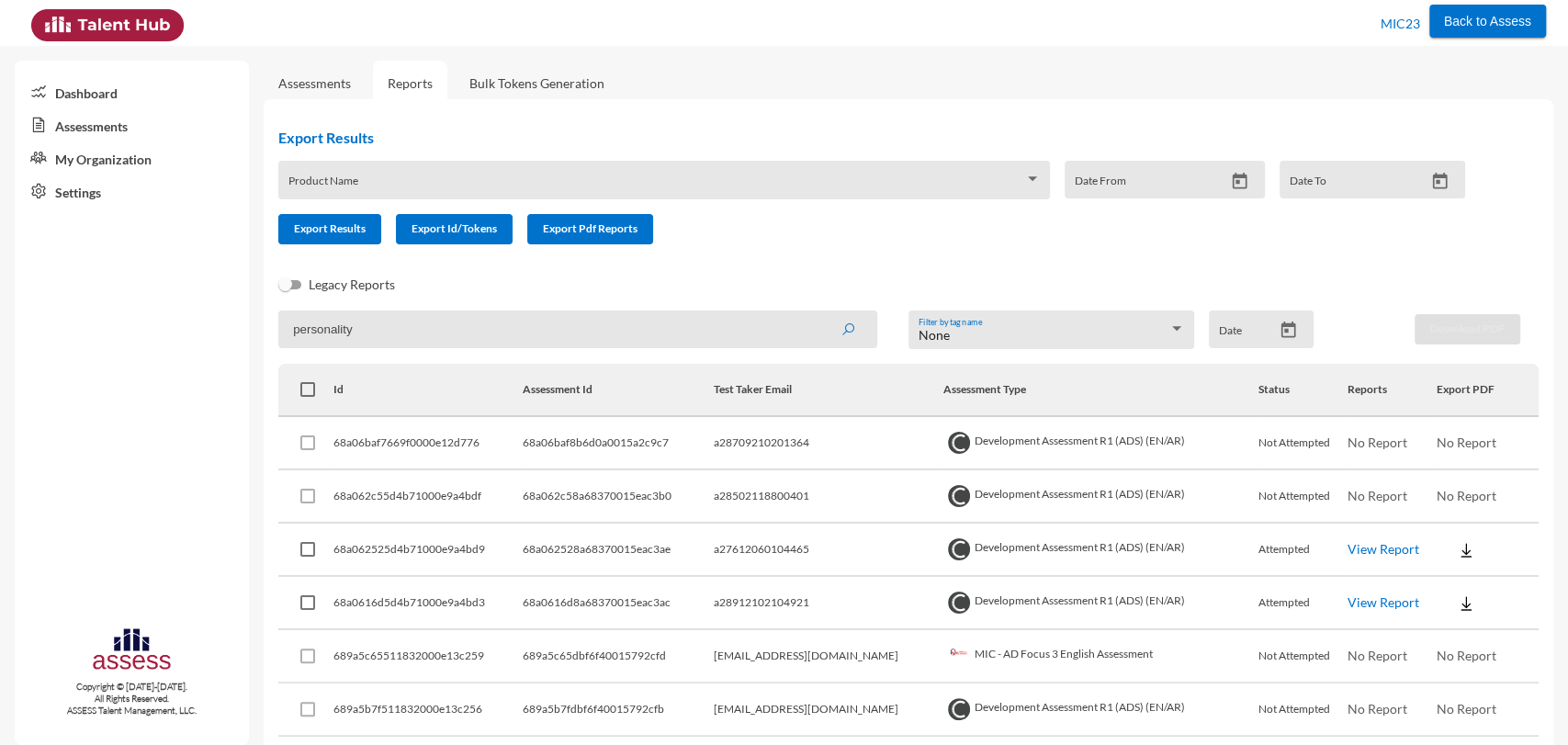
click at [313, 76] on link "Assessments" at bounding box center [315, 82] width 73 height 15
